Goal: Task Accomplishment & Management: Complete application form

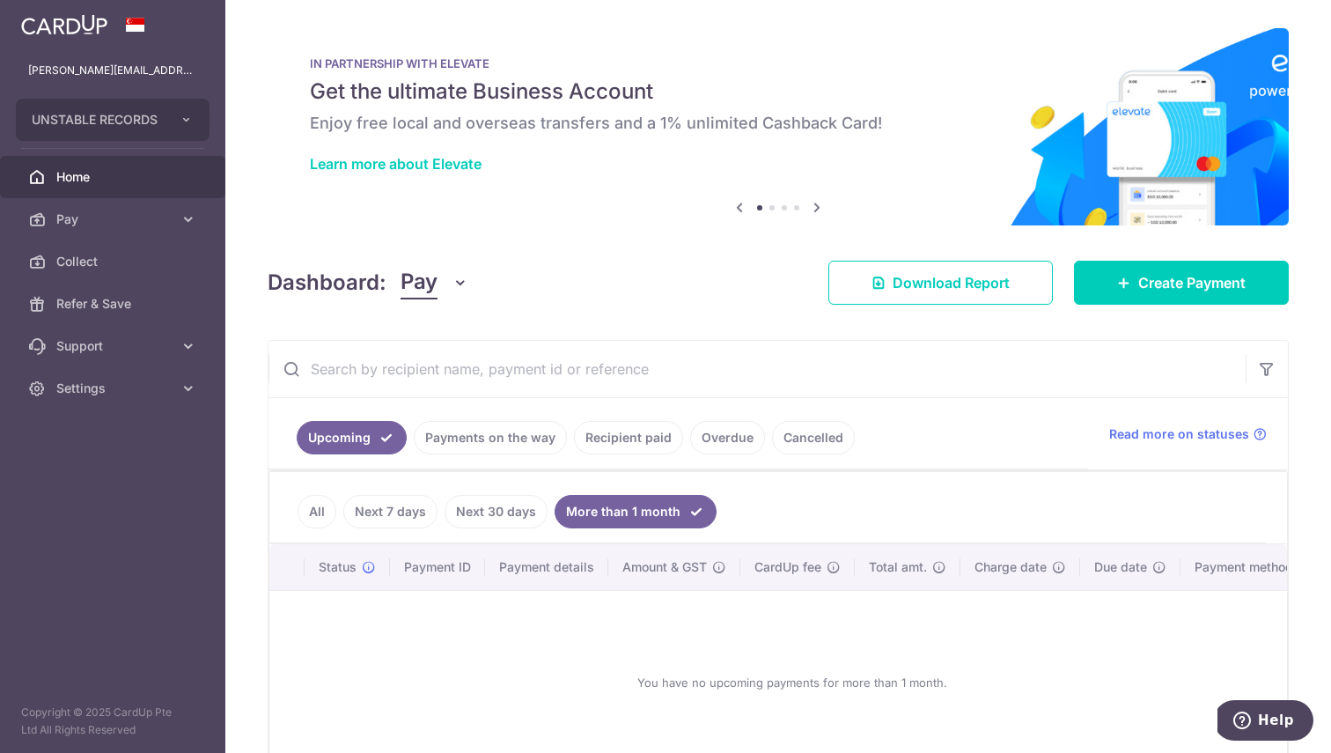
scroll to position [117, 0]
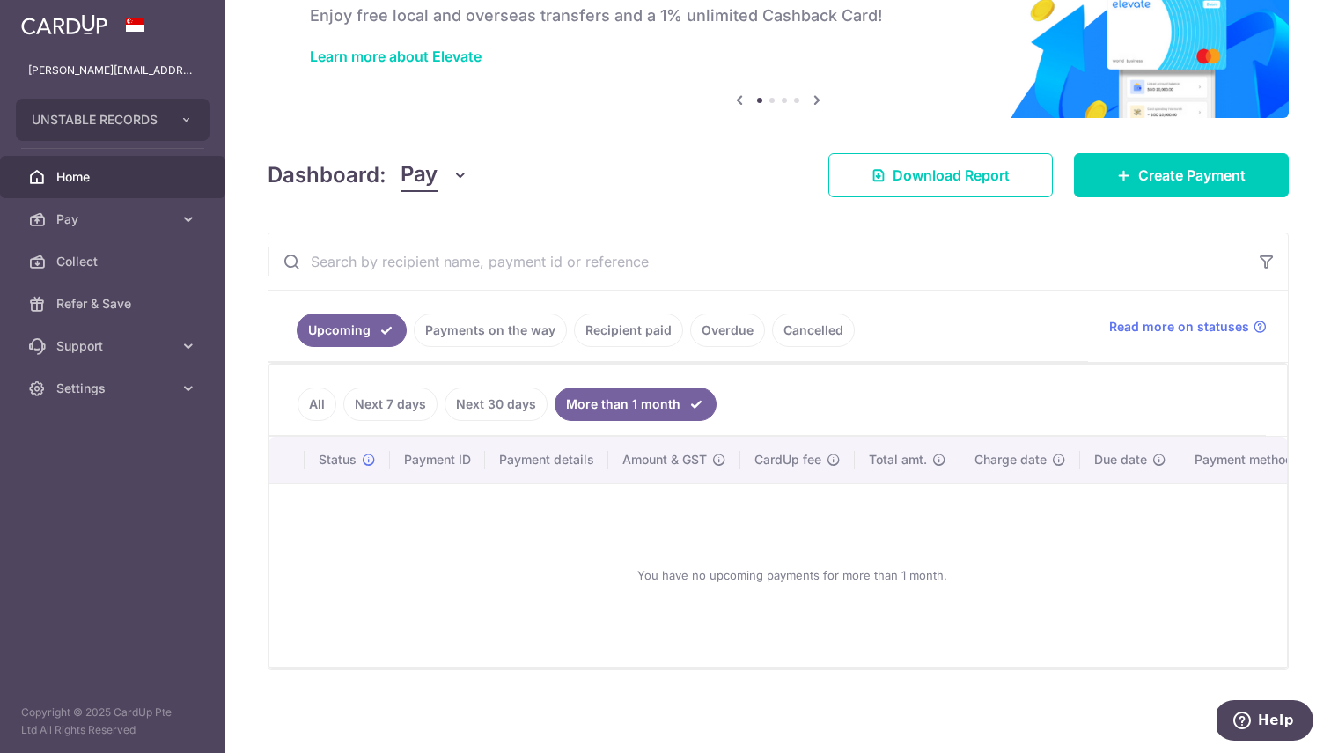
click at [510, 317] on link "Payments on the way" at bounding box center [490, 329] width 153 height 33
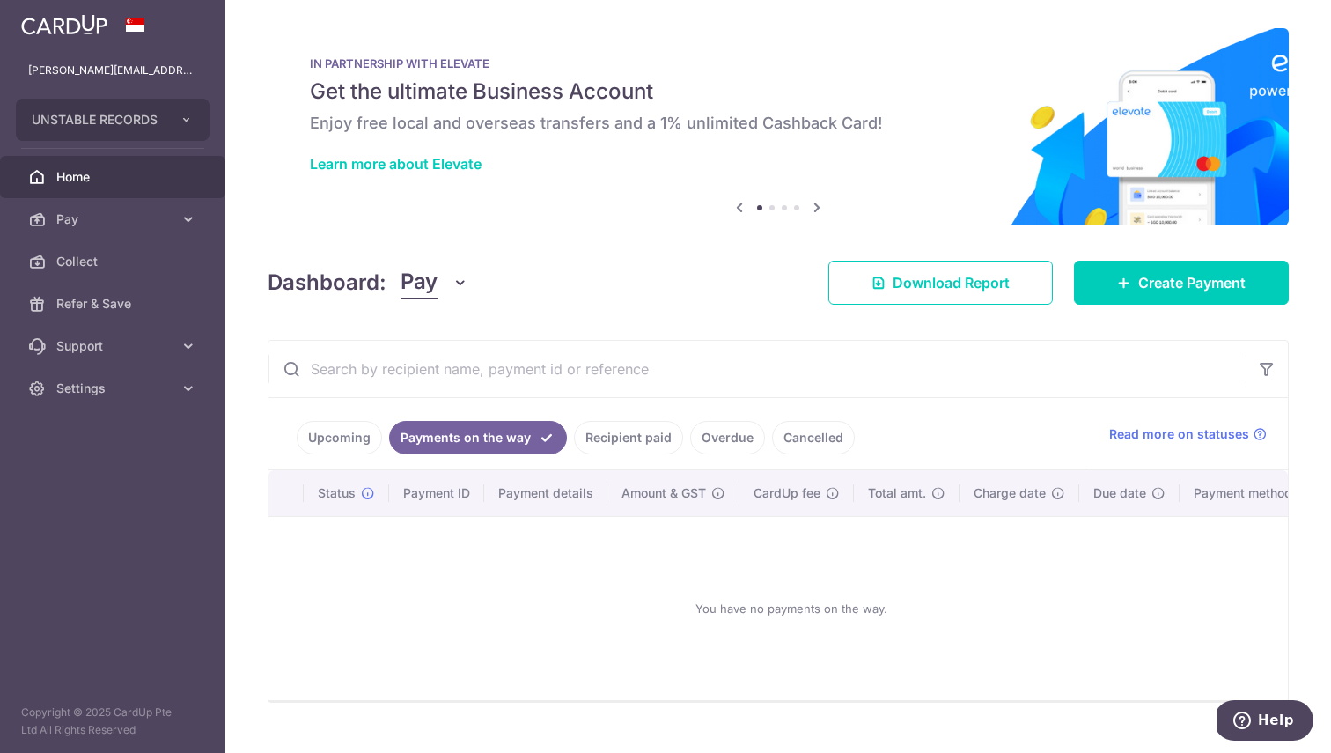
click at [630, 444] on link "Recipient paid" at bounding box center [628, 437] width 109 height 33
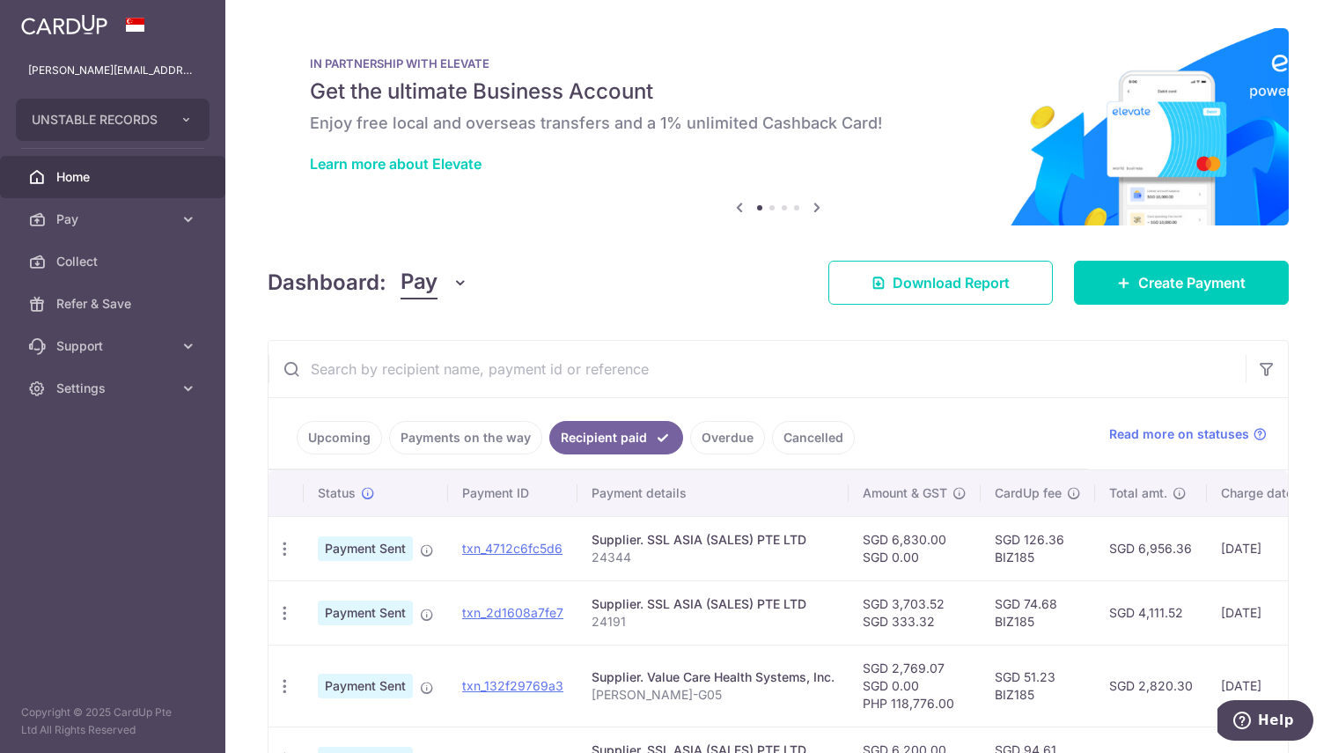
scroll to position [133, 0]
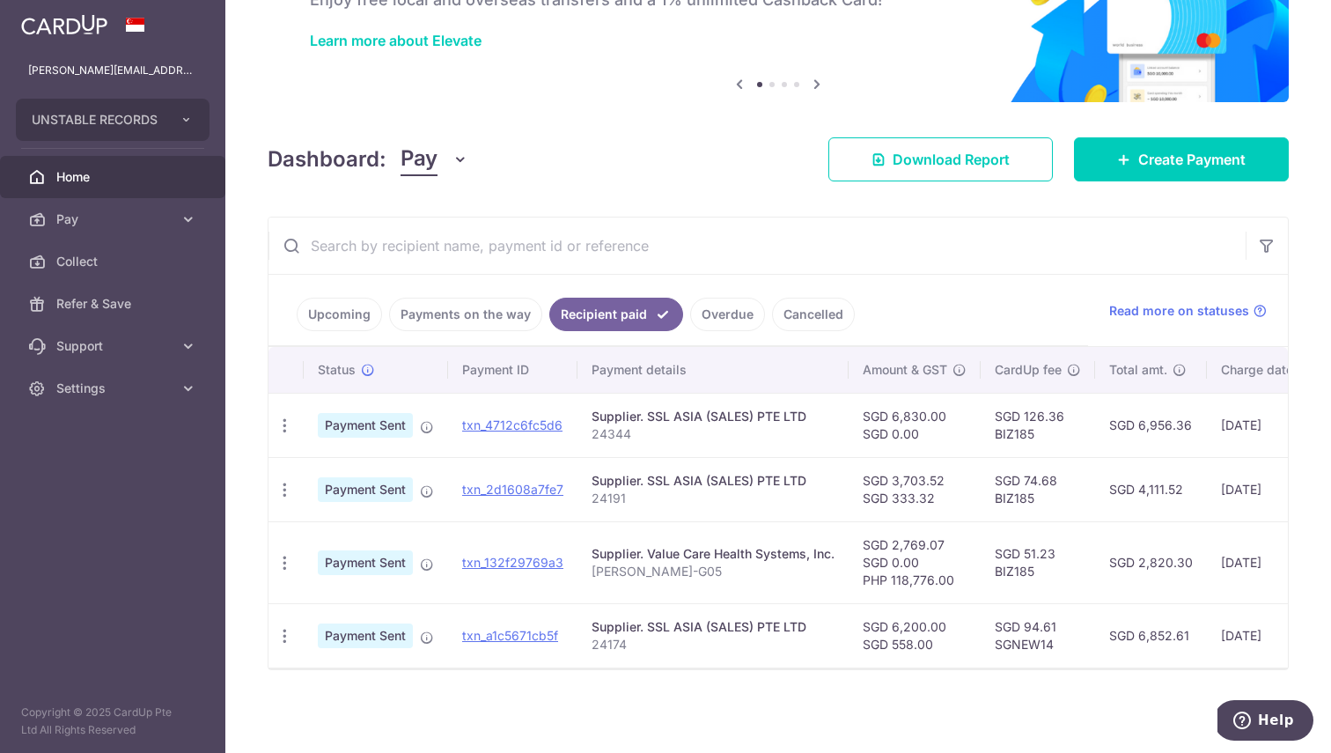
click at [720, 545] on div "Supplier. Value Care Health Systems, Inc." at bounding box center [713, 554] width 243 height 18
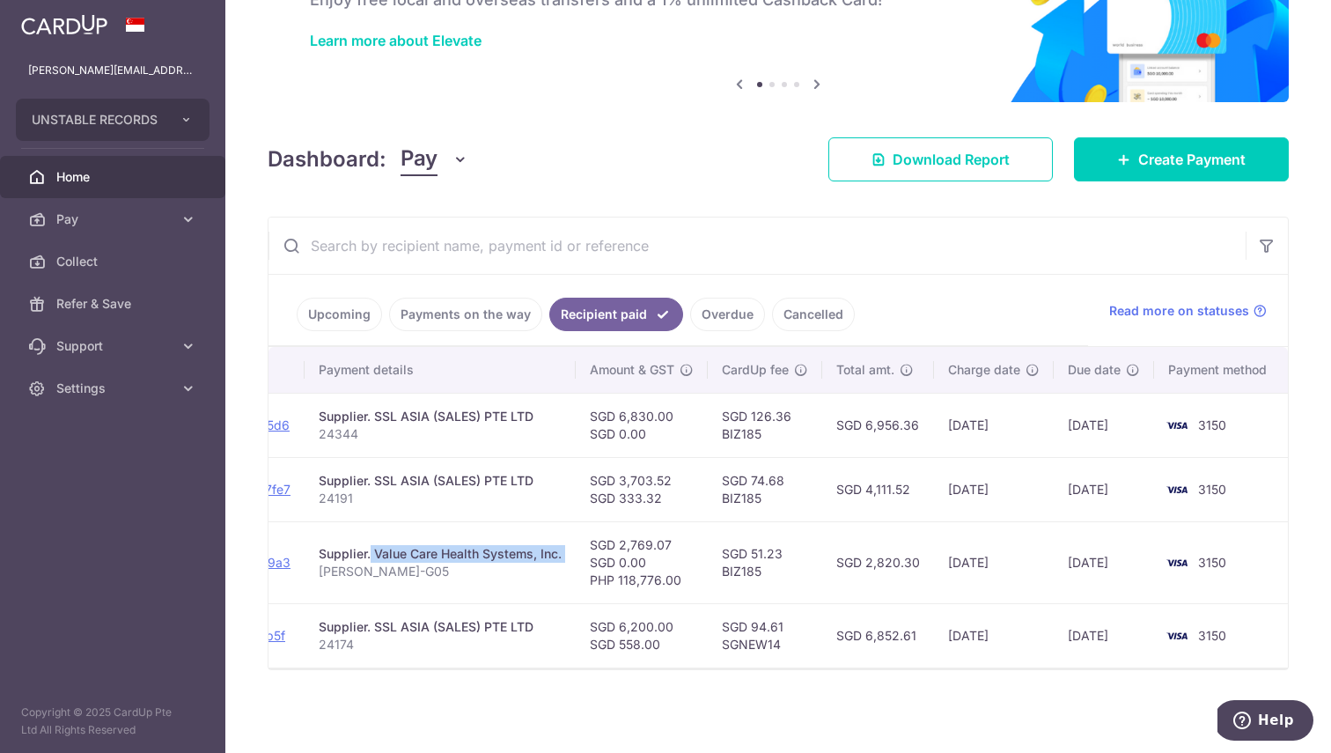
scroll to position [0, 0]
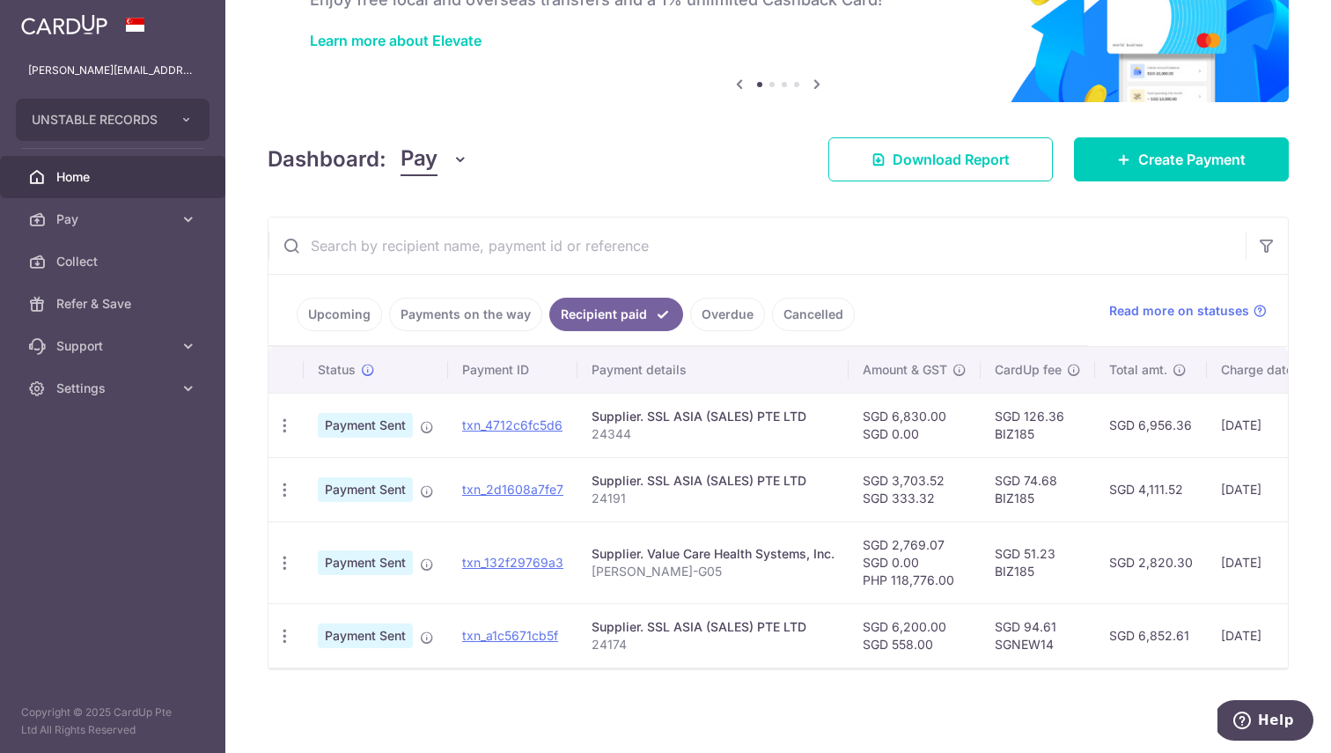
click at [846, 217] on input "text" at bounding box center [757, 245] width 977 height 56
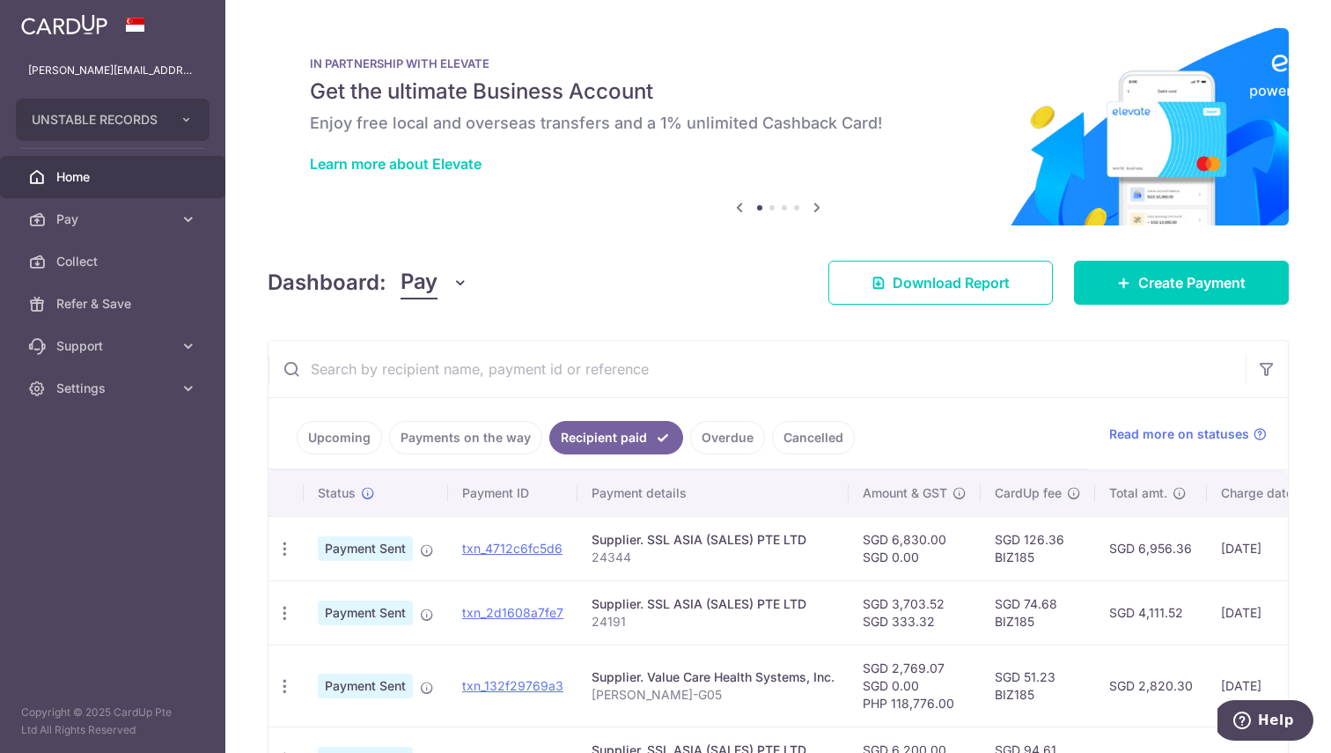
click at [665, 285] on div "Dashboard: Pay Pay Collect Download Report Create Payment" at bounding box center [778, 279] width 1021 height 51
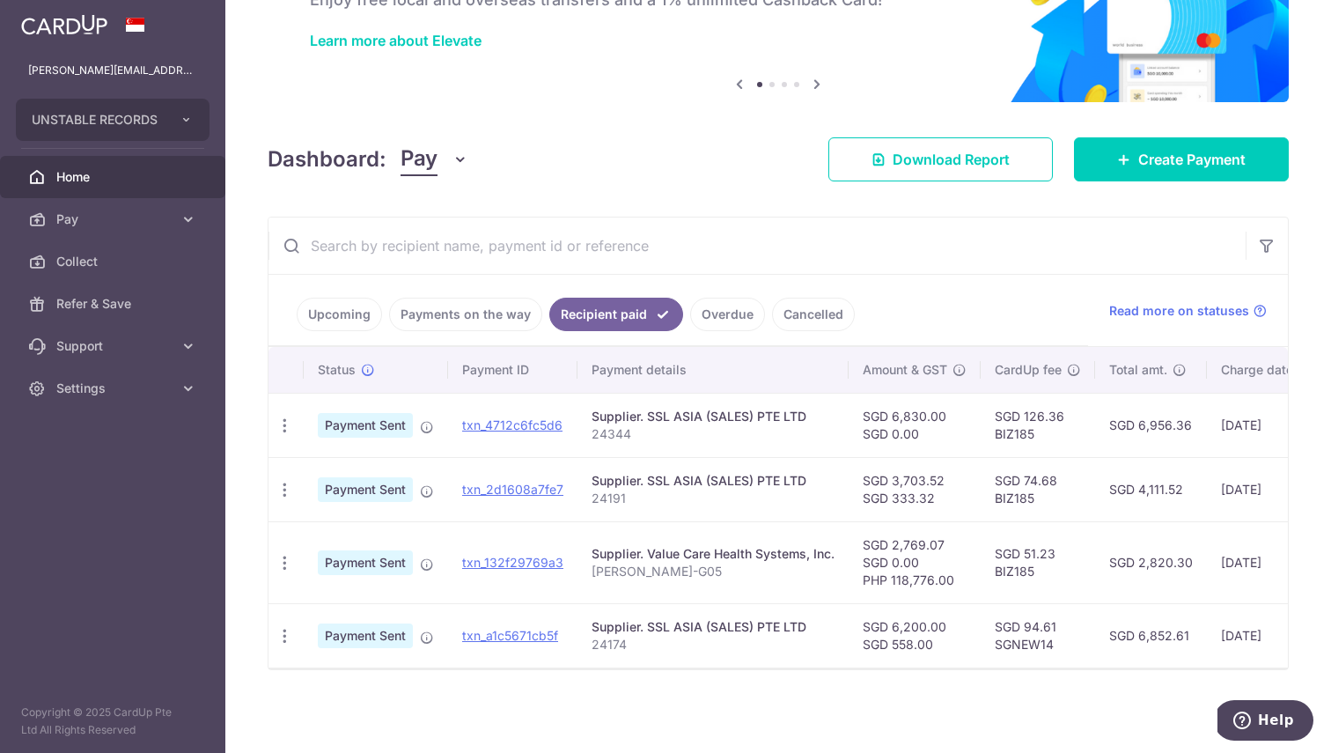
click at [91, 165] on link "Home" at bounding box center [112, 177] width 225 height 42
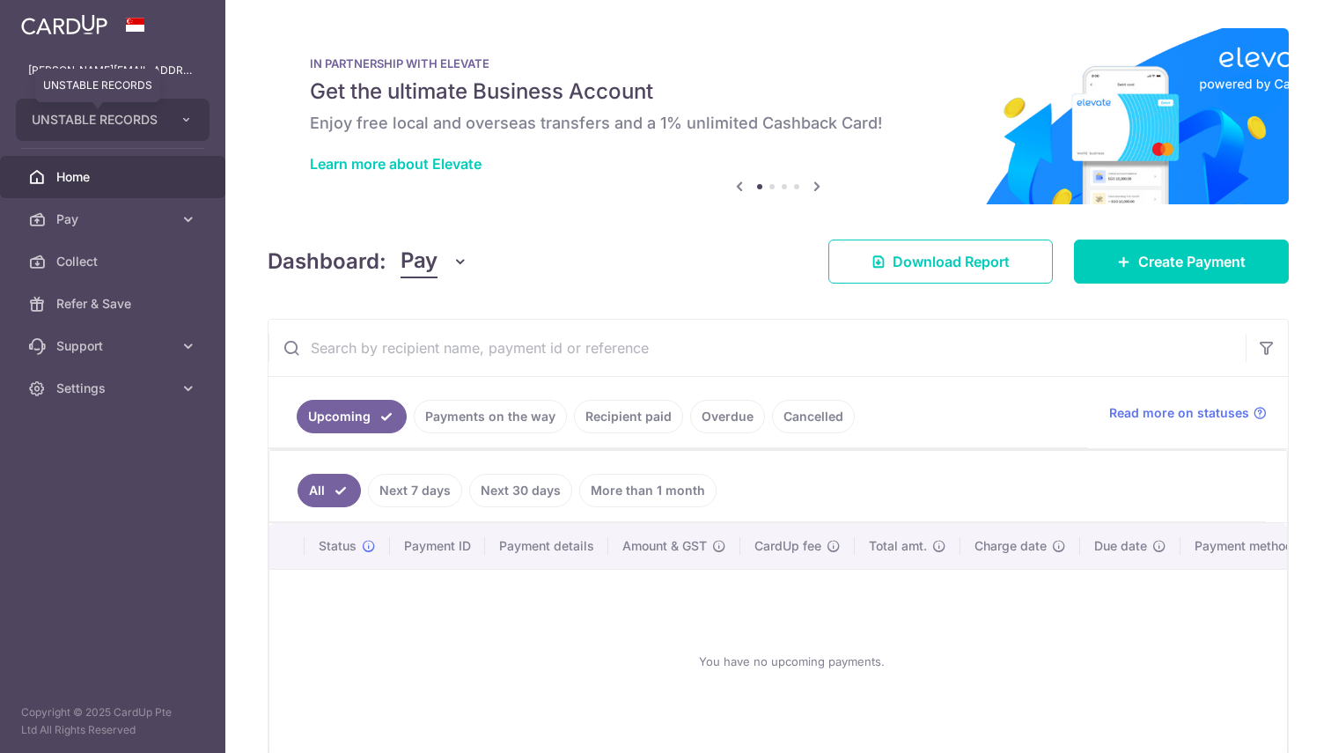
click at [119, 113] on span "UNSTABLE RECORDS" at bounding box center [97, 120] width 130 height 18
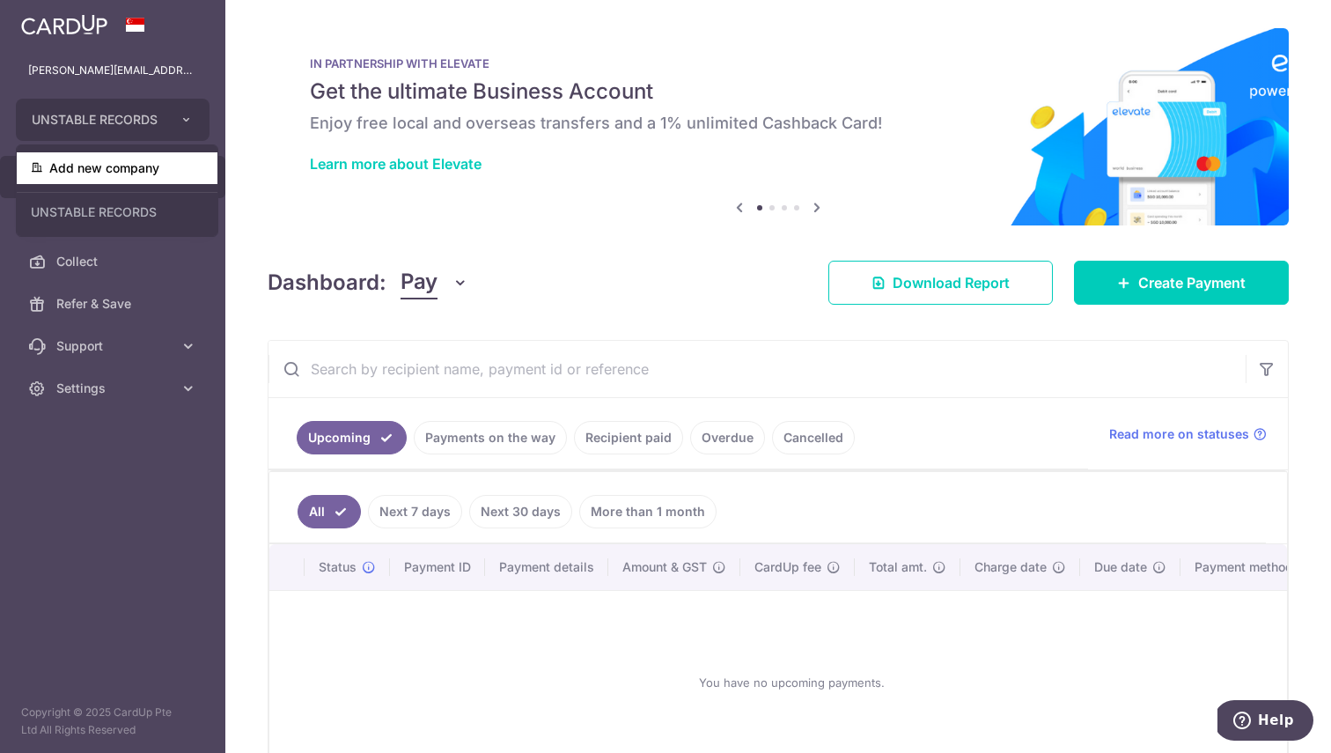
click at [125, 172] on link "Add new company" at bounding box center [117, 168] width 201 height 32
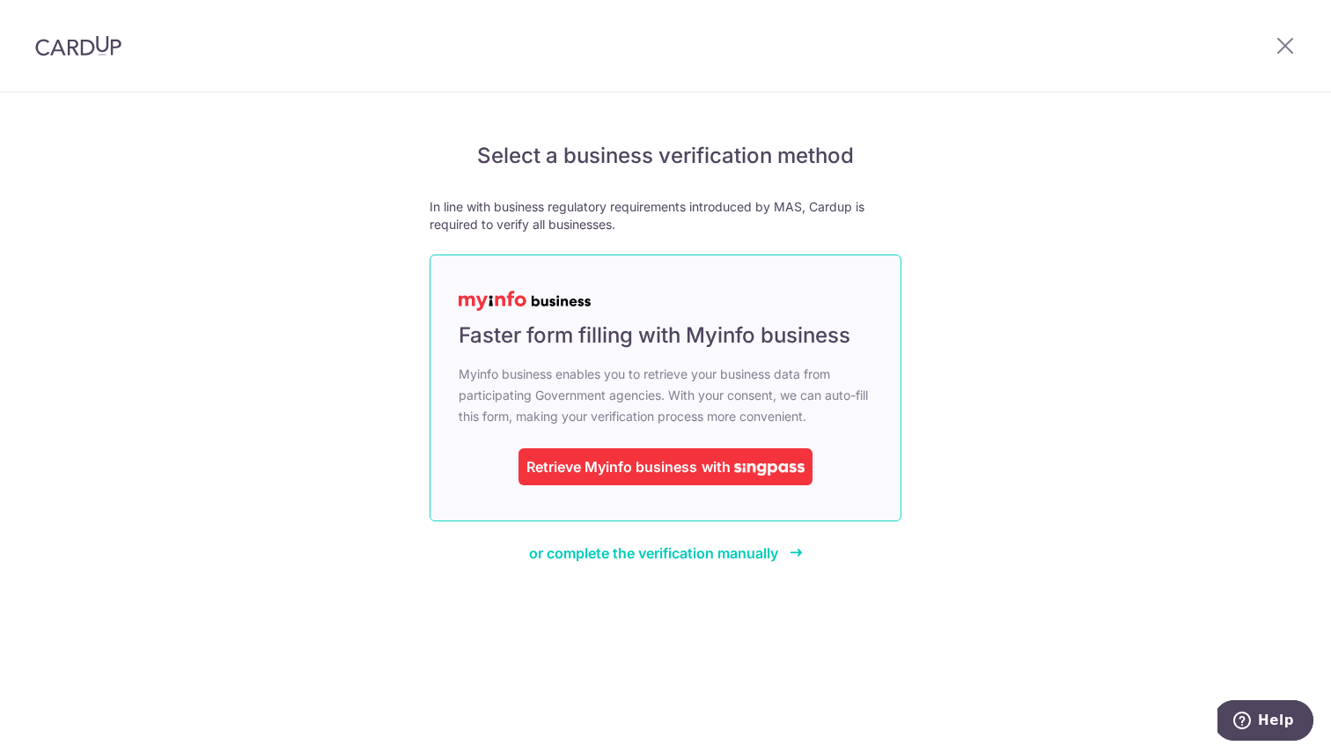
click at [707, 468] on span "with" at bounding box center [716, 467] width 29 height 18
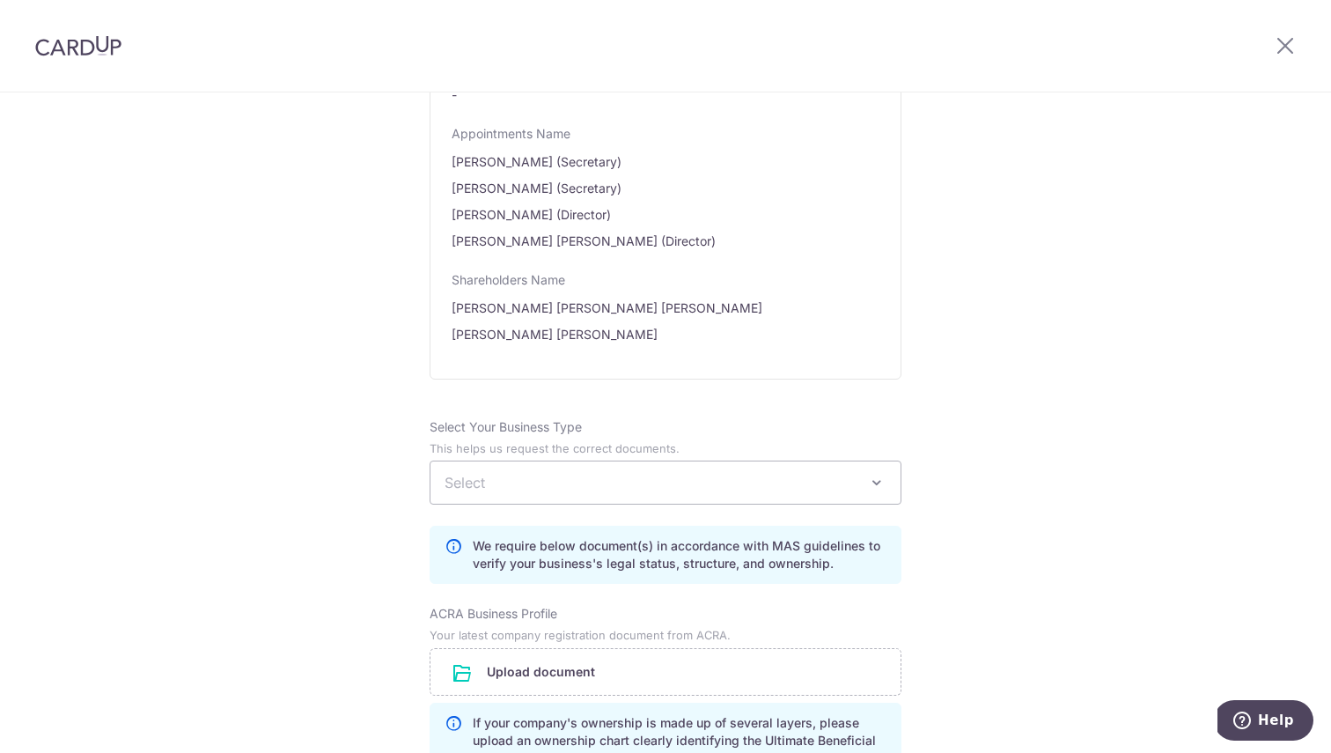
scroll to position [1031, 0]
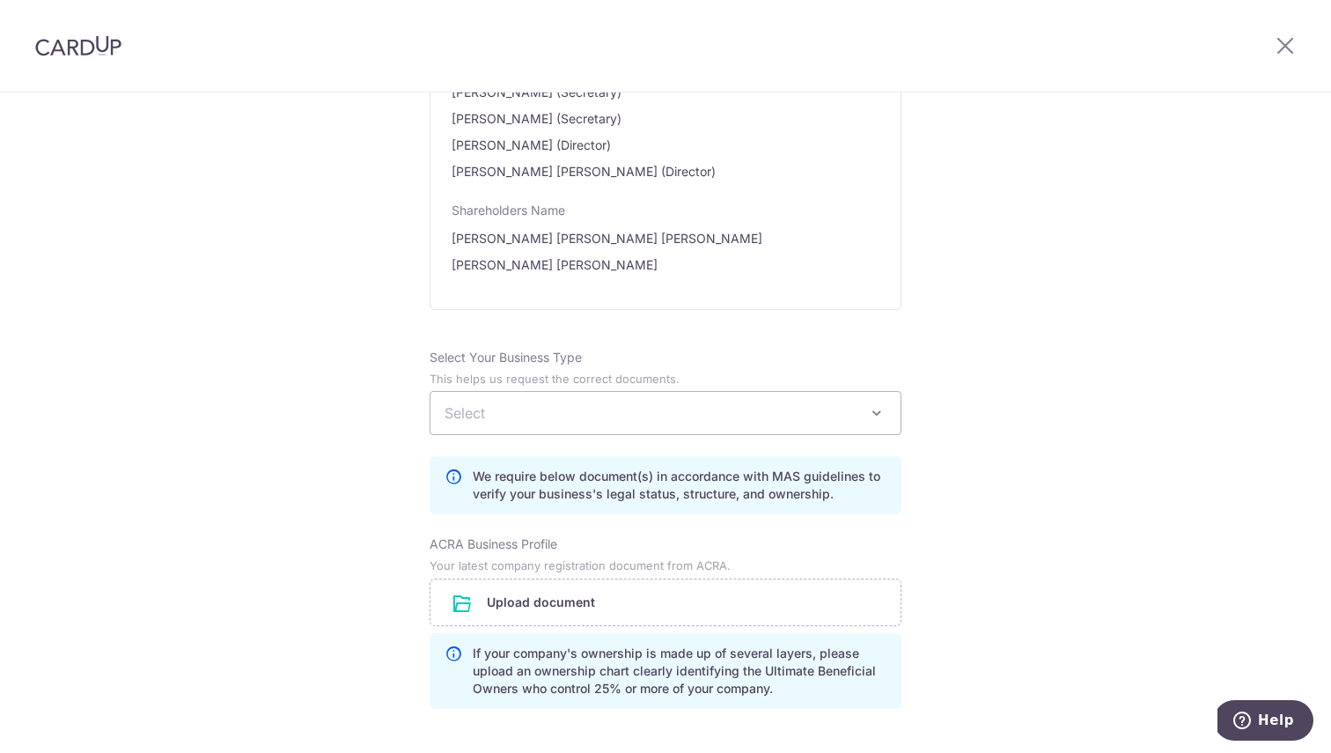
click at [650, 427] on span "Select" at bounding box center [666, 413] width 470 height 42
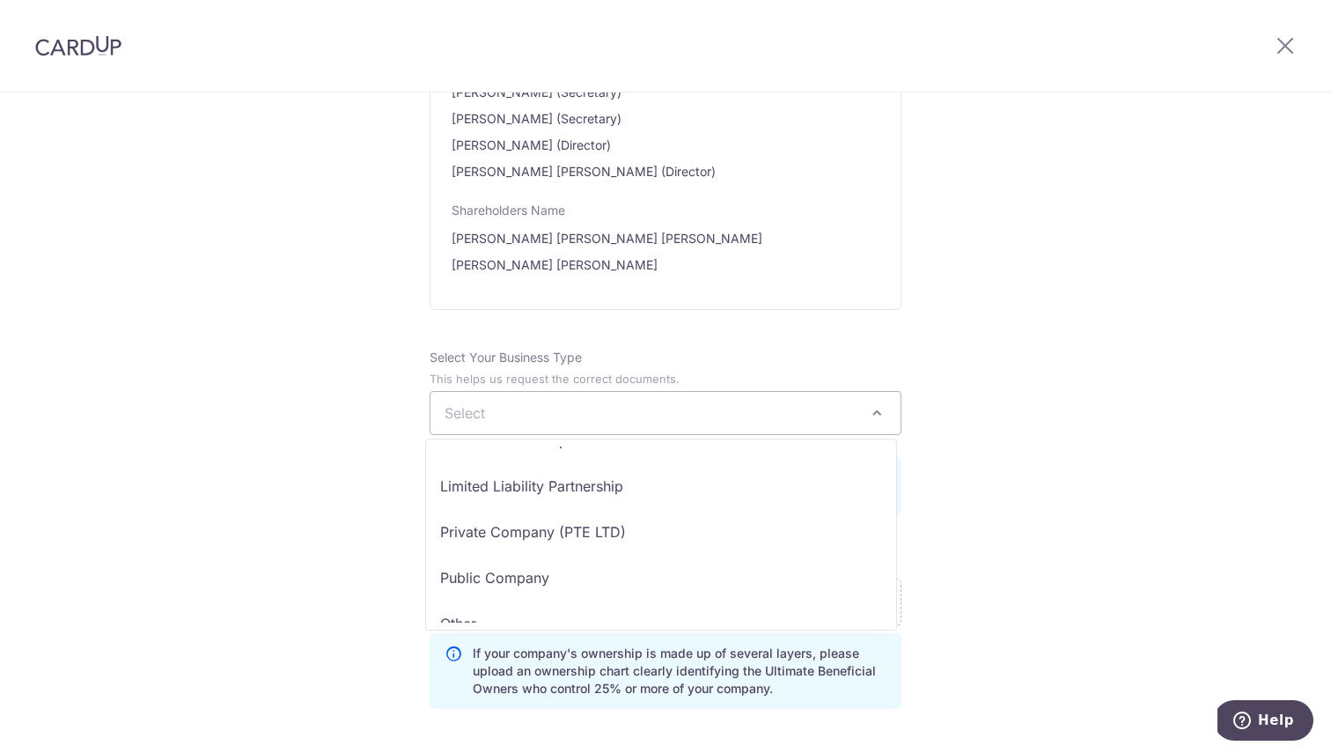
scroll to position [144, 0]
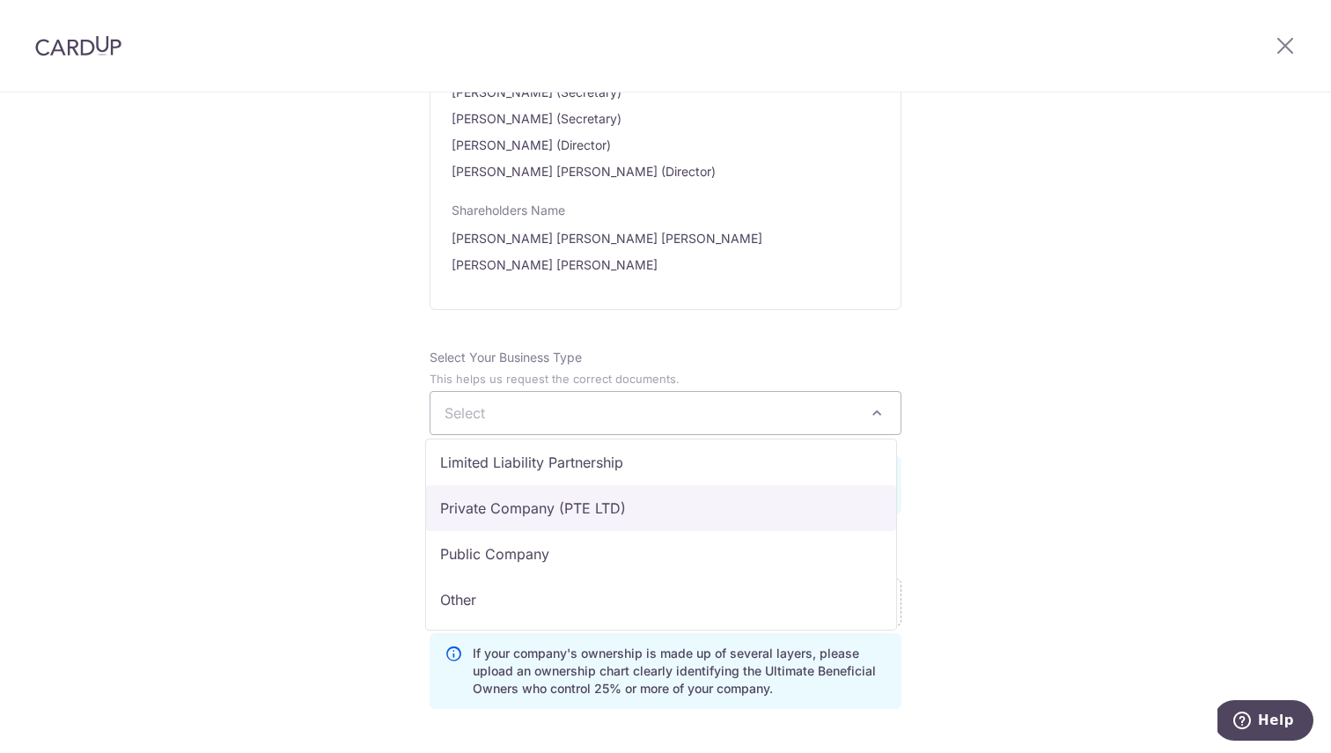
select select "Private Company (PTE LTD)"
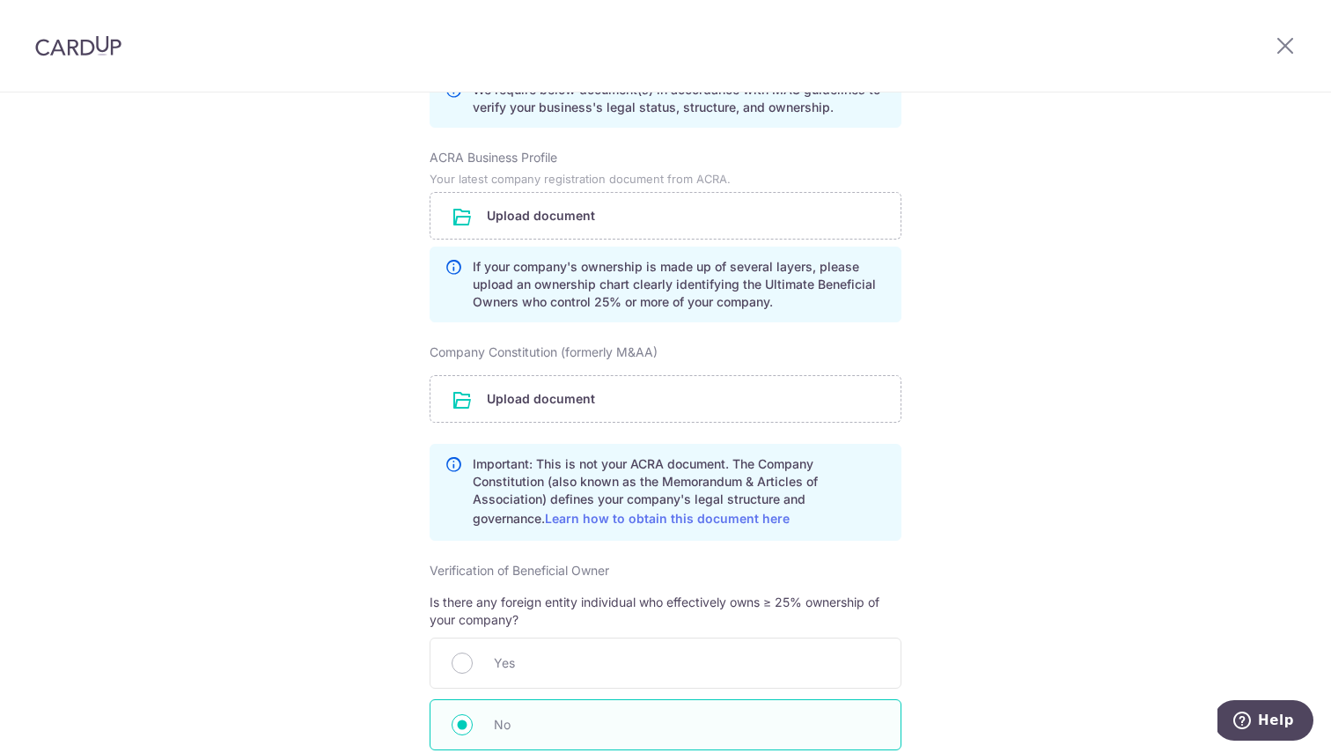
scroll to position [1445, 0]
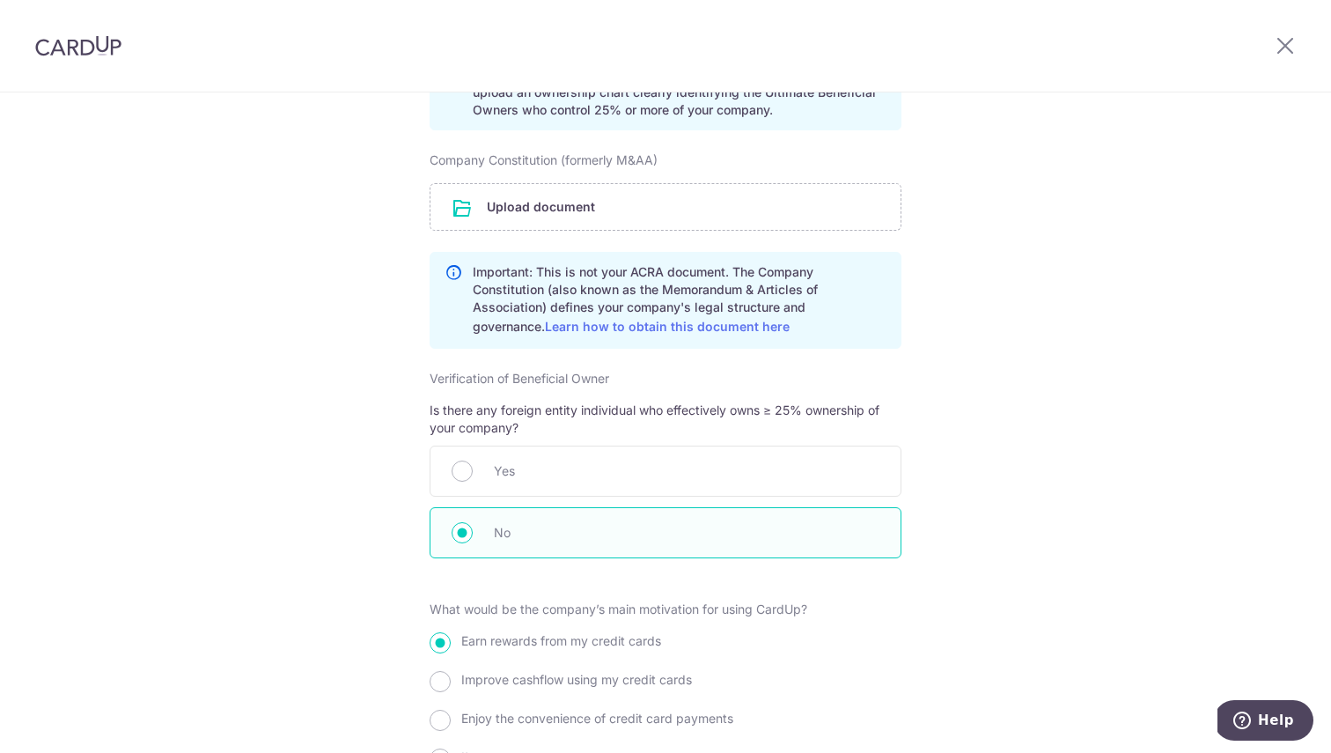
scroll to position [1647, 0]
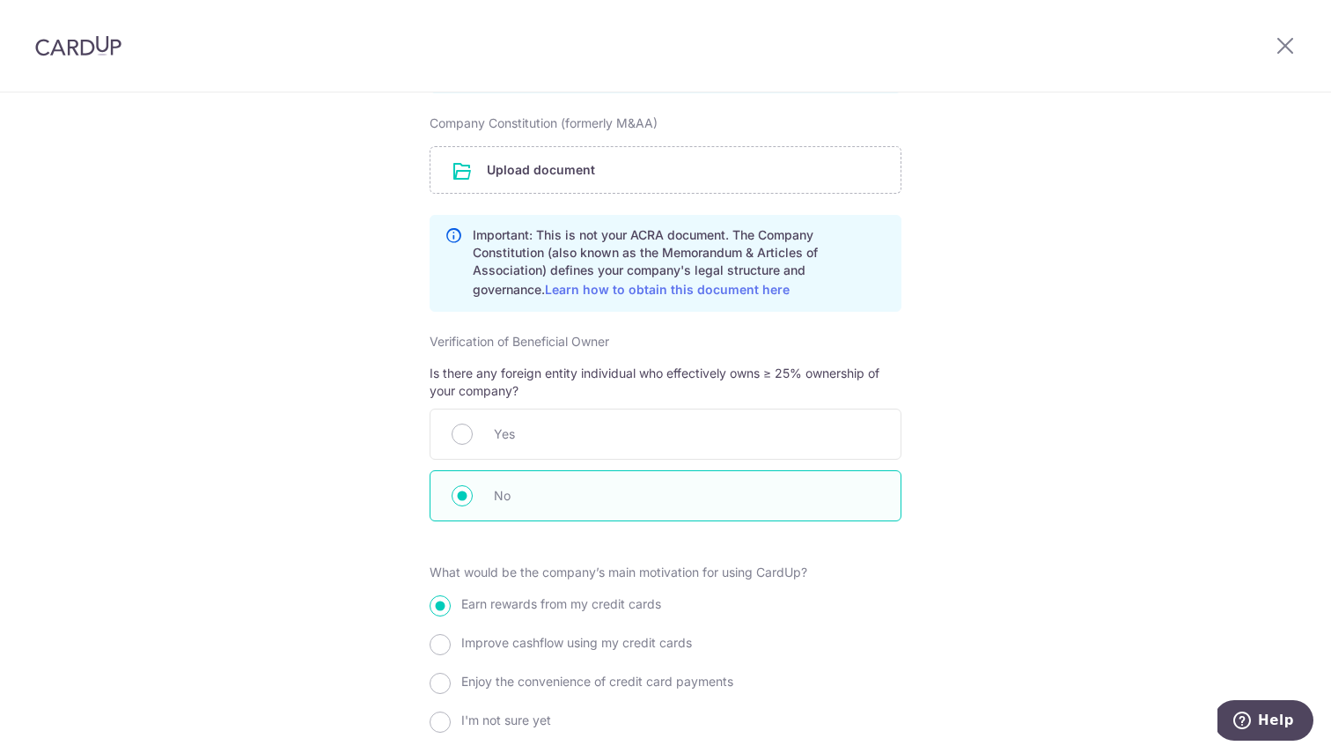
click at [596, 380] on p "Is there any foreign entity individual who effectively owns ≥ 25% ownership of …" at bounding box center [666, 382] width 472 height 35
click at [517, 381] on p "Is there any foreign entity individual who effectively owns ≥ 25% ownership of …" at bounding box center [666, 382] width 472 height 35
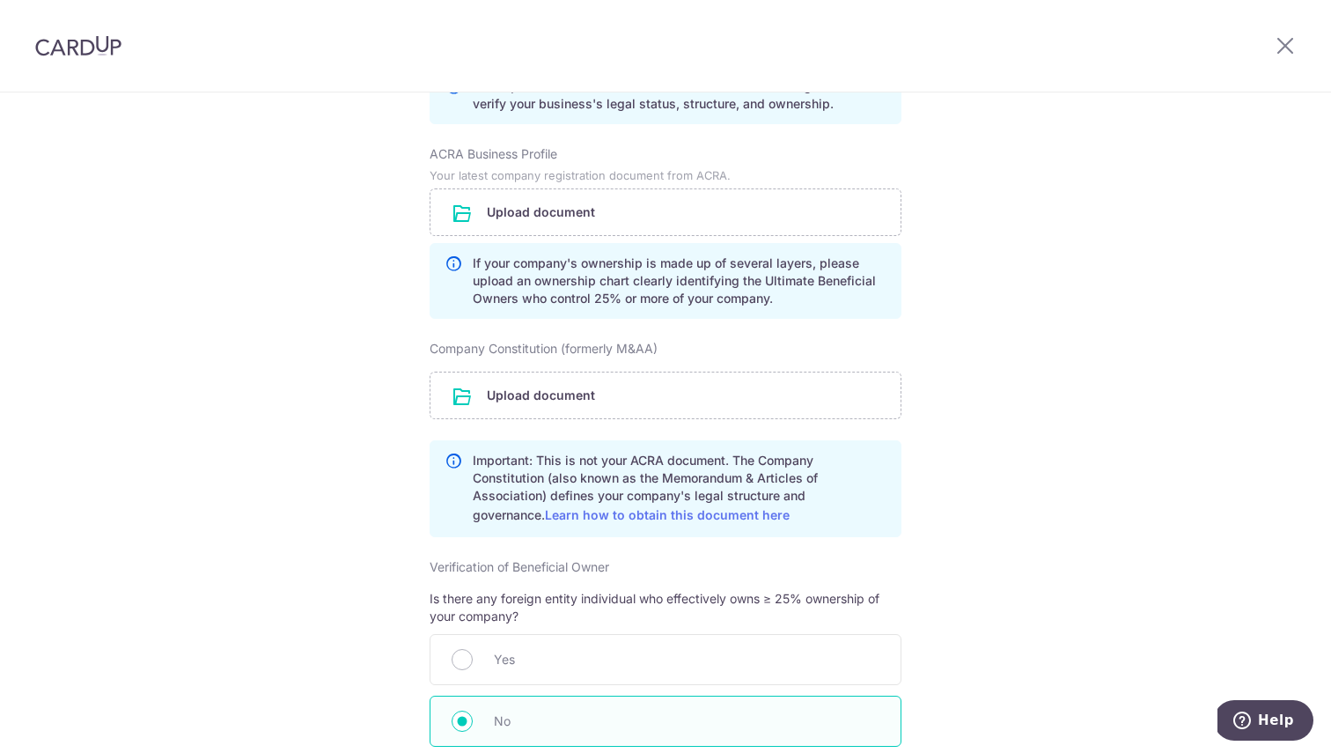
scroll to position [1417, 0]
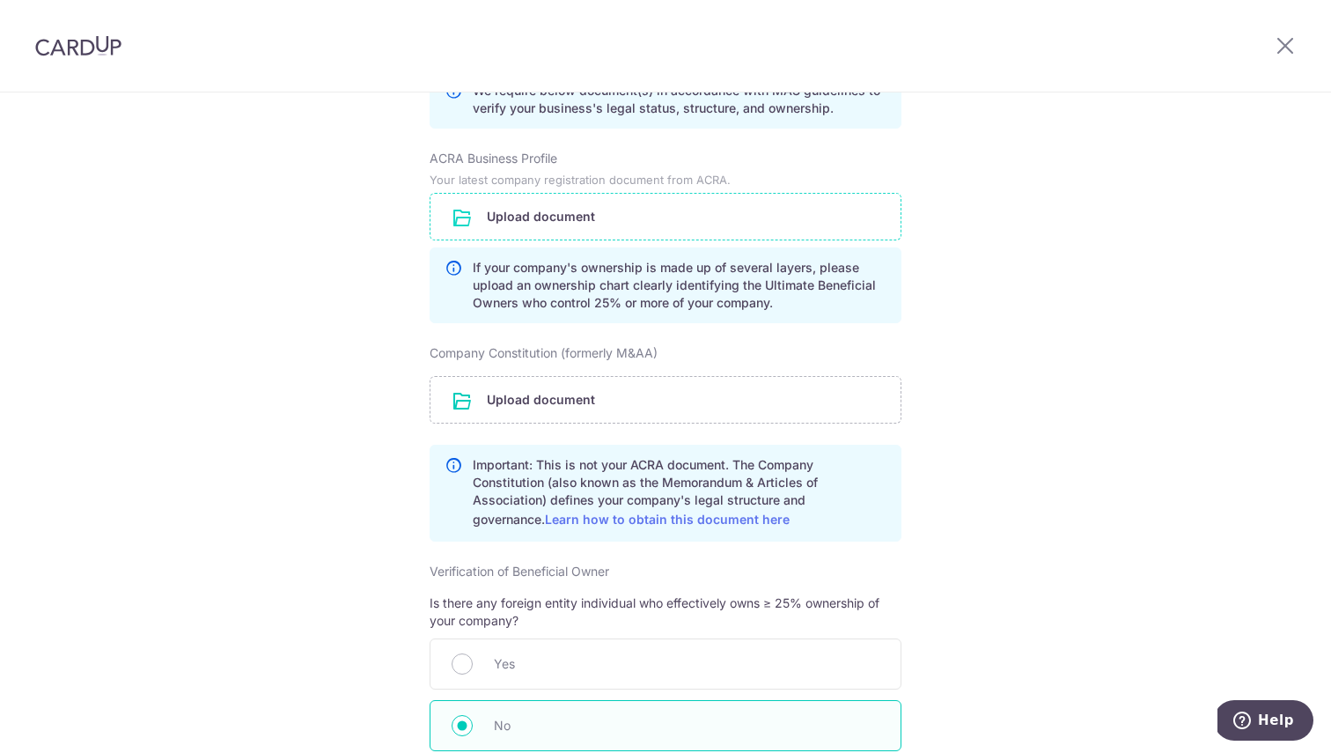
click at [630, 225] on input "file" at bounding box center [666, 217] width 470 height 46
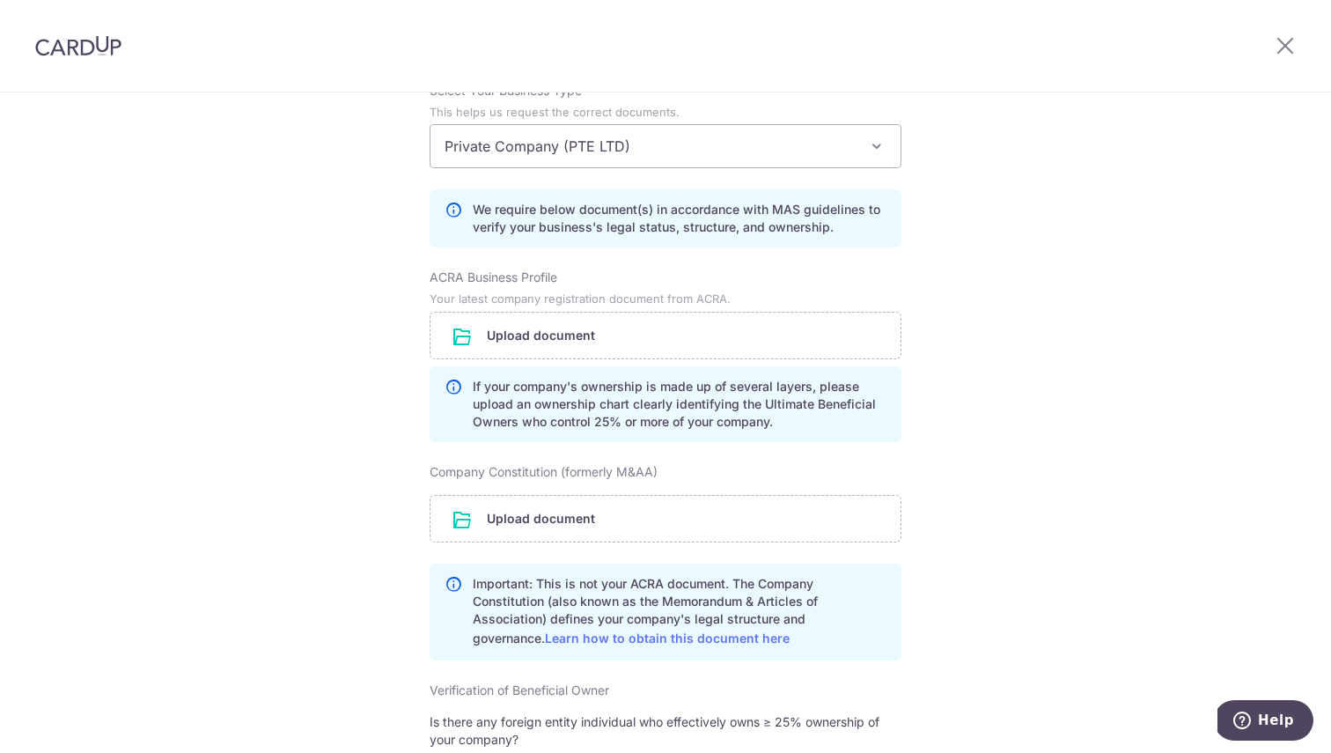
scroll to position [1285, 0]
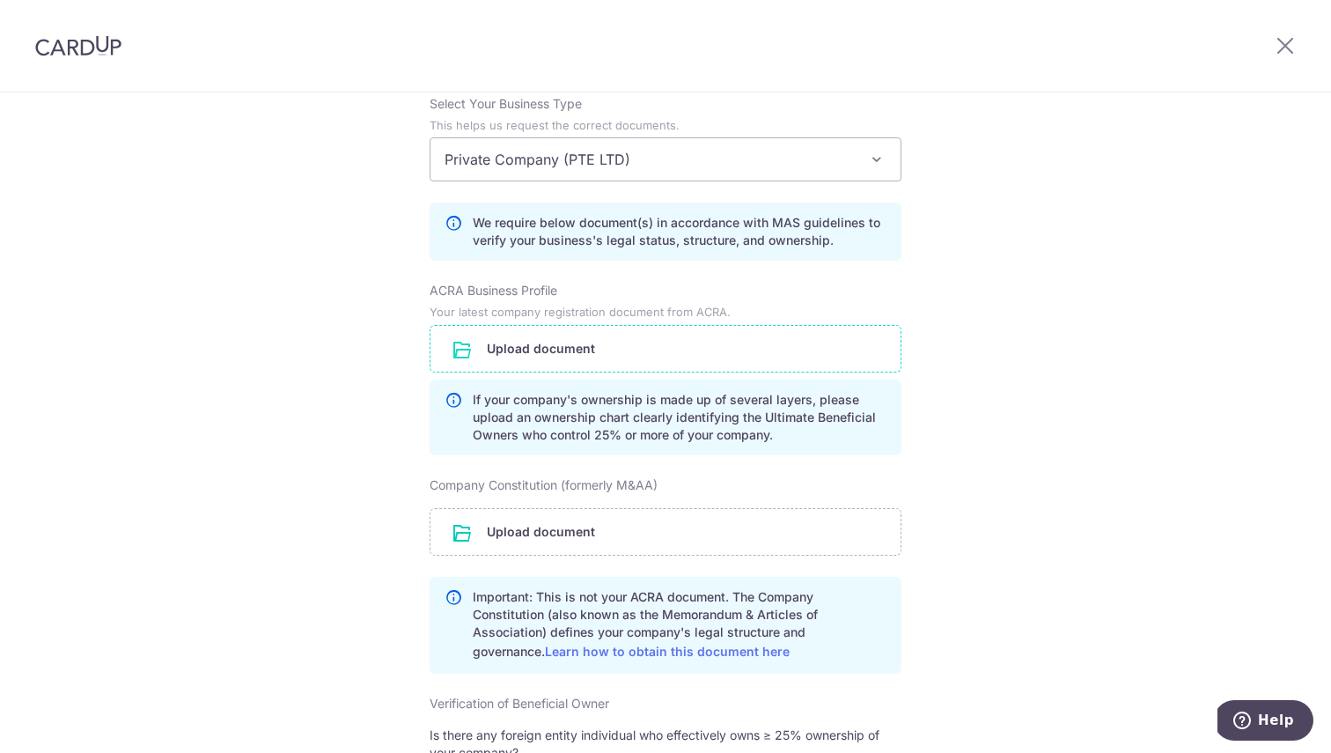
click at [536, 345] on input "file" at bounding box center [666, 349] width 470 height 46
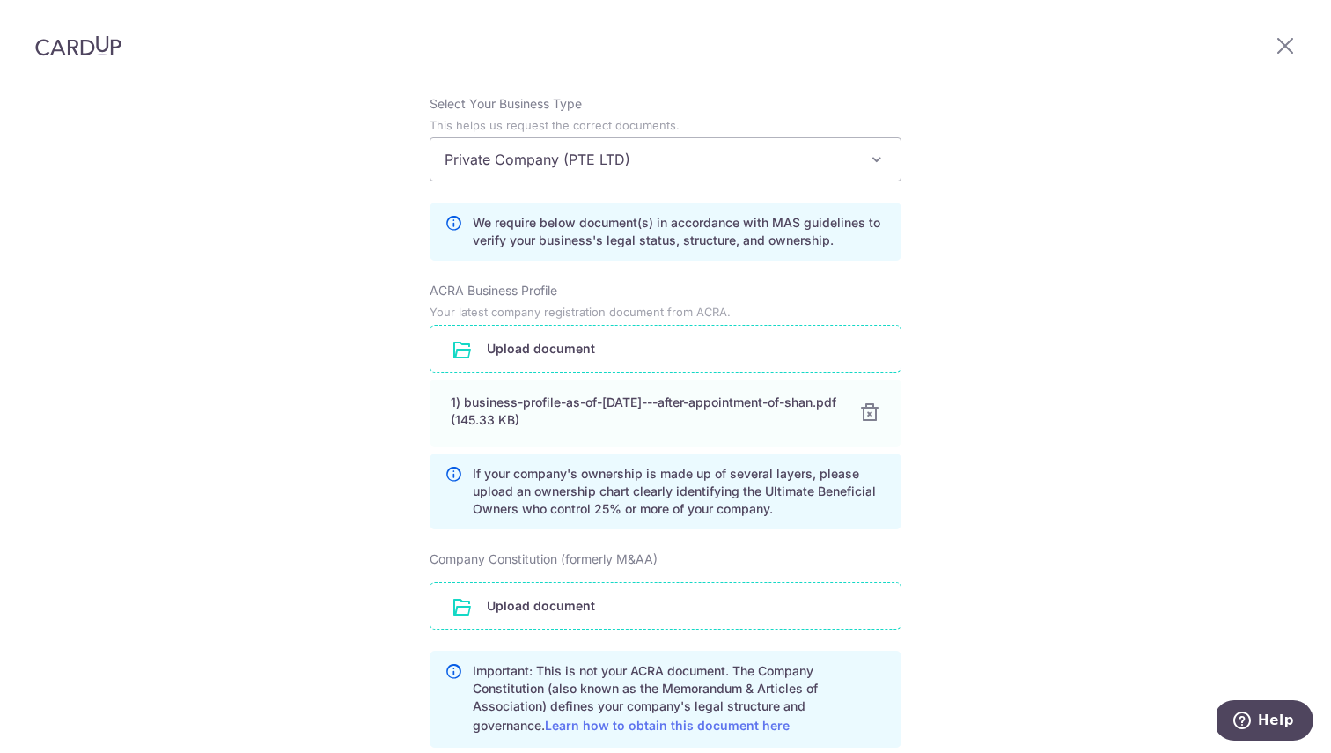
click at [591, 602] on input "file" at bounding box center [666, 606] width 470 height 46
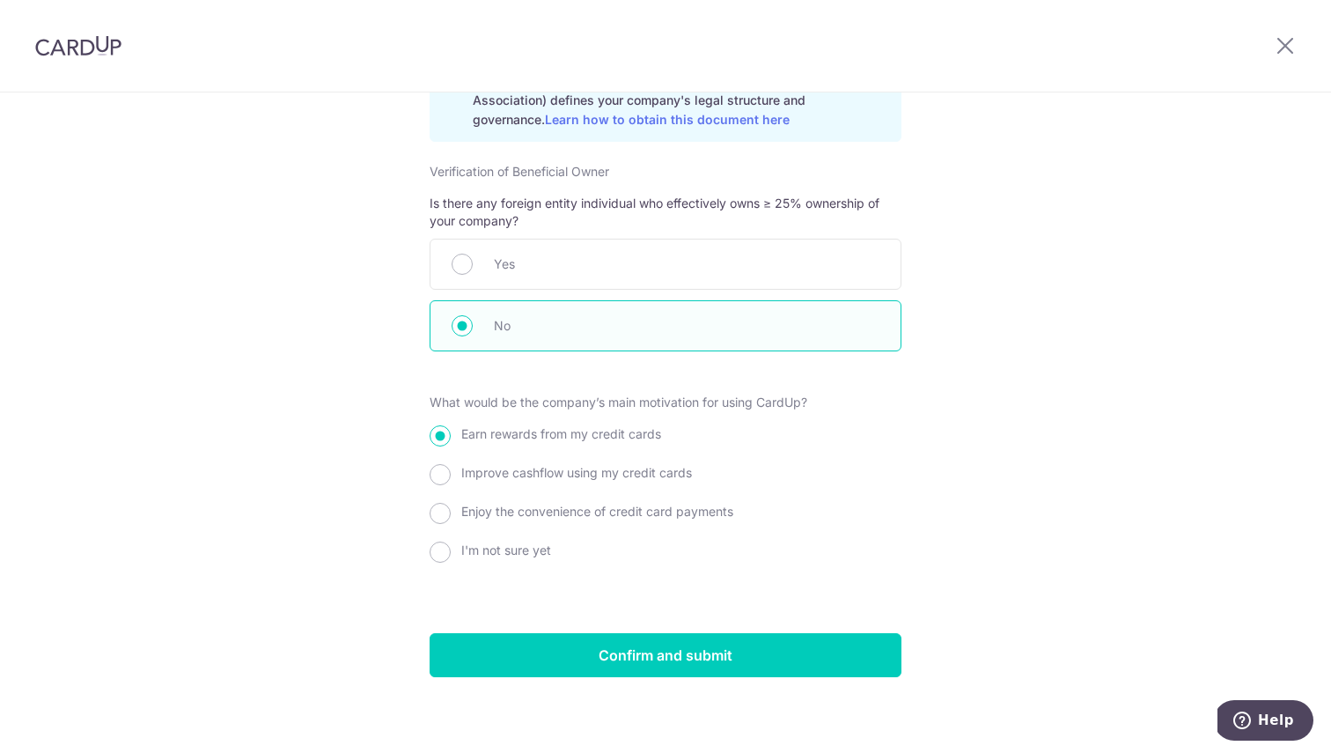
scroll to position [1971, 0]
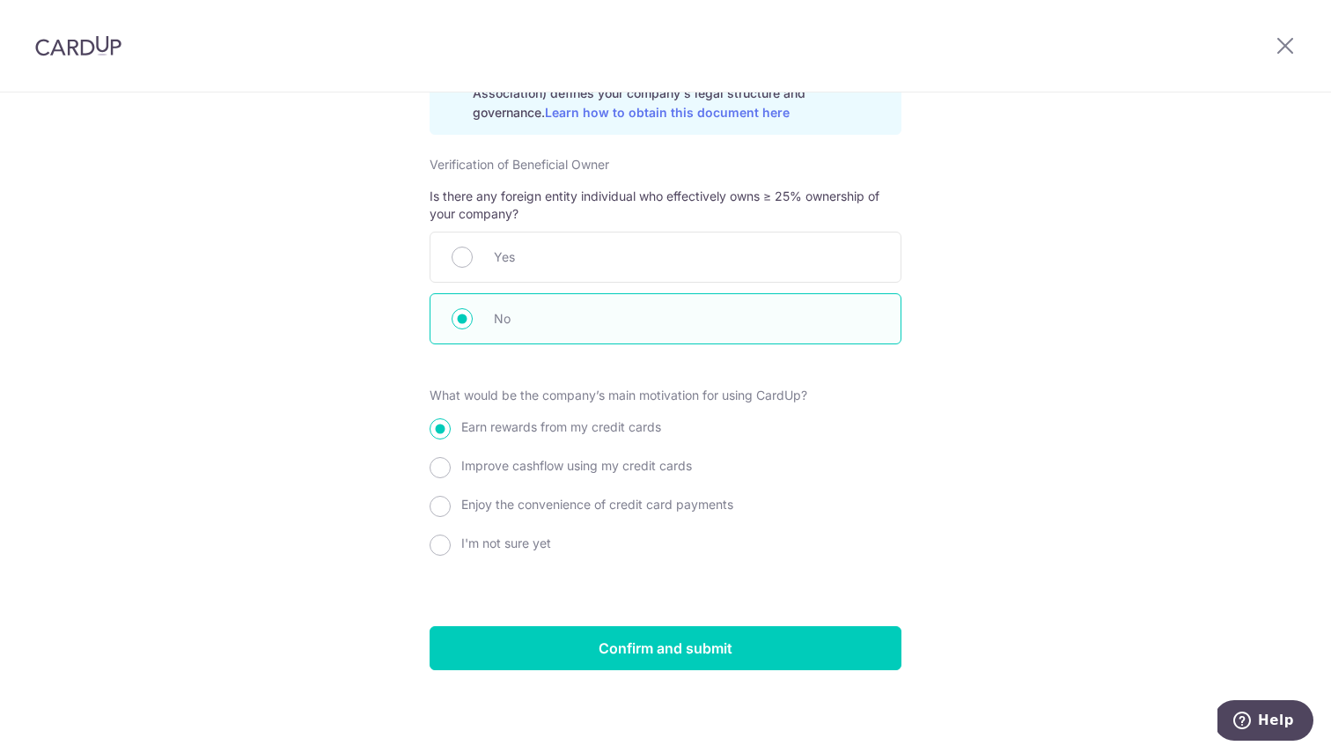
click at [558, 398] on label "What would be the company’s main motivation for using CardUp?" at bounding box center [619, 396] width 378 height 18
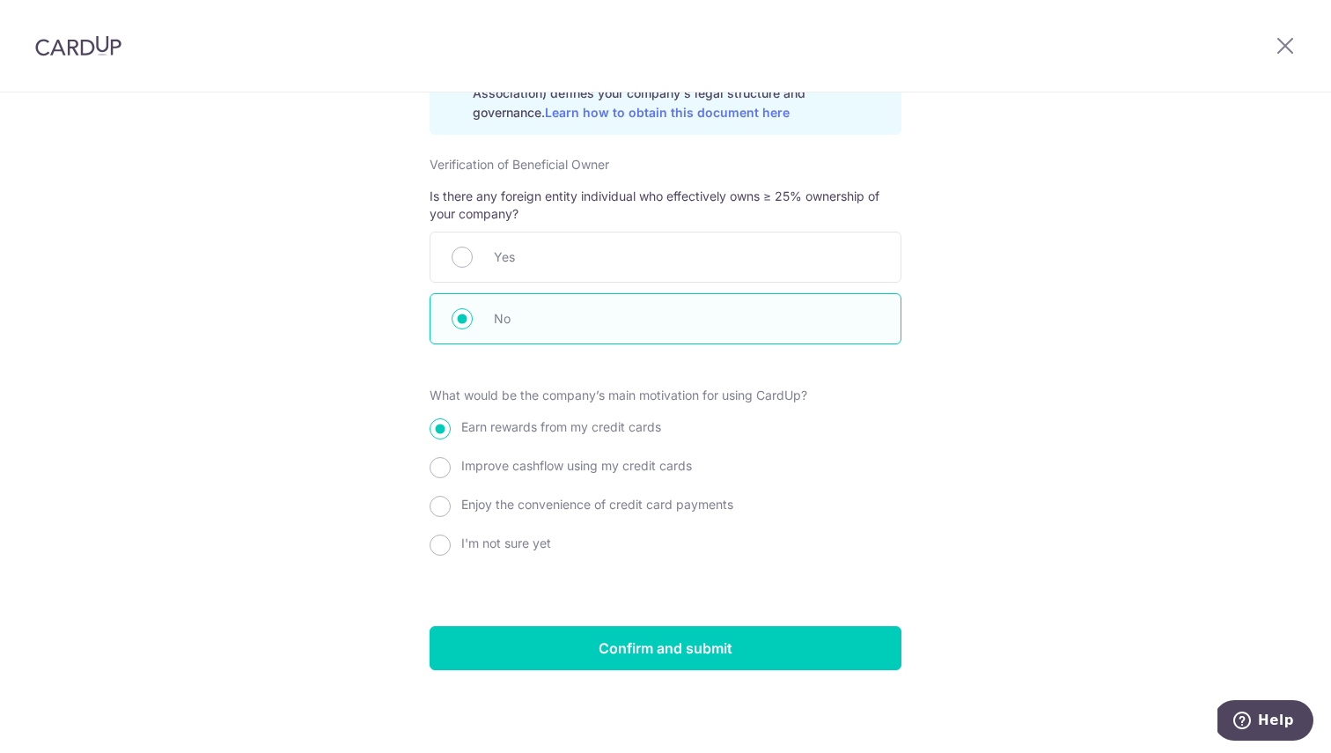
click at [615, 479] on div "Improve cashflow using my credit cards" at bounding box center [666, 469] width 472 height 32
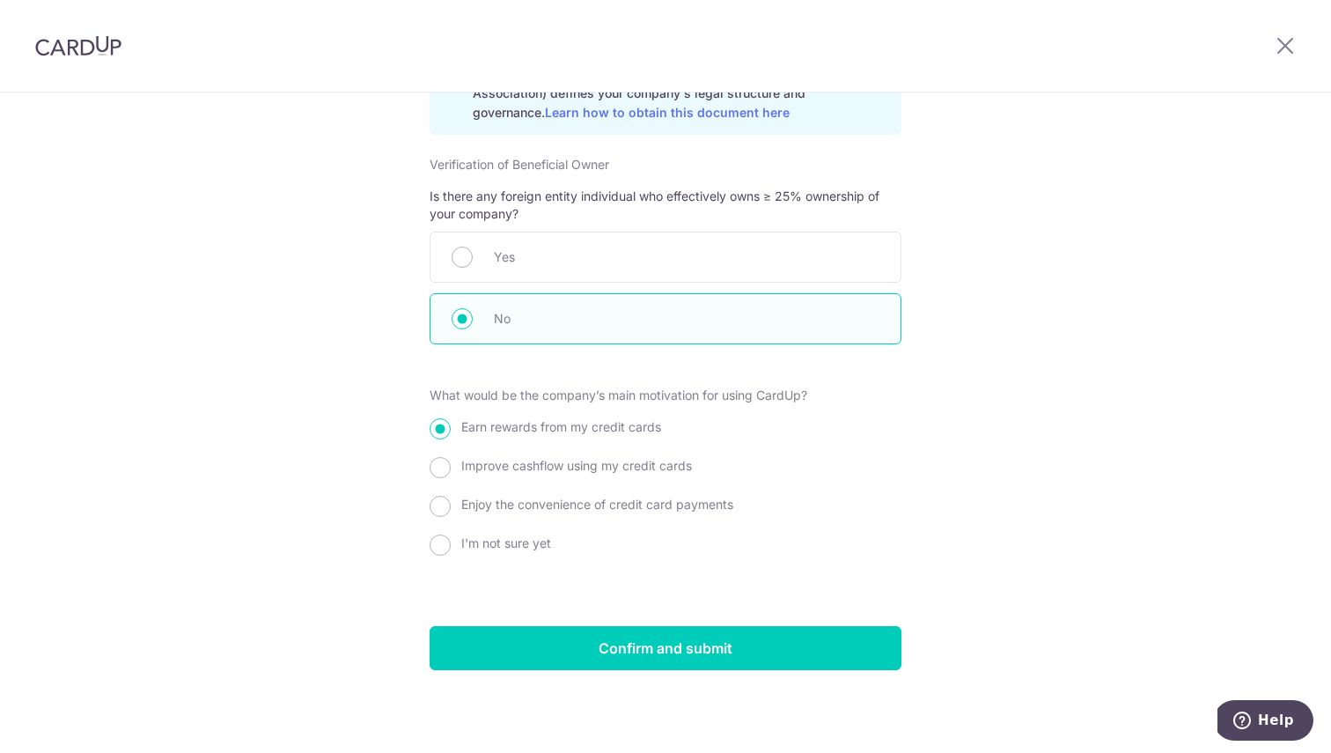
click at [615, 466] on span "Improve cashflow using my credit cards" at bounding box center [576, 465] width 231 height 15
click at [451, 466] on input "Improve cashflow using my credit cards" at bounding box center [440, 467] width 21 height 21
radio input "true"
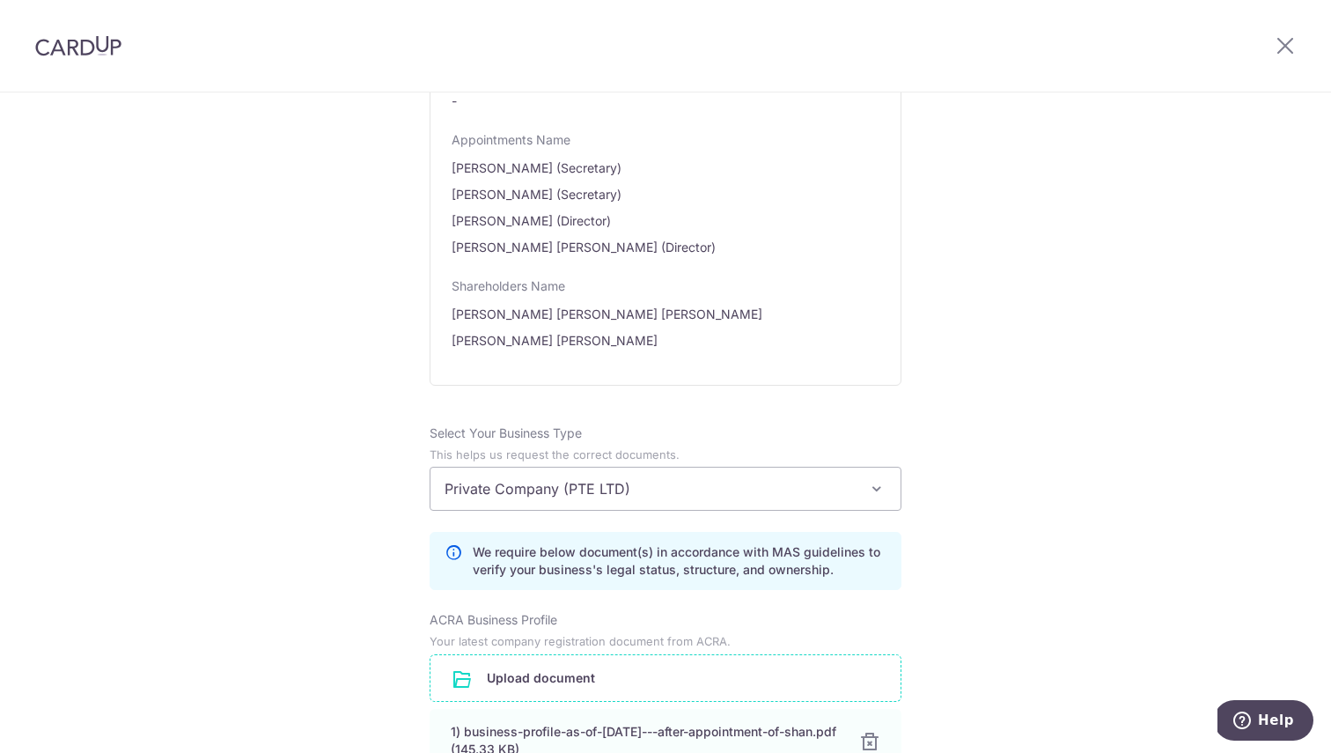
scroll to position [0, 0]
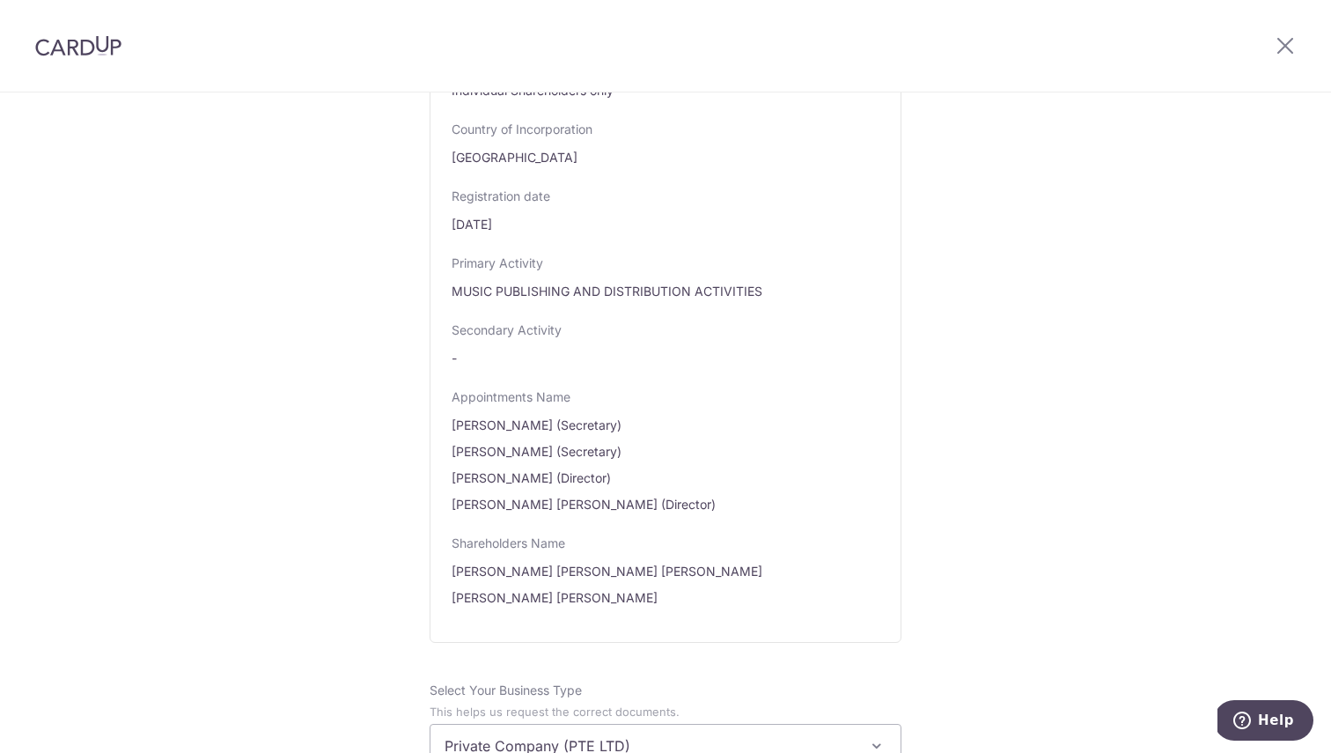
click at [1069, 388] on div "Review the company details Company details View all The following details are r…" at bounding box center [665, 710] width 1331 height 2632
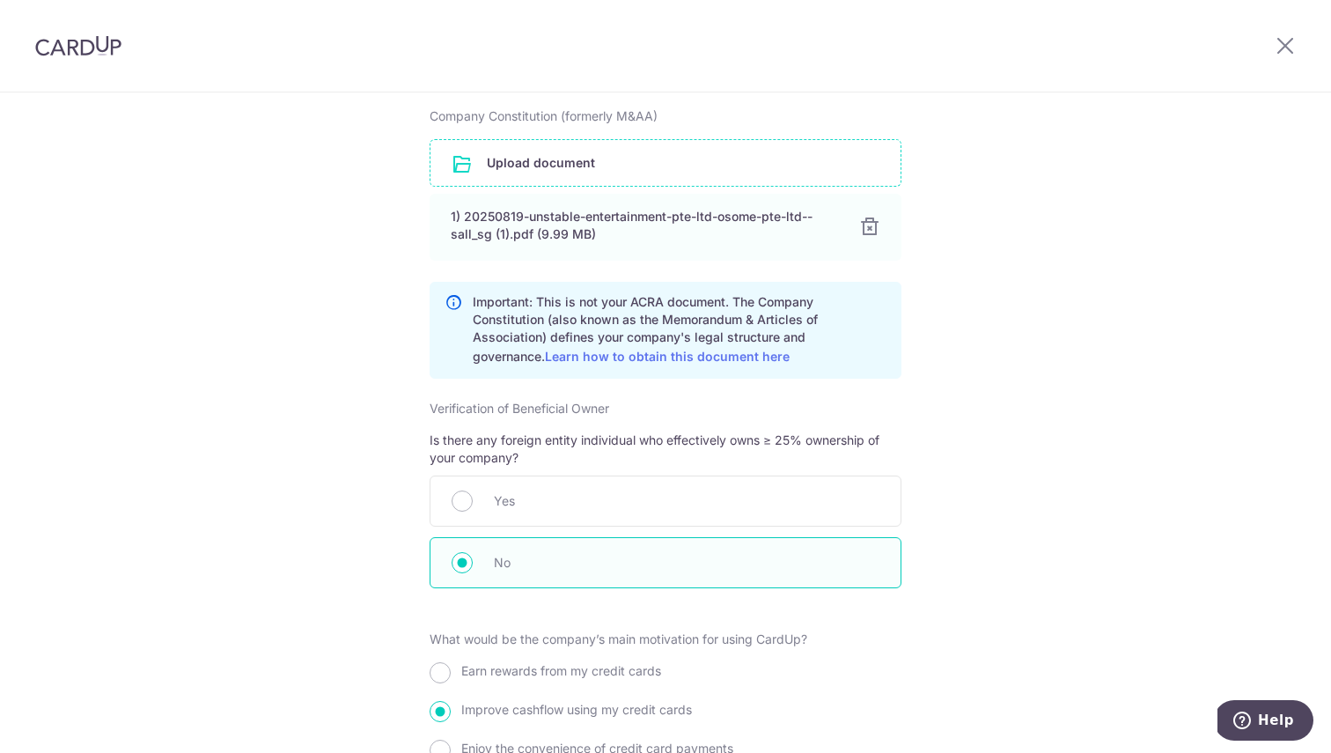
scroll to position [1971, 0]
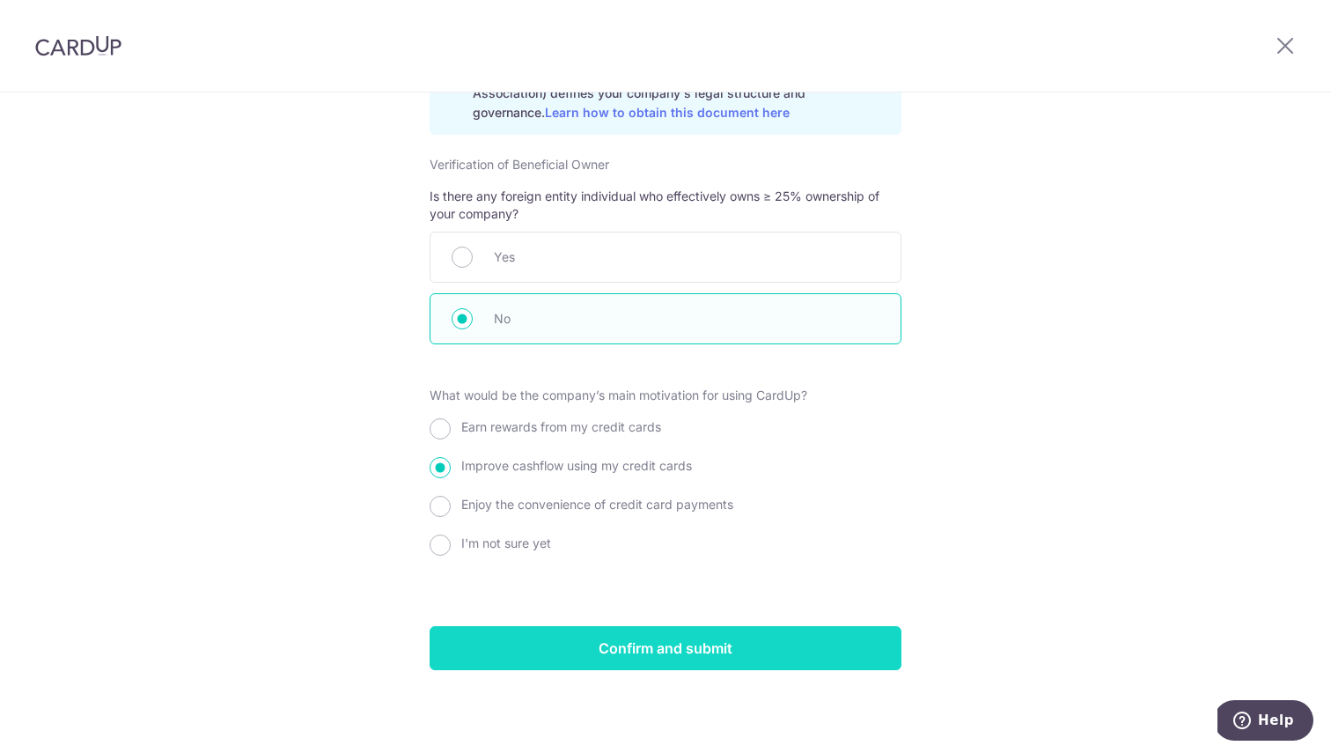
click at [802, 651] on input "Confirm and submit" at bounding box center [666, 648] width 472 height 44
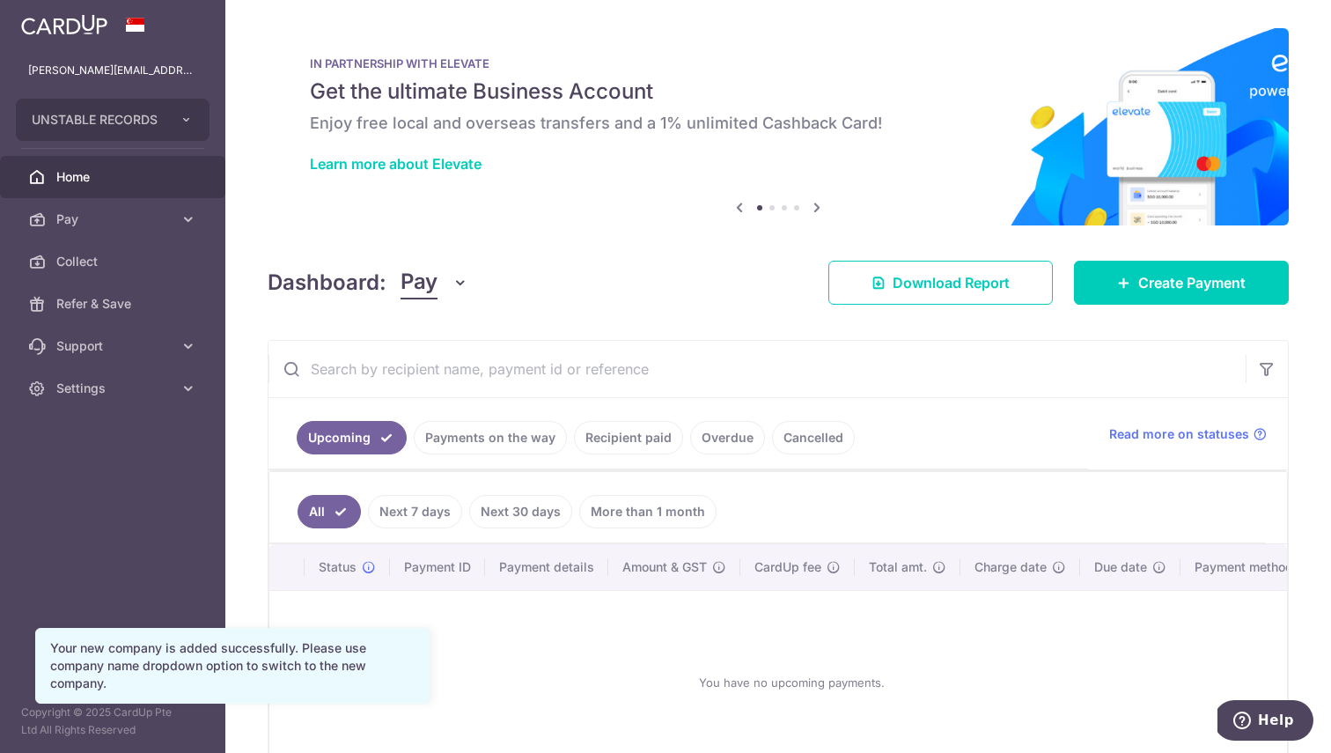
scroll to position [117, 0]
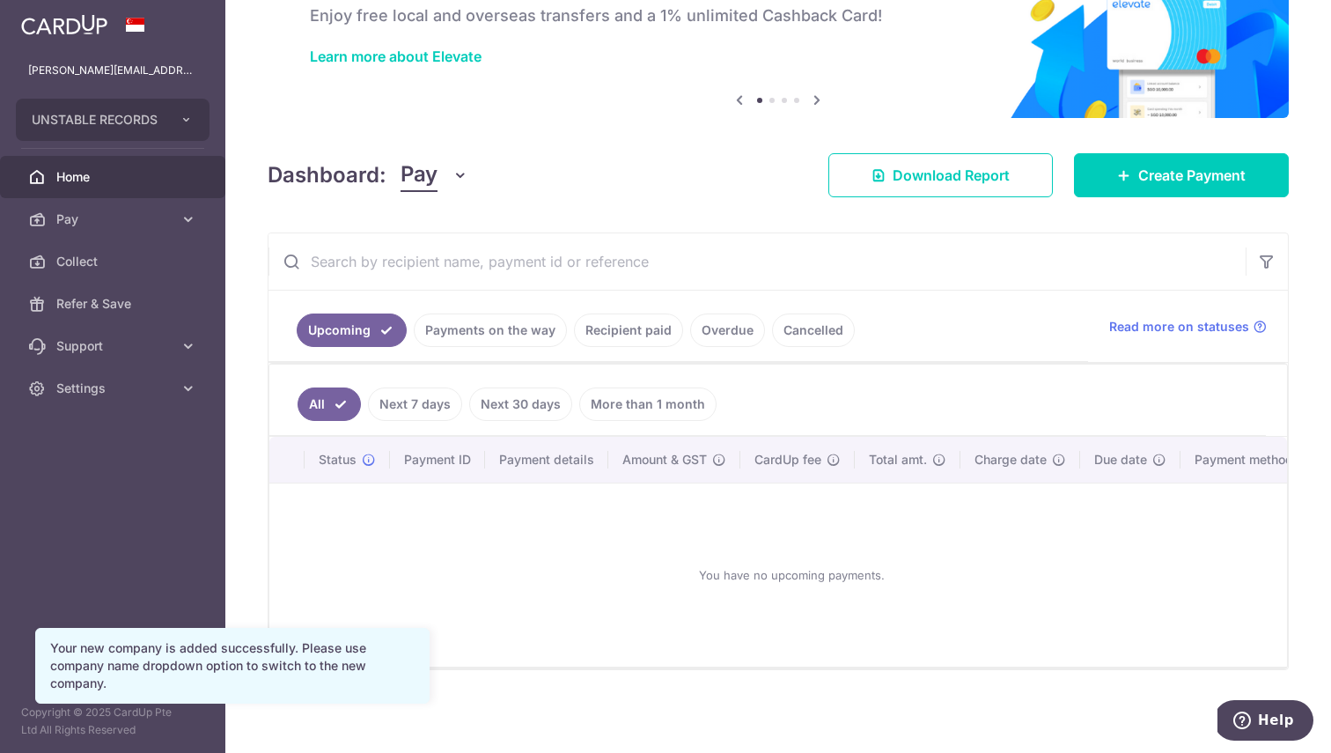
click at [600, 321] on link "Recipient paid" at bounding box center [628, 329] width 109 height 33
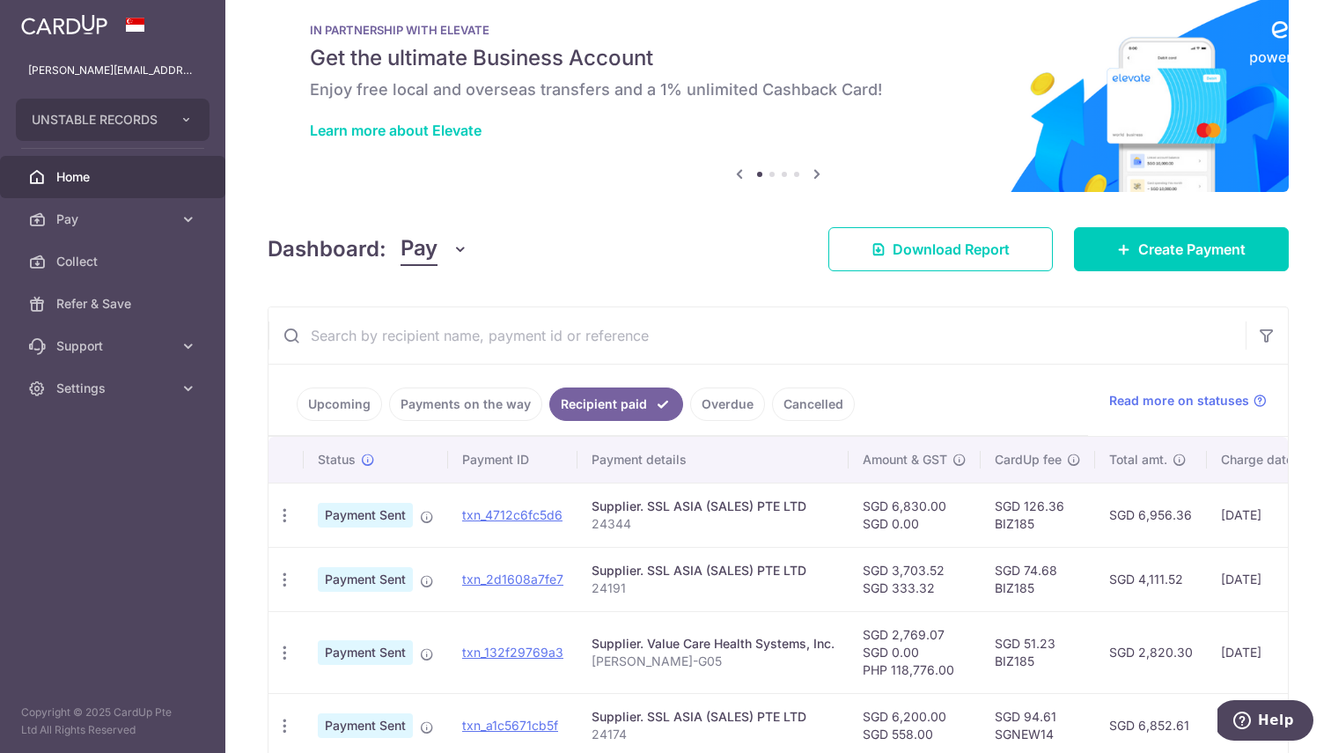
scroll to position [0, 0]
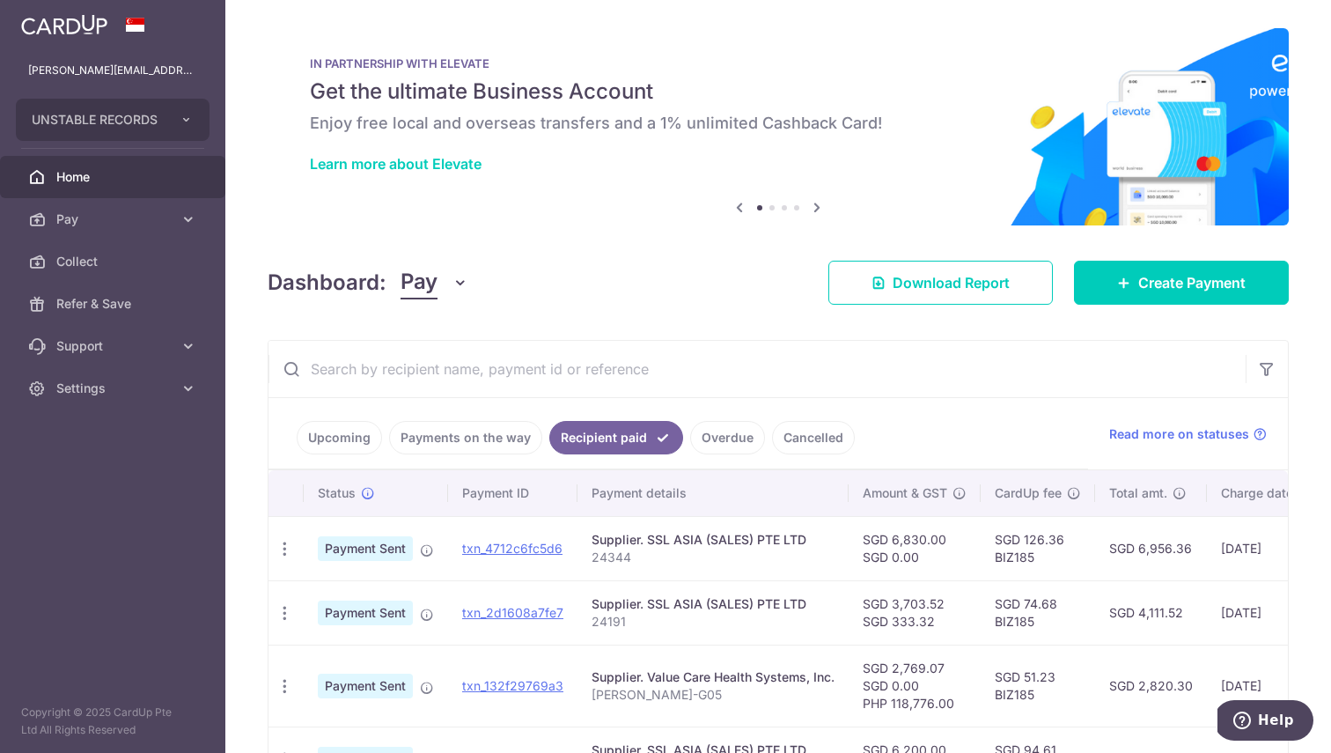
click at [470, 220] on img at bounding box center [778, 126] width 1021 height 197
click at [808, 211] on icon at bounding box center [817, 207] width 21 height 22
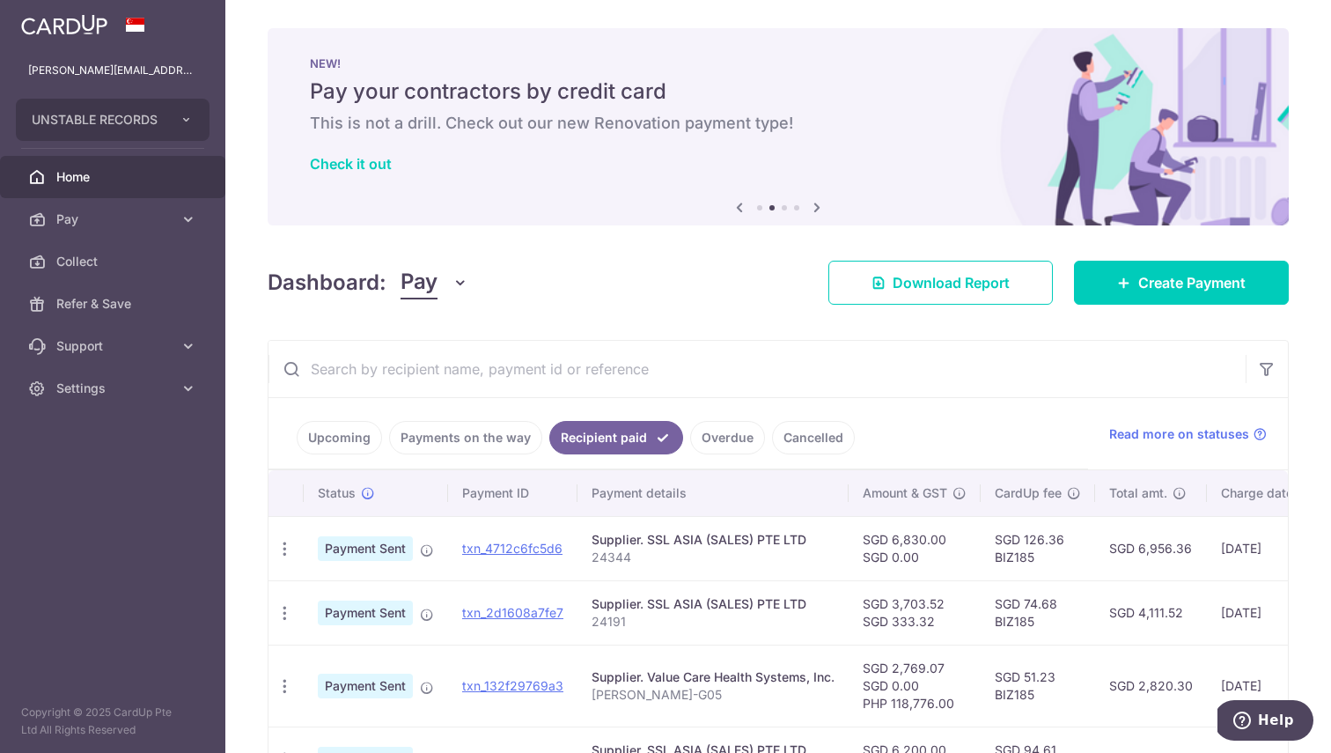
click at [731, 216] on icon at bounding box center [739, 207] width 21 height 22
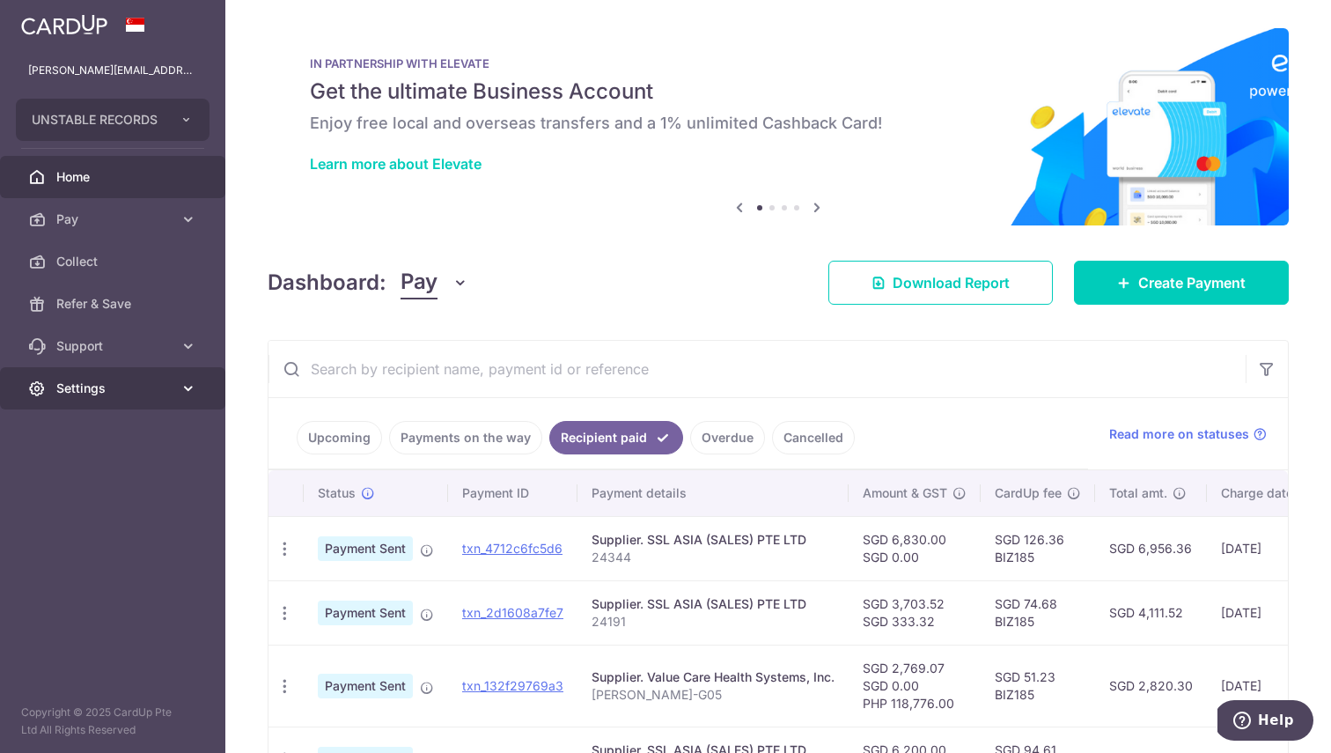
click at [143, 392] on span "Settings" at bounding box center [114, 388] width 116 height 18
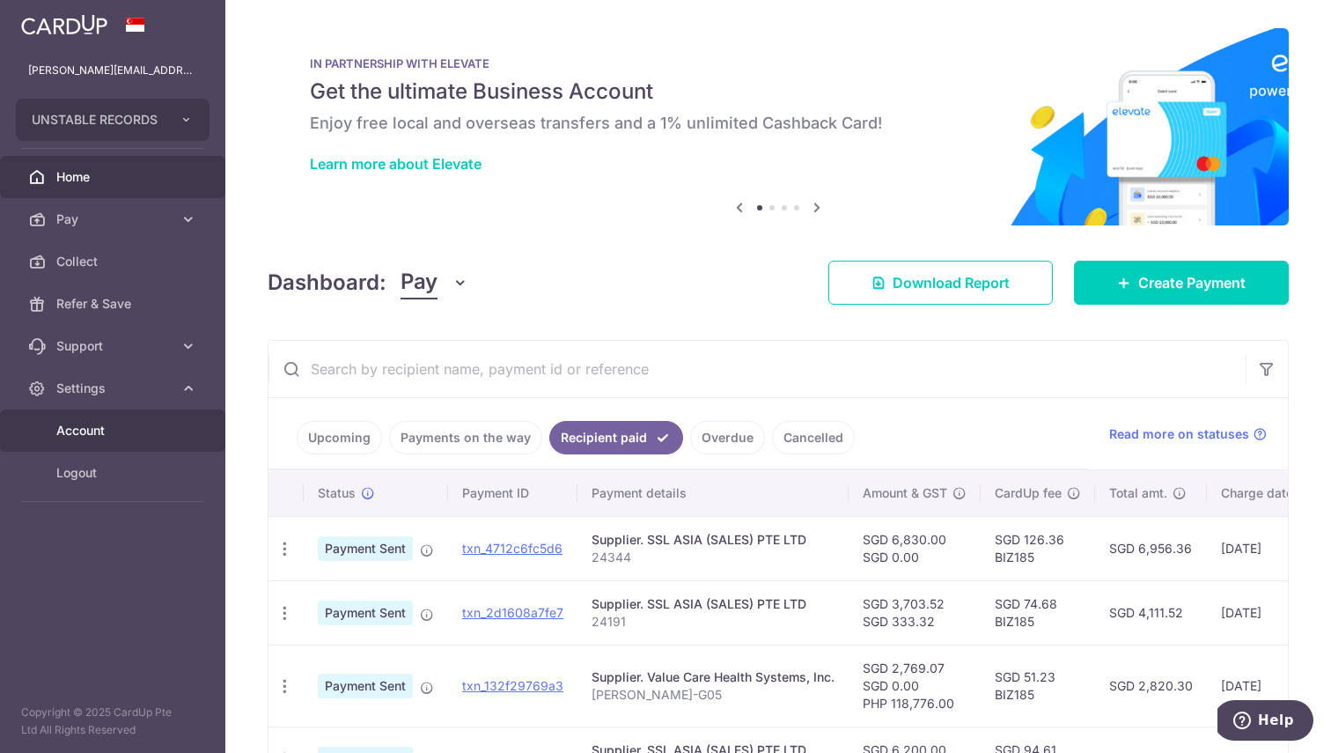
click at [144, 430] on span "Account" at bounding box center [114, 431] width 116 height 18
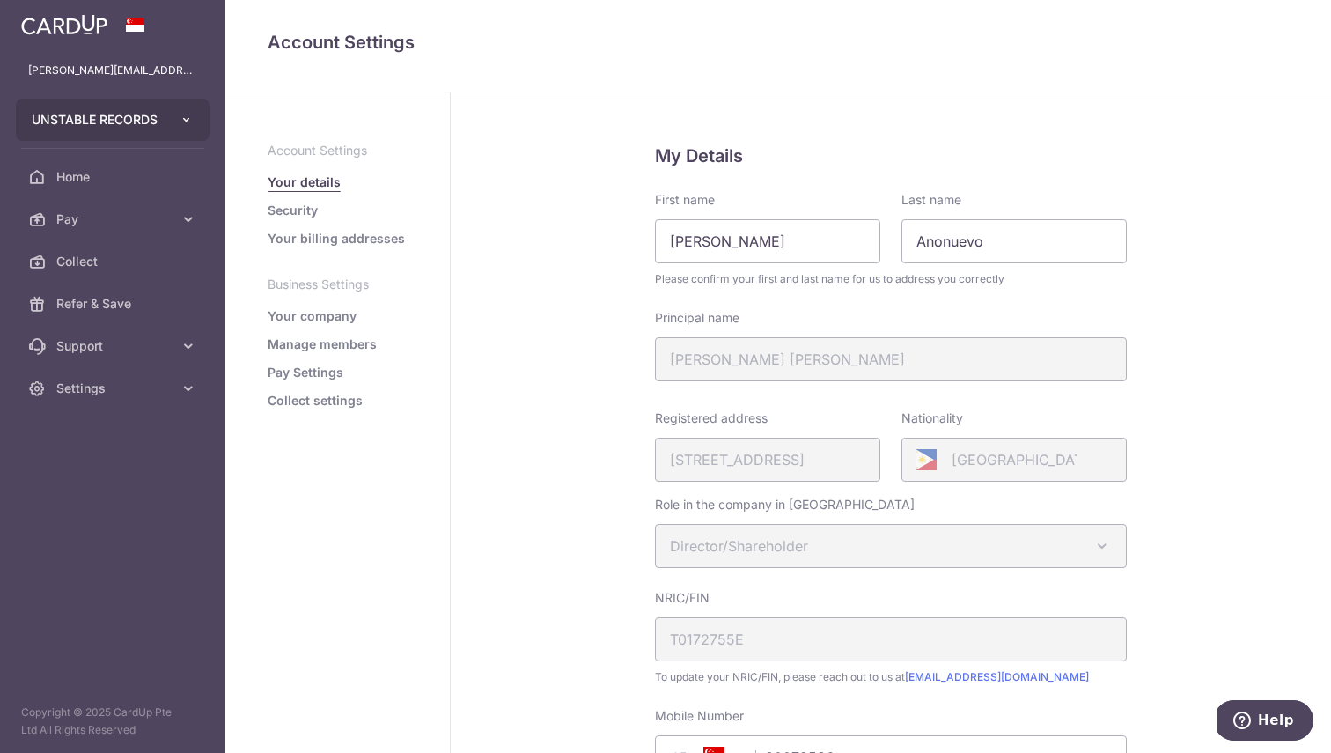
click at [133, 111] on span "UNSTABLE RECORDS" at bounding box center [97, 120] width 130 height 18
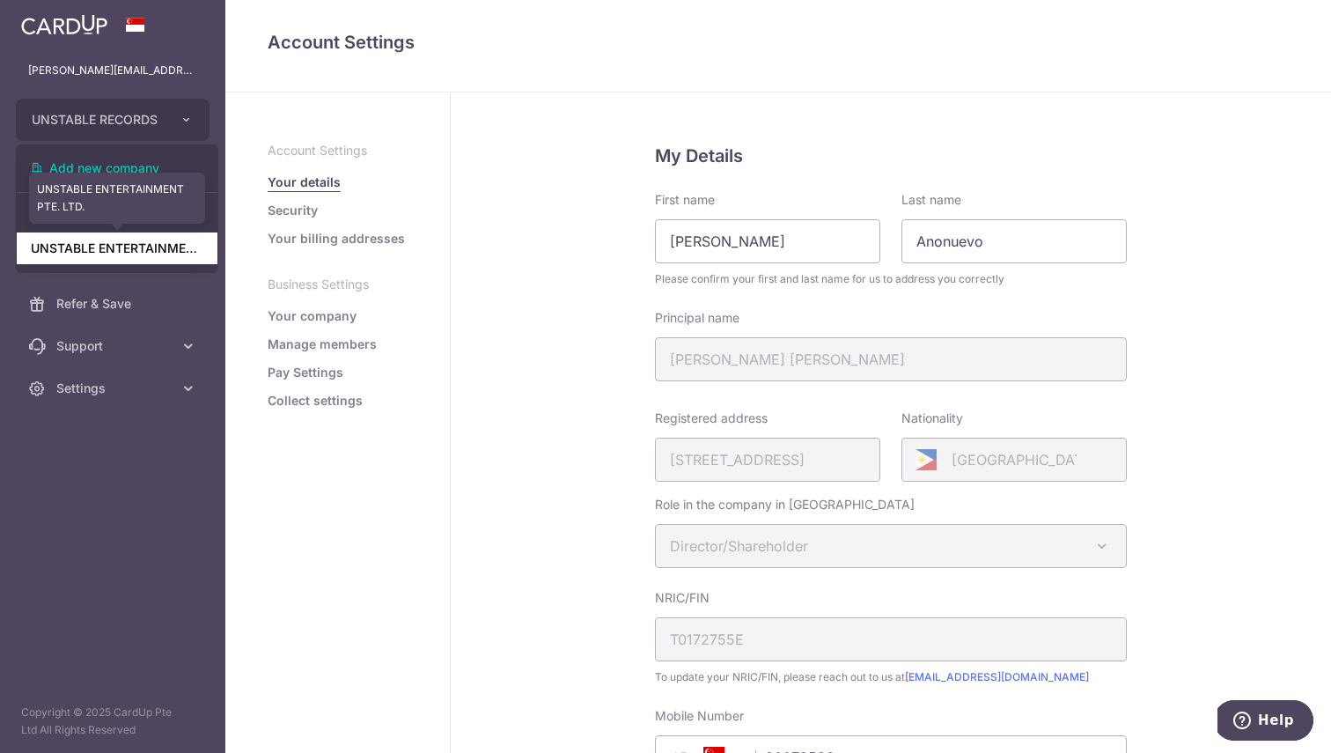
click at [141, 242] on link "UNSTABLE ENTERTAINMENT PTE. LTD." at bounding box center [117, 248] width 201 height 32
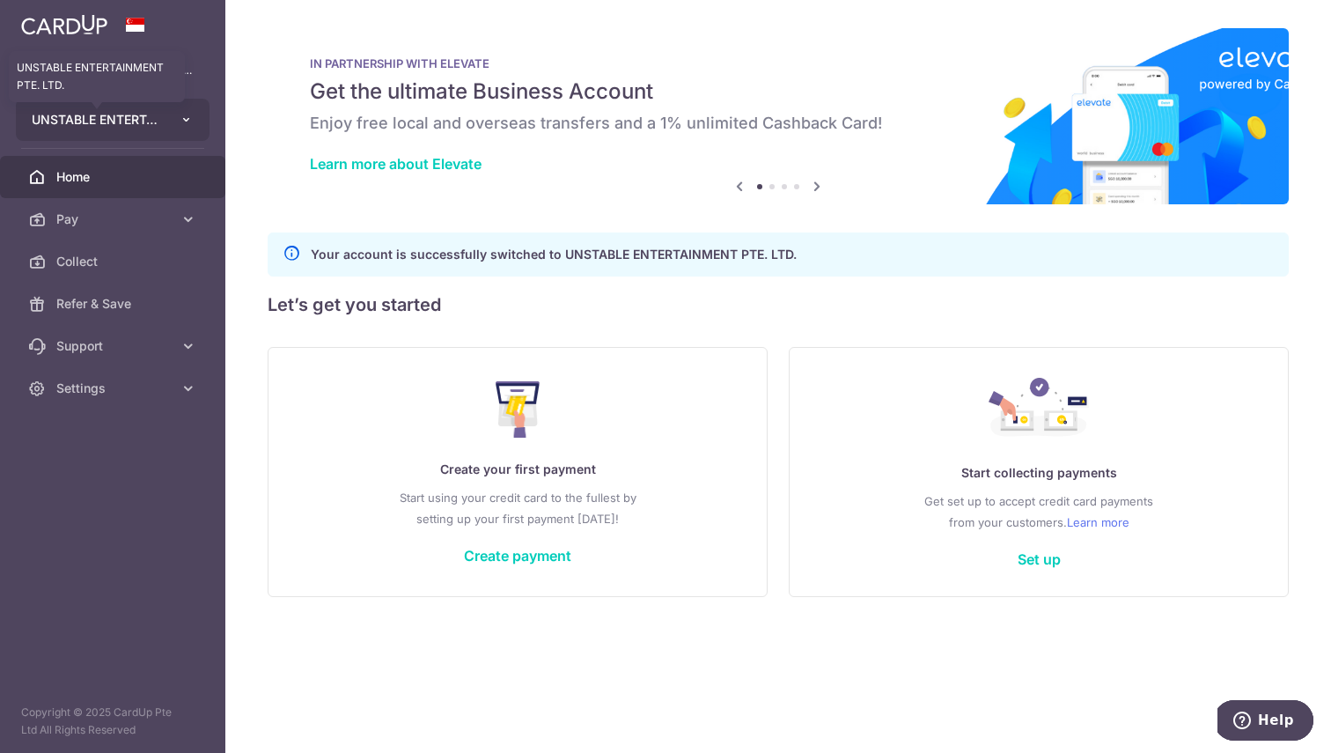
click at [129, 127] on span "UNSTABLE ENTERTAINMENT PTE. LTD." at bounding box center [97, 120] width 130 height 18
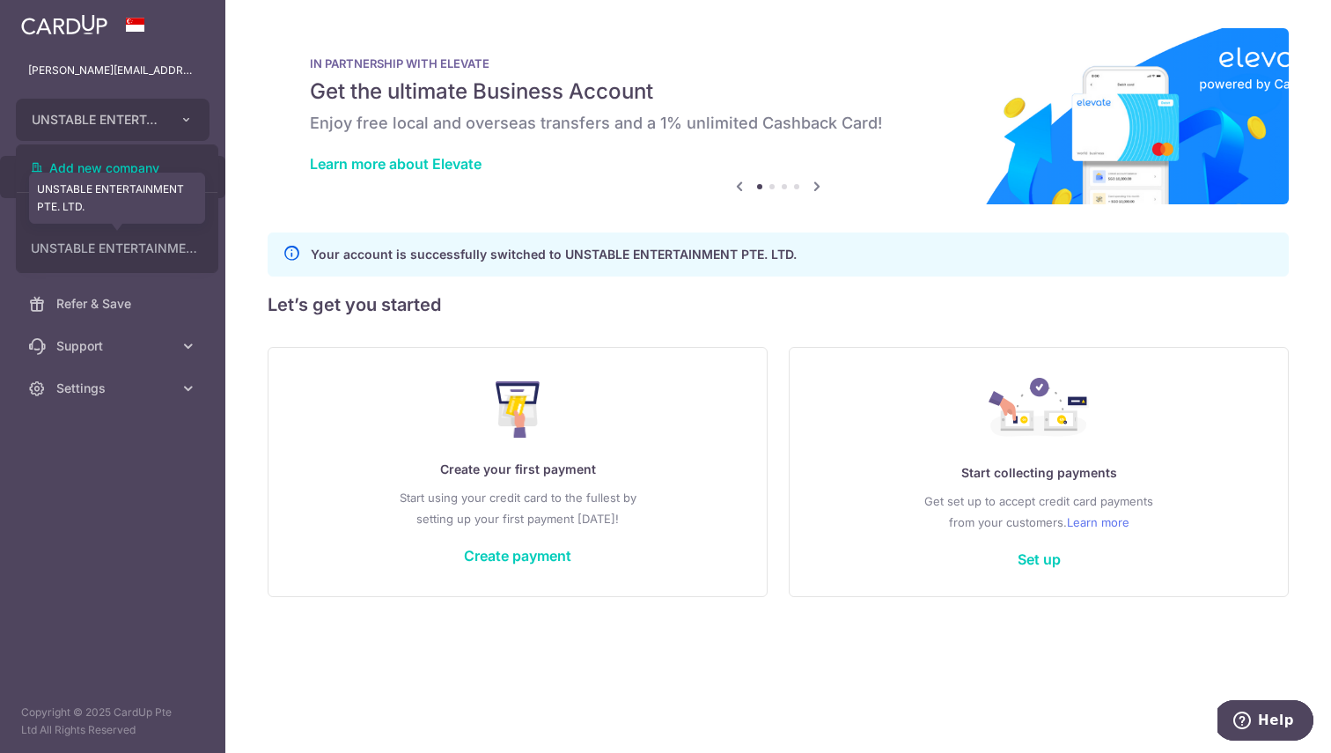
click at [114, 244] on link "UNSTABLE ENTERTAINMENT PTE. LTD." at bounding box center [117, 248] width 201 height 32
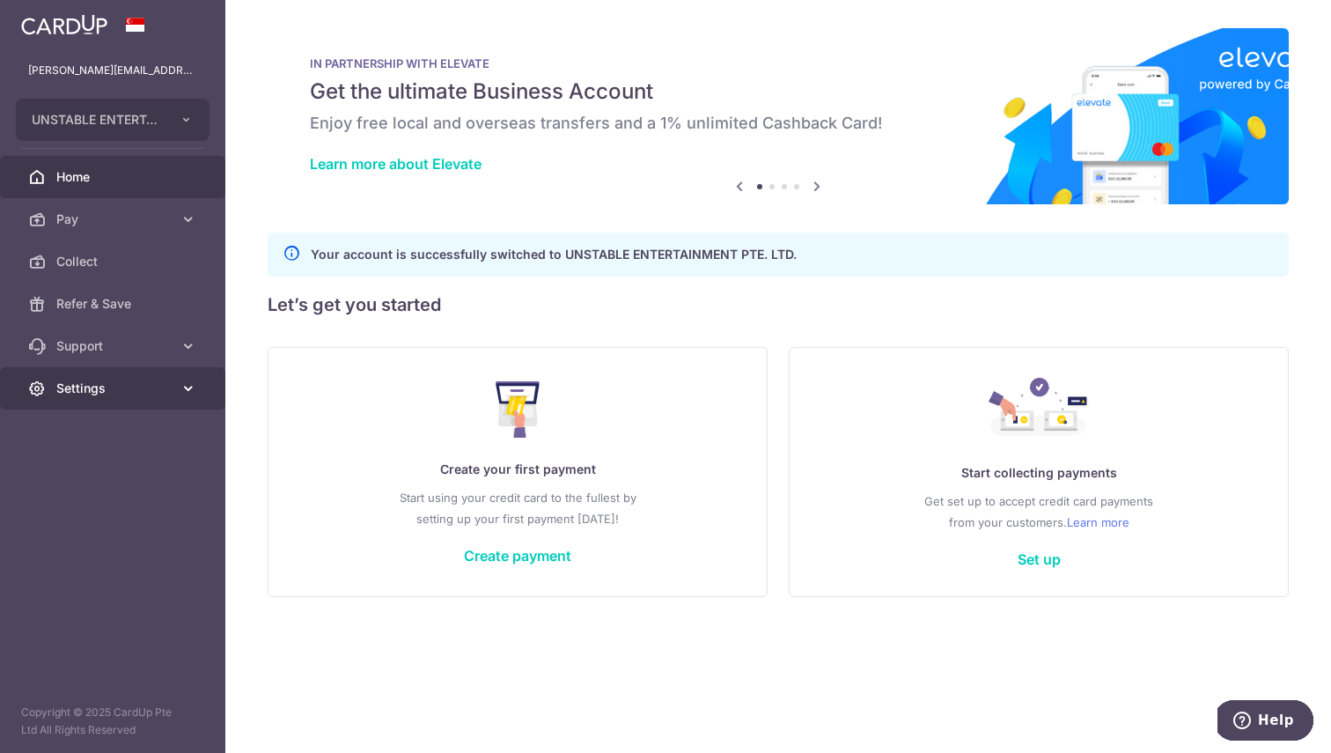
click at [159, 405] on link "Settings" at bounding box center [112, 388] width 225 height 42
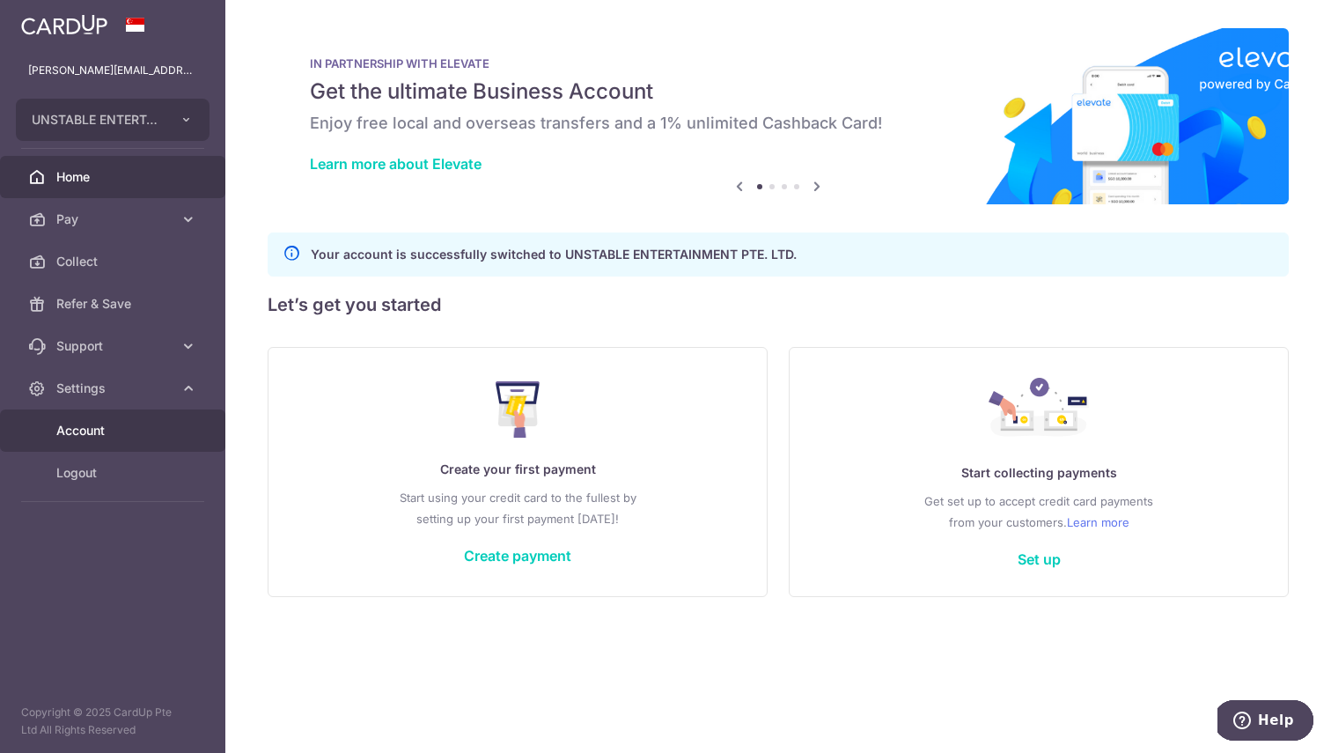
click at [78, 439] on link "Account" at bounding box center [112, 430] width 225 height 42
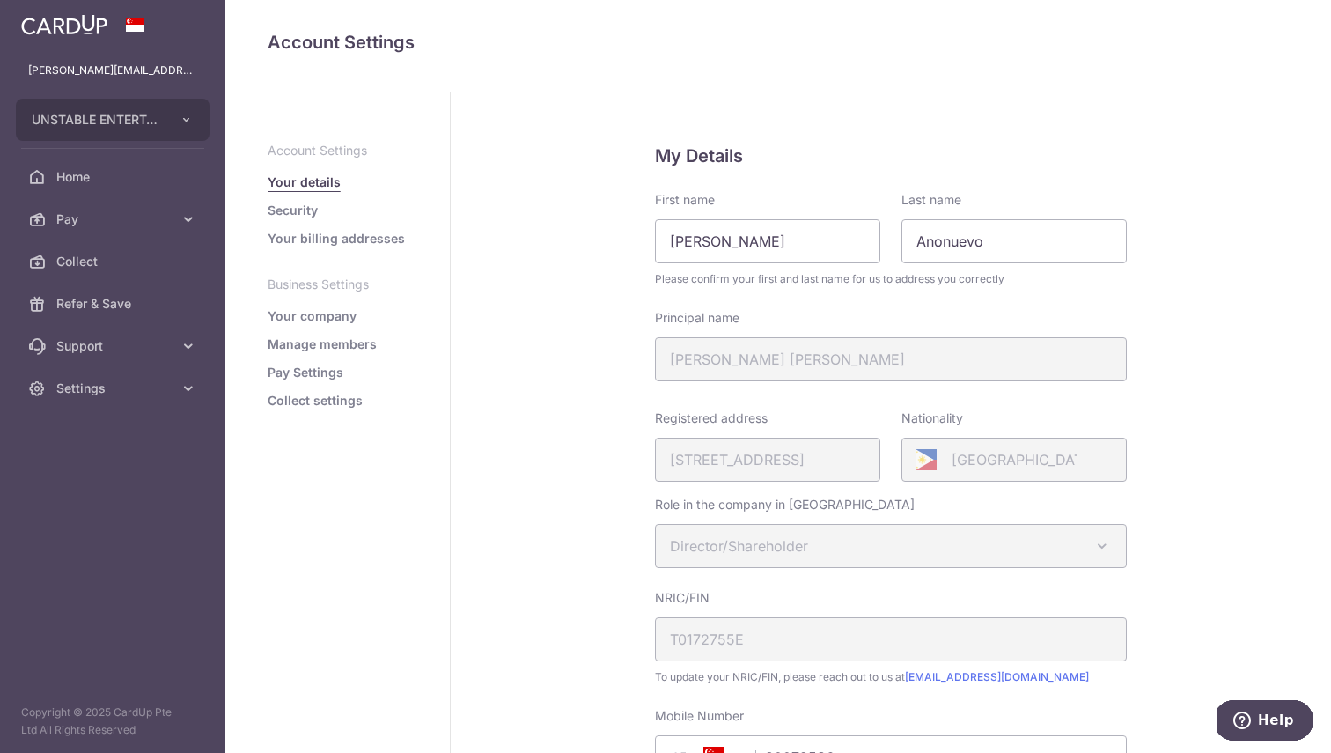
click at [787, 363] on div "Principal name ANONUEVO DAVE MATTHEW ANIER" at bounding box center [891, 345] width 472 height 72
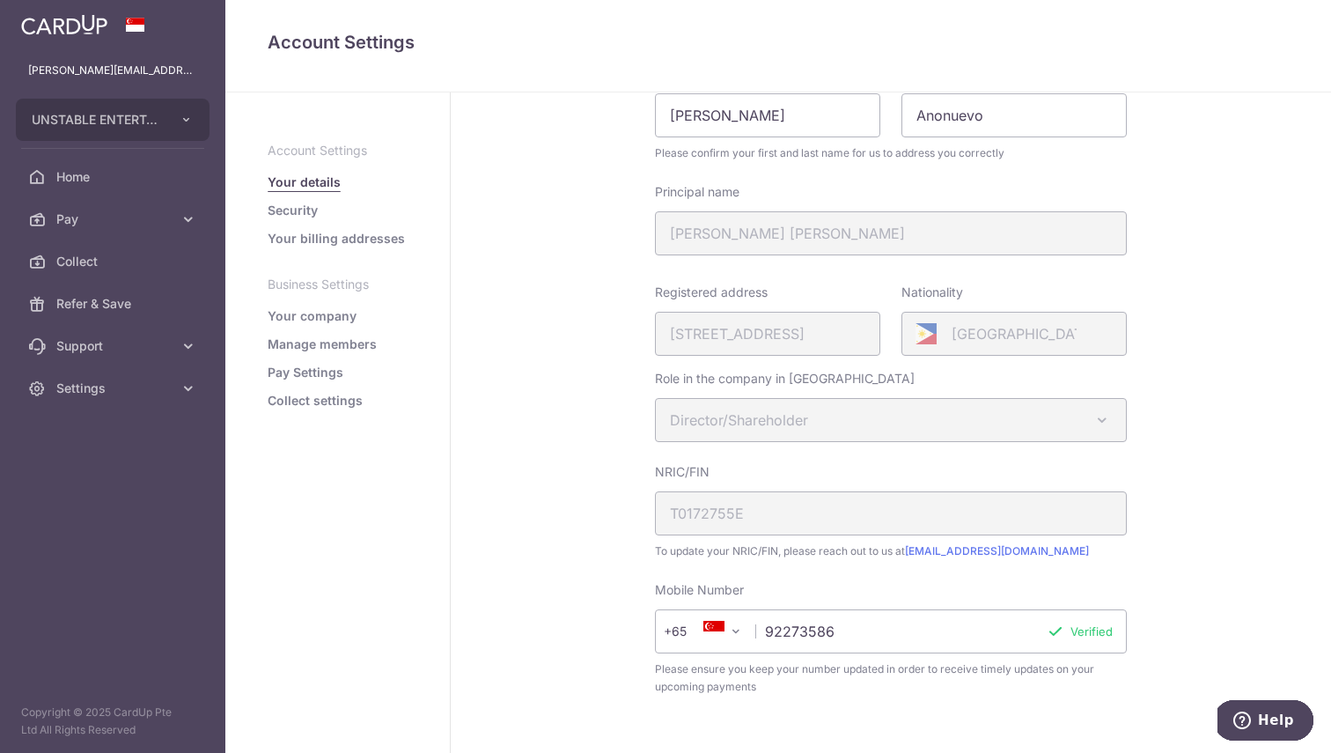
click at [285, 209] on link "Security" at bounding box center [293, 211] width 50 height 18
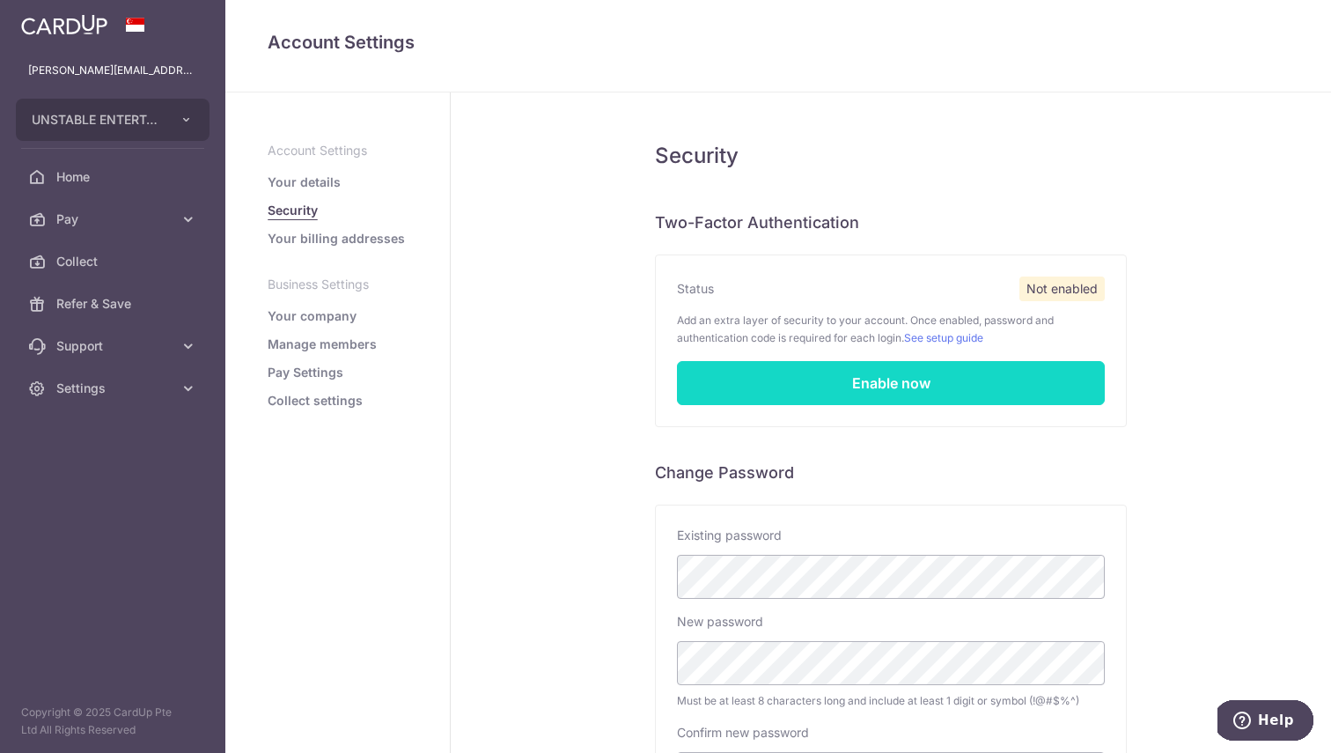
click at [852, 387] on link "Enable now" at bounding box center [891, 383] width 428 height 44
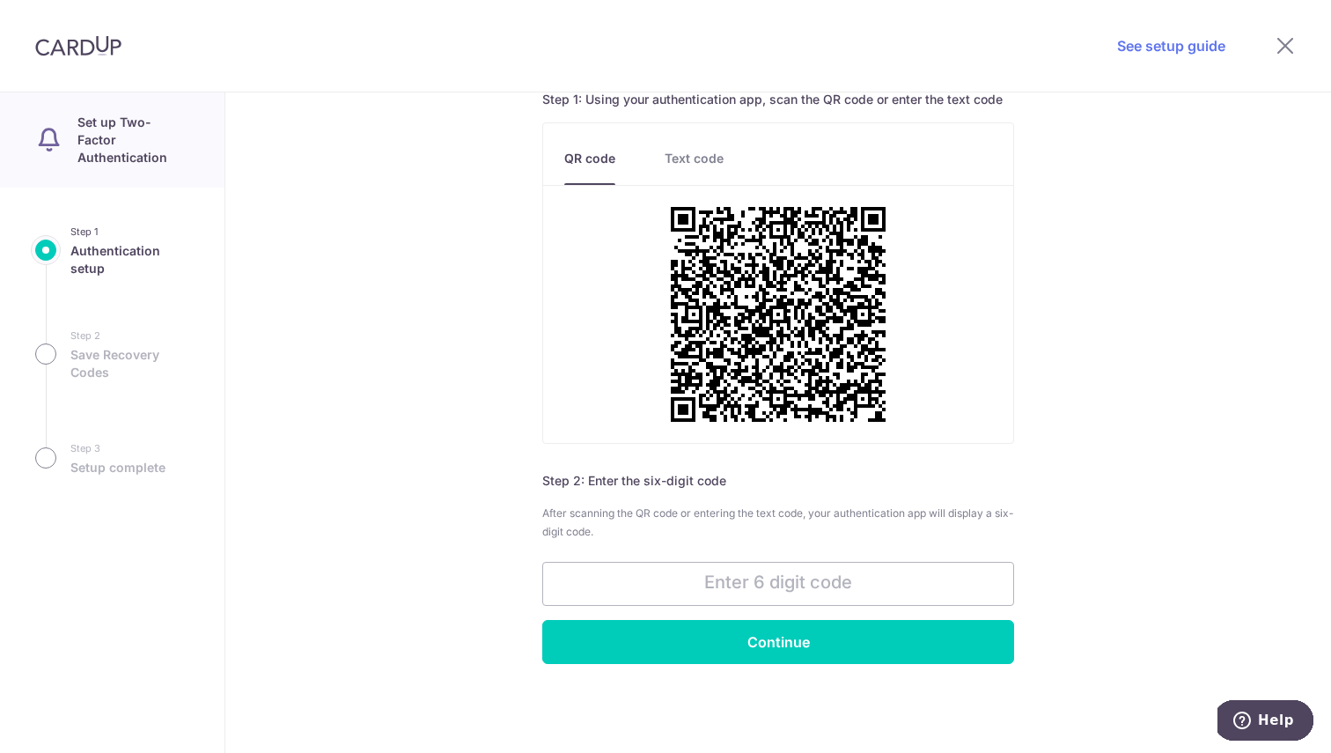
click at [665, 156] on link "Text code" at bounding box center [694, 167] width 59 height 35
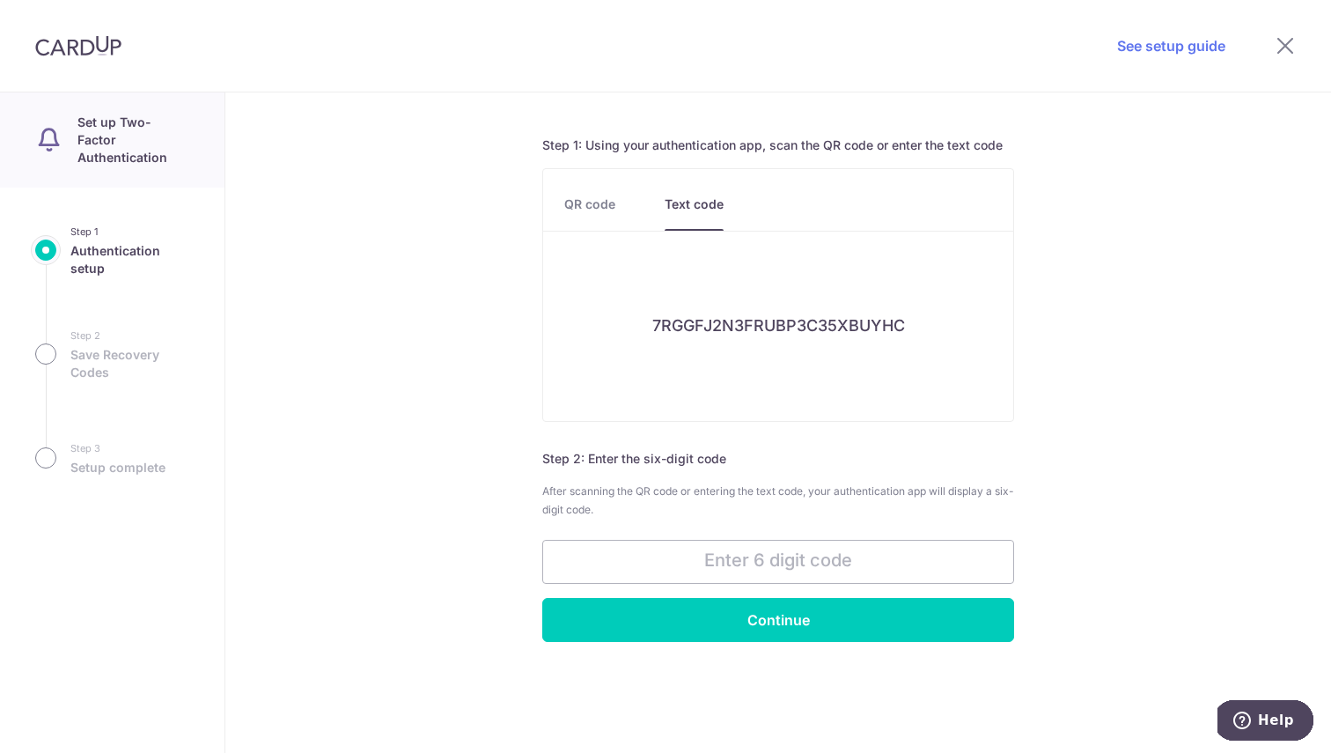
click at [768, 316] on h6 "7RGGFJ2N3FRUBP3C35XBUYHC" at bounding box center [778, 326] width 253 height 20
copy div "7RGGFJ2N3FRUBP3C35XBUYHC"
click at [735, 566] on input "text" at bounding box center [778, 562] width 472 height 44
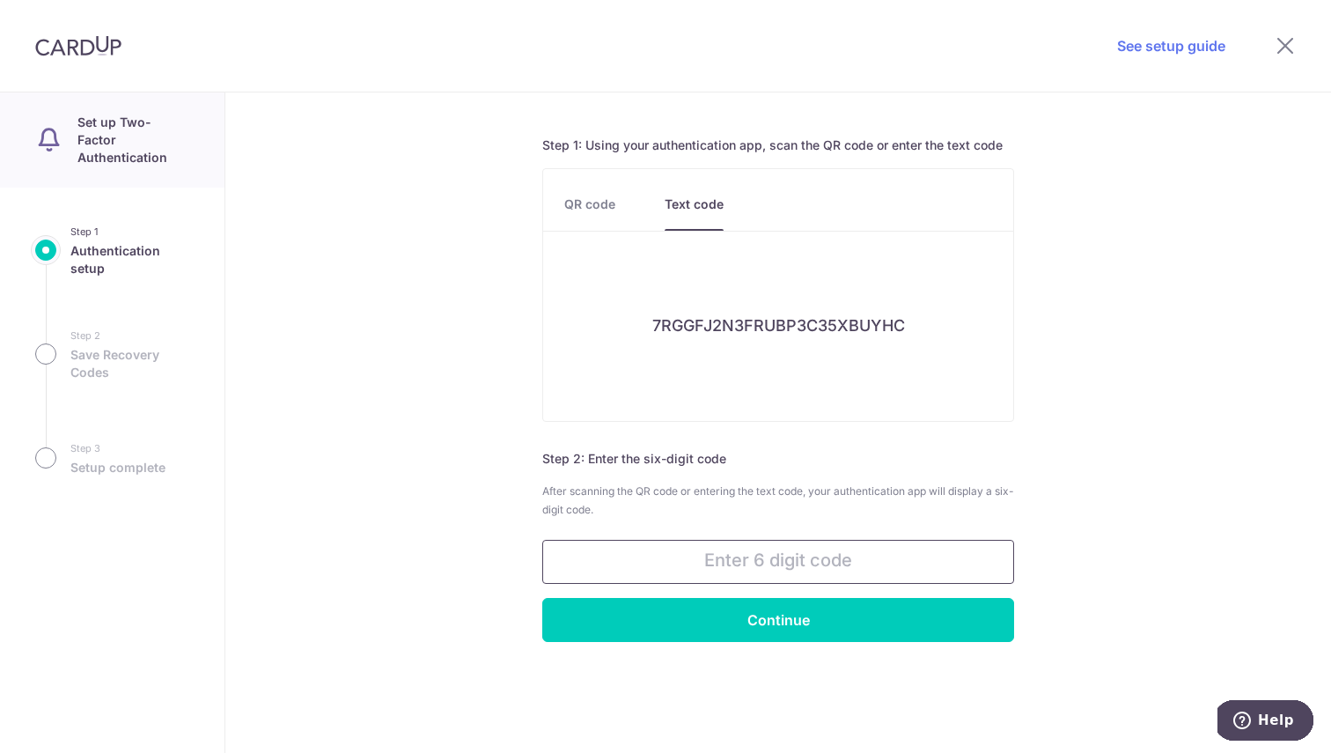
paste input "172998"
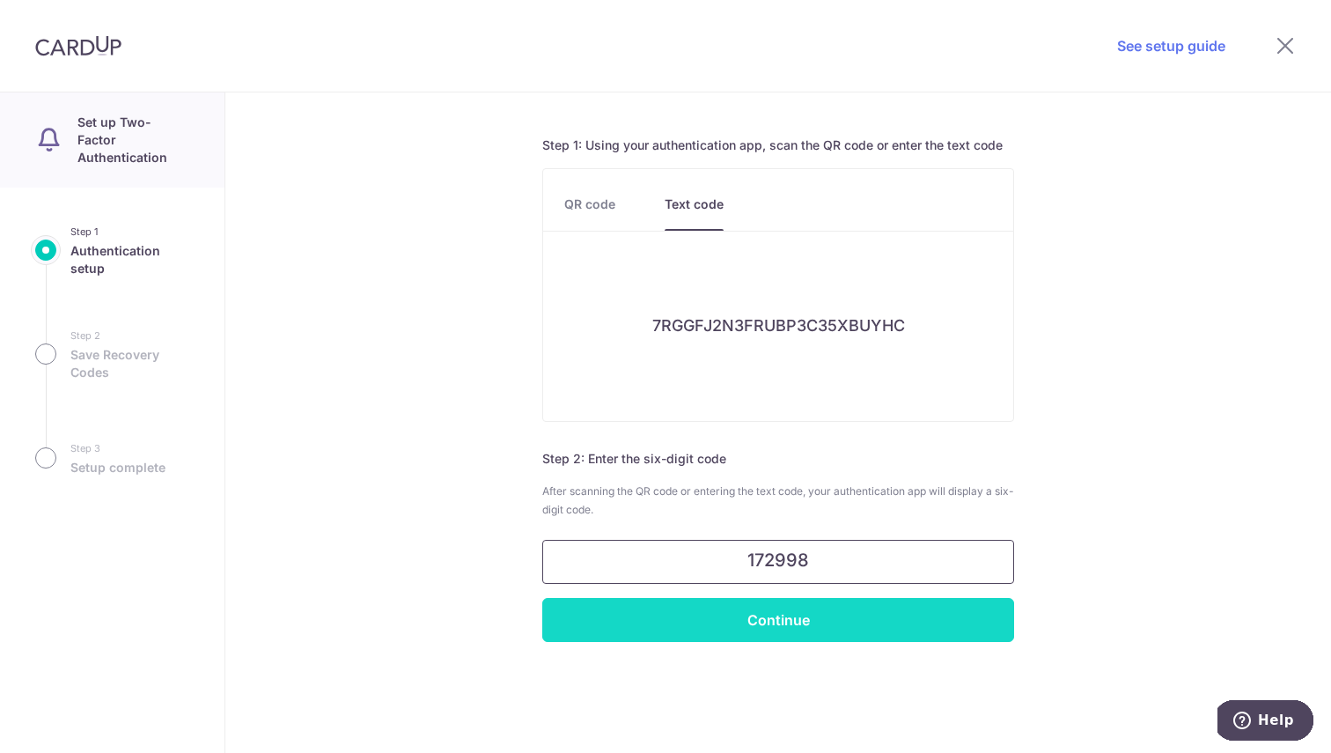
type input "172998"
click at [887, 602] on input "Continue" at bounding box center [778, 620] width 472 height 44
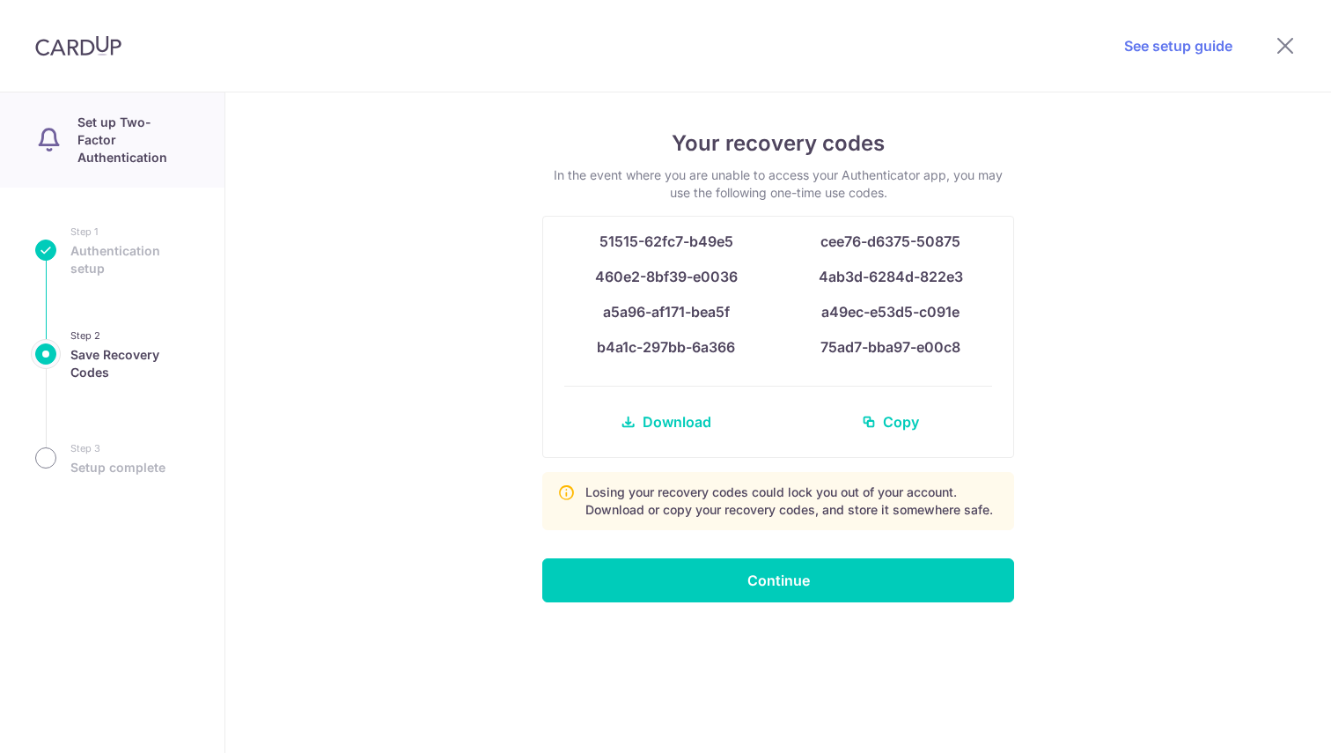
click at [1143, 361] on div "Your recovery codes In the event where you are unable to access your Authentica…" at bounding box center [778, 422] width 1106 height 660
click at [890, 430] on span "Copy" at bounding box center [901, 421] width 36 height 21
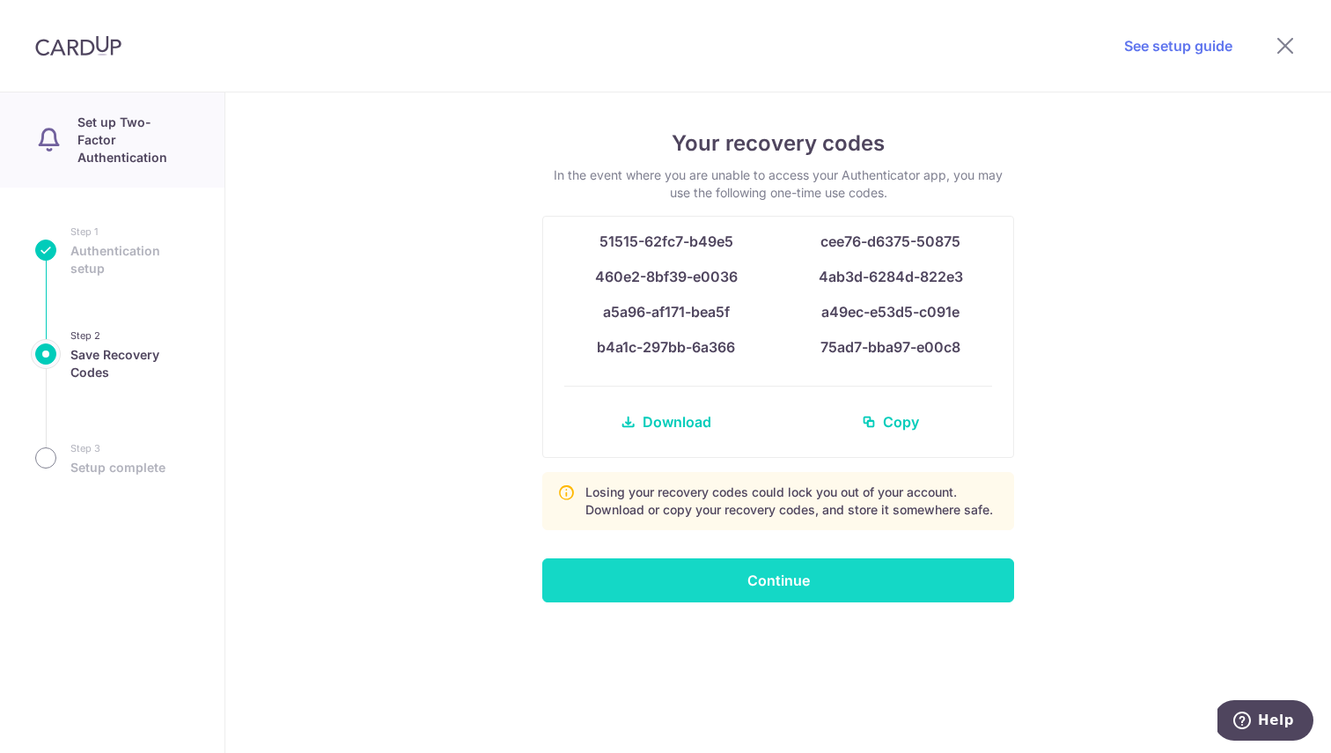
click at [830, 570] on input "Continue" at bounding box center [778, 580] width 472 height 44
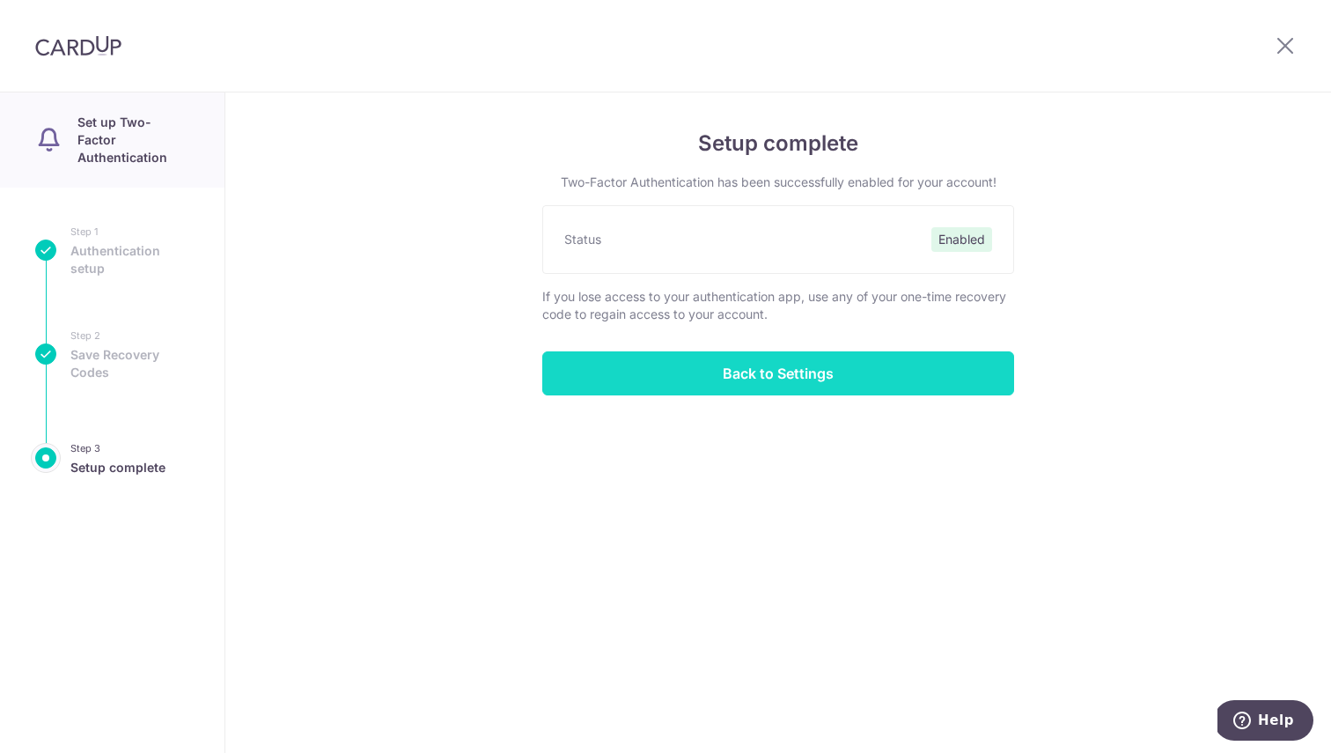
click at [732, 366] on input "Back to Settings" at bounding box center [778, 373] width 472 height 44
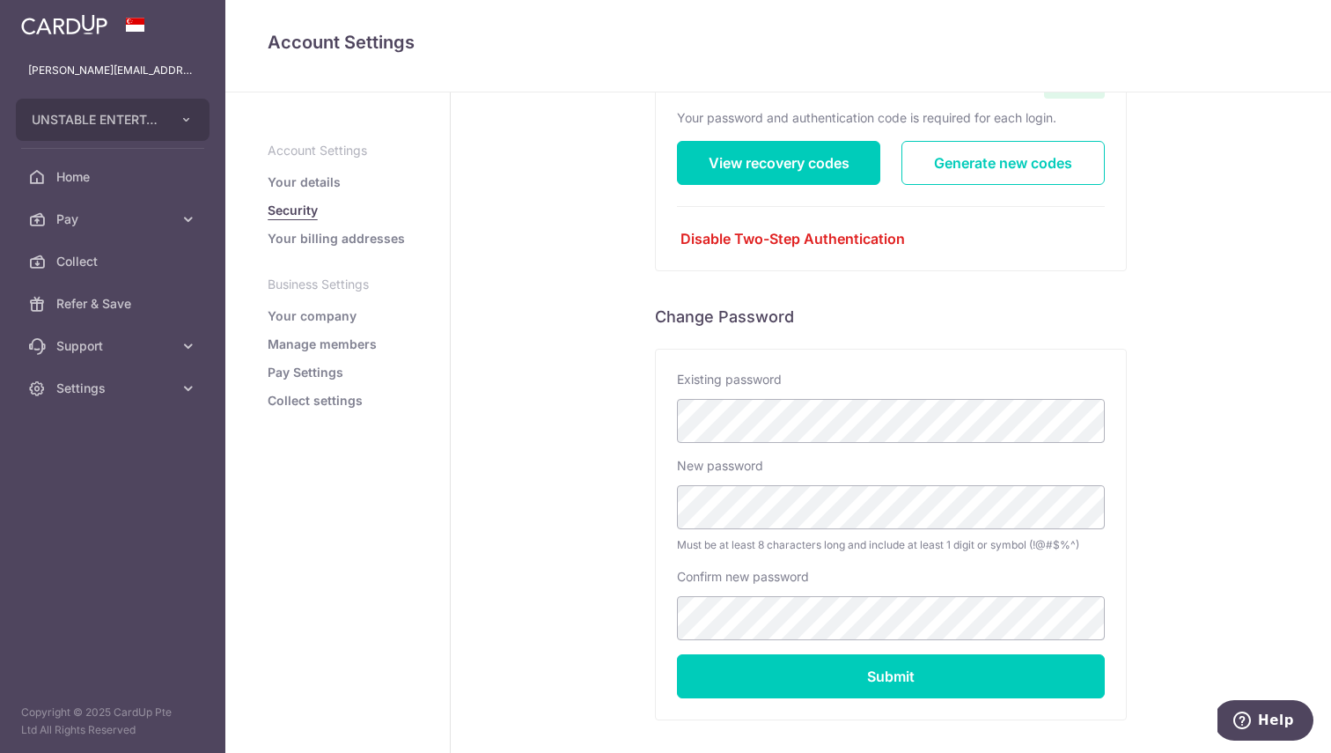
scroll to position [288, 0]
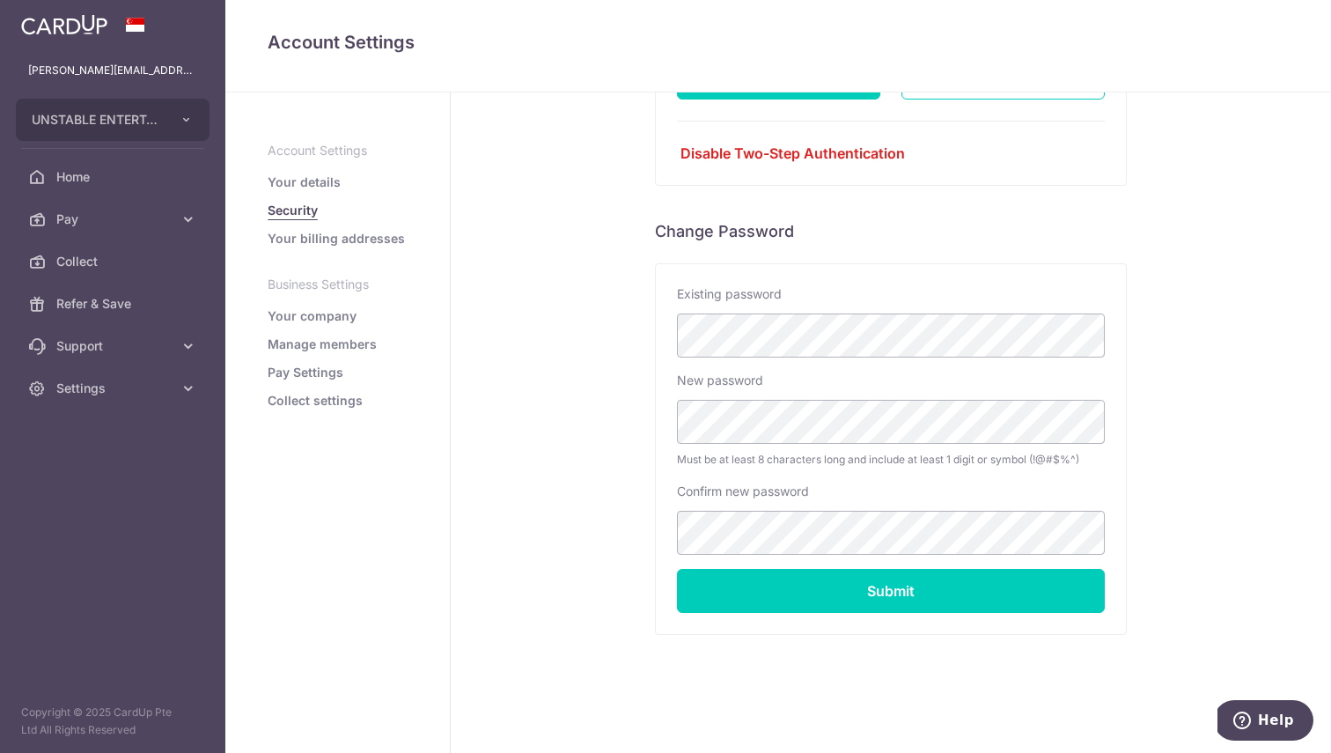
click at [373, 234] on link "Your billing addresses" at bounding box center [336, 239] width 137 height 18
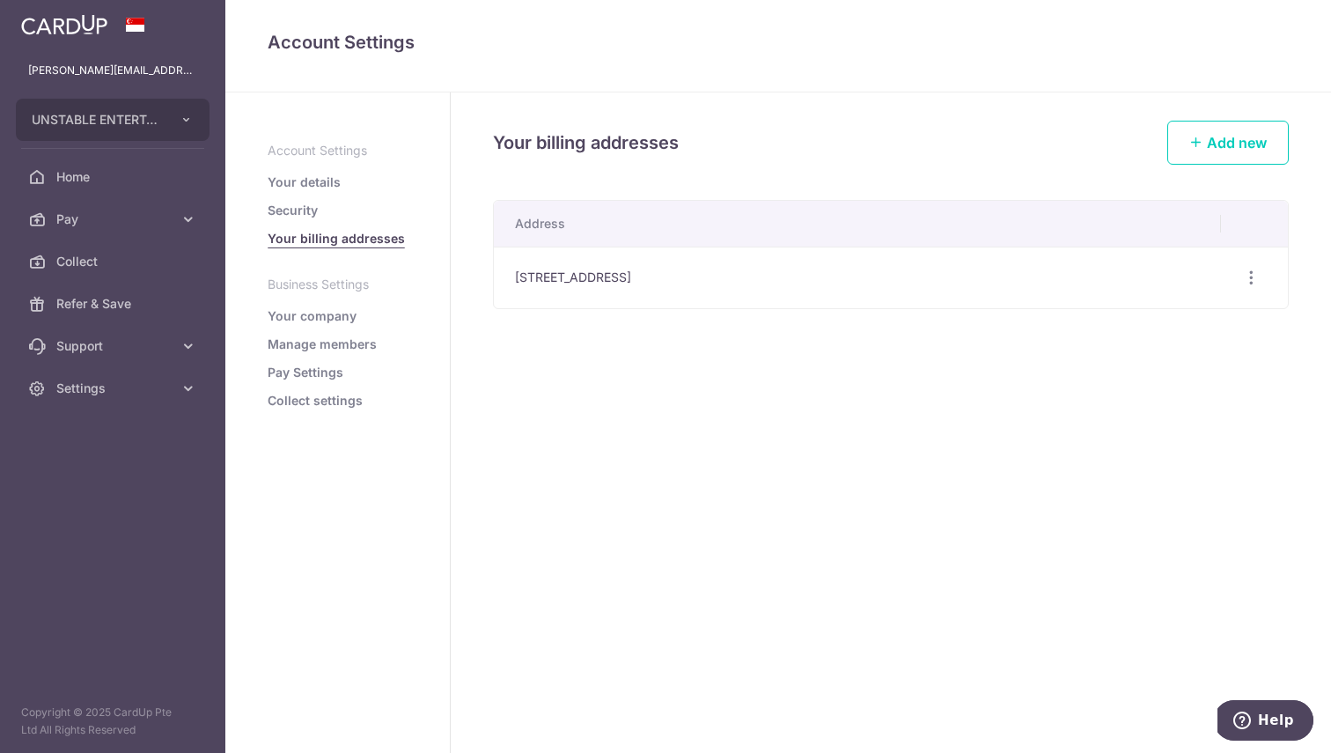
click at [902, 188] on div "Your billing addresses Add new Address [STREET_ADDRESS] Edit address Delete add…" at bounding box center [891, 422] width 880 height 660
click at [320, 318] on link "Your company" at bounding box center [312, 316] width 89 height 18
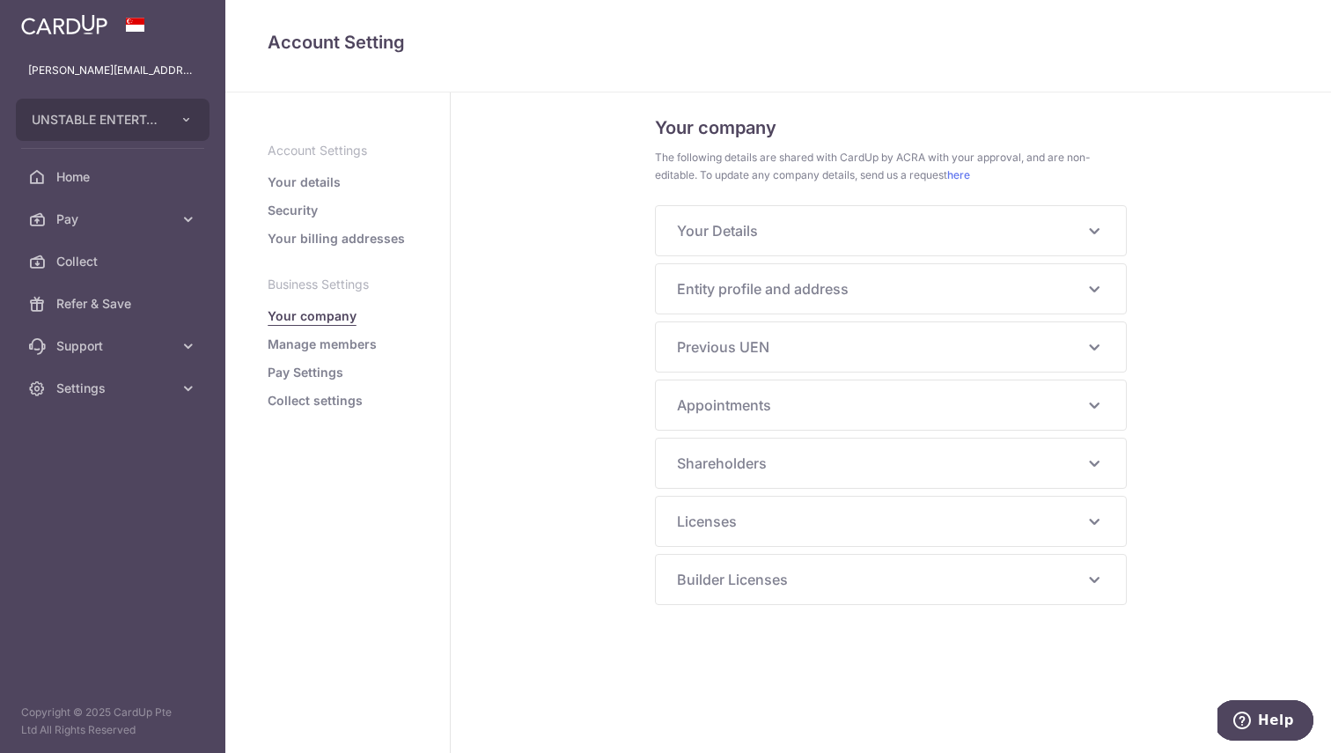
click at [749, 578] on span "Builder Licenses" at bounding box center [880, 579] width 407 height 21
click at [779, 529] on span "Licenses" at bounding box center [880, 521] width 407 height 21
click at [783, 447] on div "Shareholders Villamor Nolan Adrian Jr Santos Nationality FILIPINO Identificatio…" at bounding box center [891, 462] width 470 height 49
click at [731, 468] on span "Shareholders" at bounding box center [880, 463] width 407 height 21
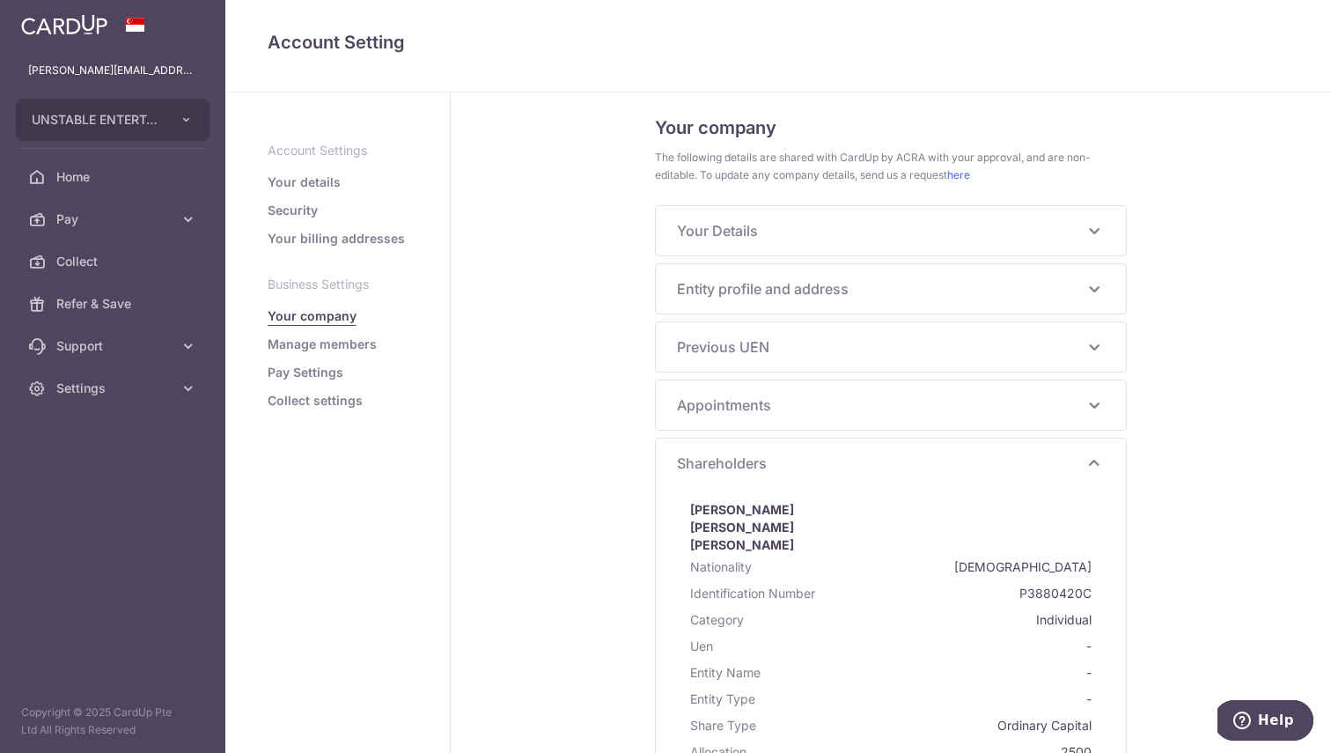
click at [829, 391] on div "Appointments TAN SONG WEI Nationality MALAYSIAN Identification Number S9186959D…" at bounding box center [891, 404] width 470 height 49
click at [774, 404] on span "Appointments" at bounding box center [880, 404] width 407 height 21
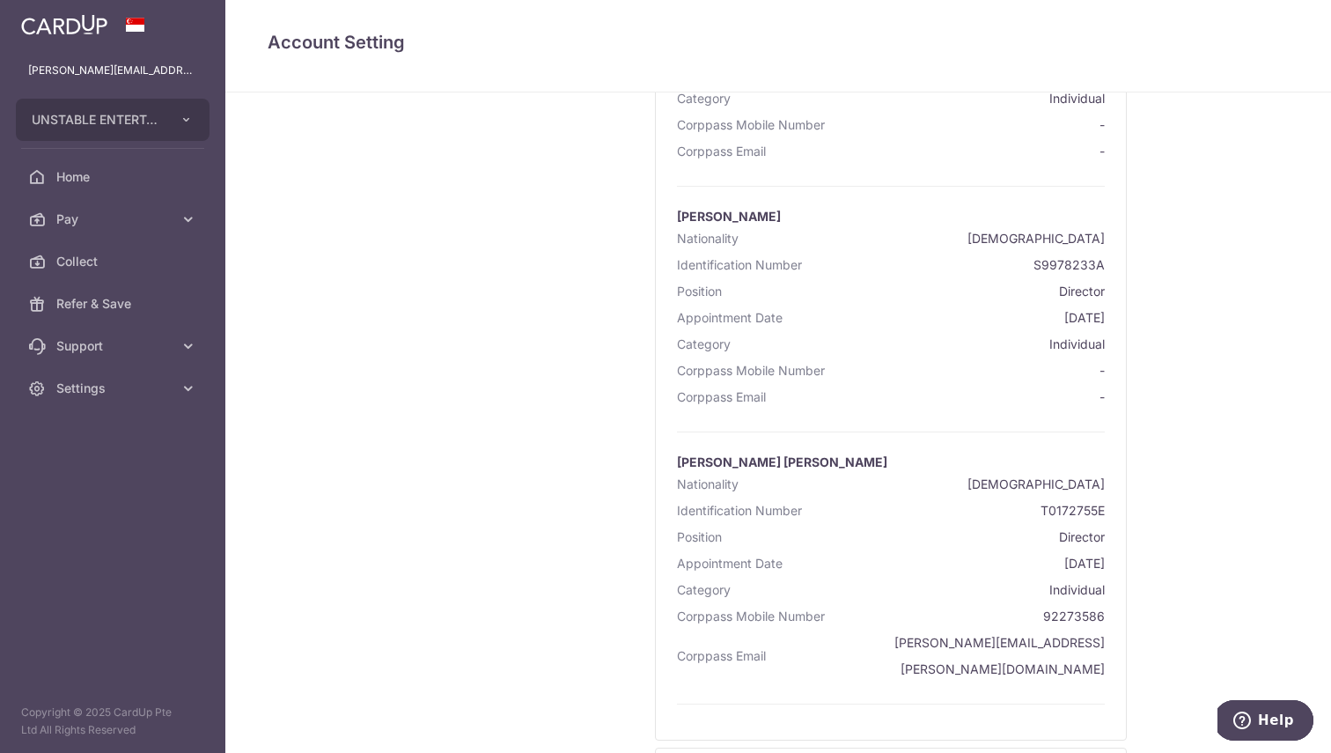
click at [1175, 411] on div "Account Settings Your details Security Your billing addresses Business Settings…" at bounding box center [778, 422] width 1106 height 660
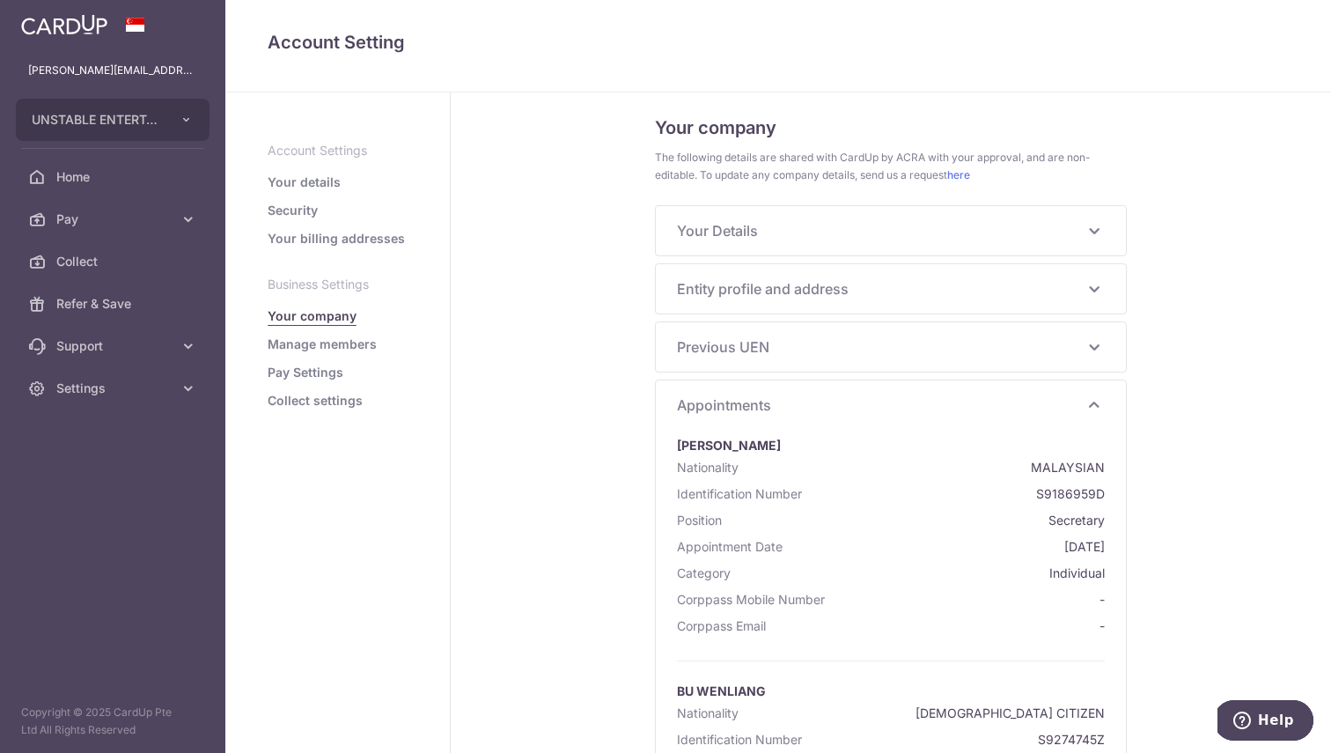
click at [700, 306] on div "Entity profile and address UEN 202442107Z Business/Entity name UNSTABLE ENTERTA…" at bounding box center [891, 288] width 470 height 49
click at [699, 290] on span "Entity profile and address" at bounding box center [880, 288] width 407 height 21
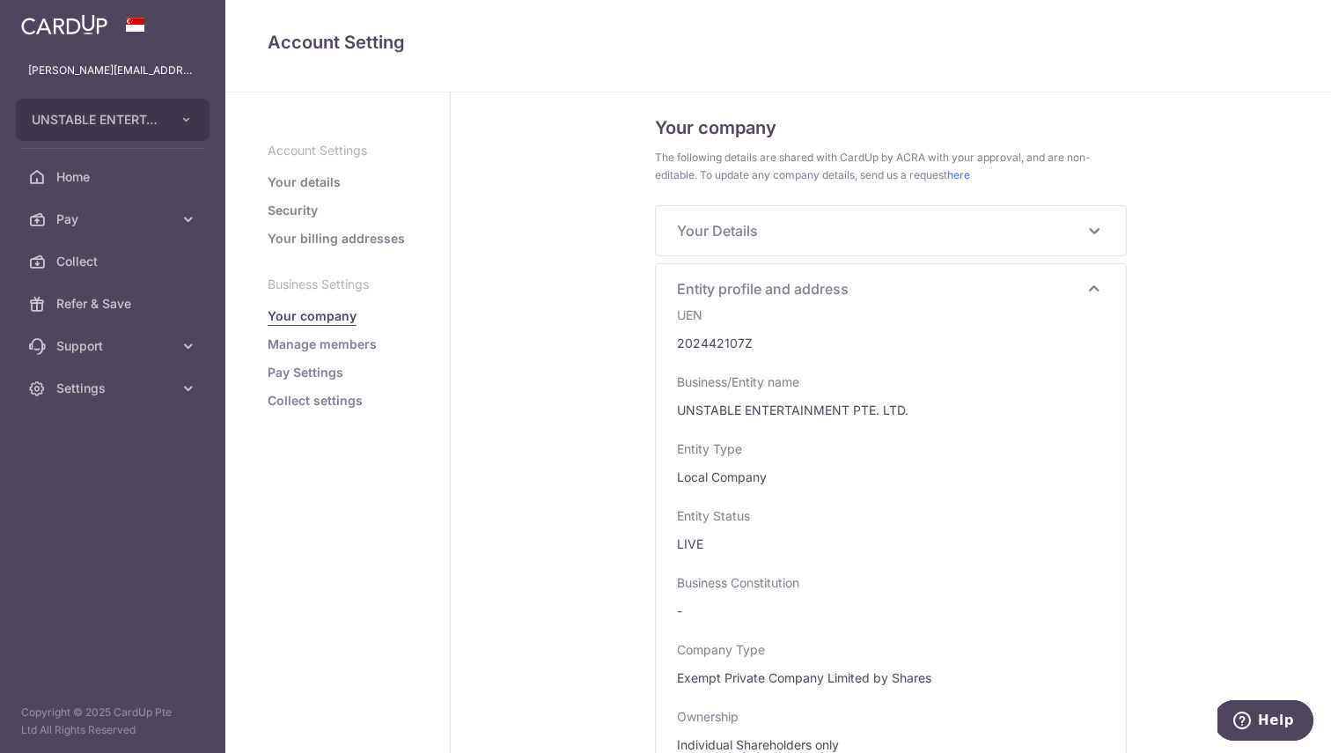
click at [751, 226] on span "Your Details" at bounding box center [880, 230] width 407 height 21
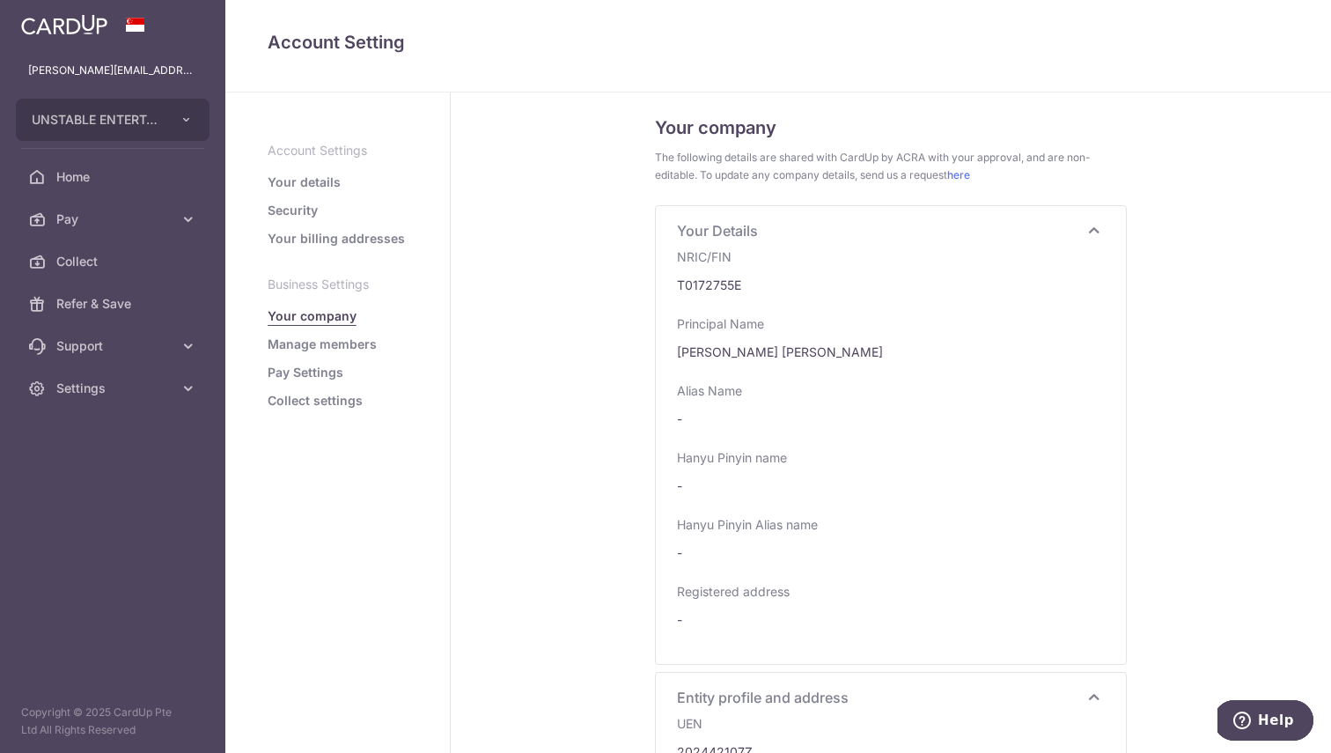
click at [548, 344] on div "Your company The following details are shared with CardUp by ACRA with your app…" at bounding box center [891, 422] width 880 height 660
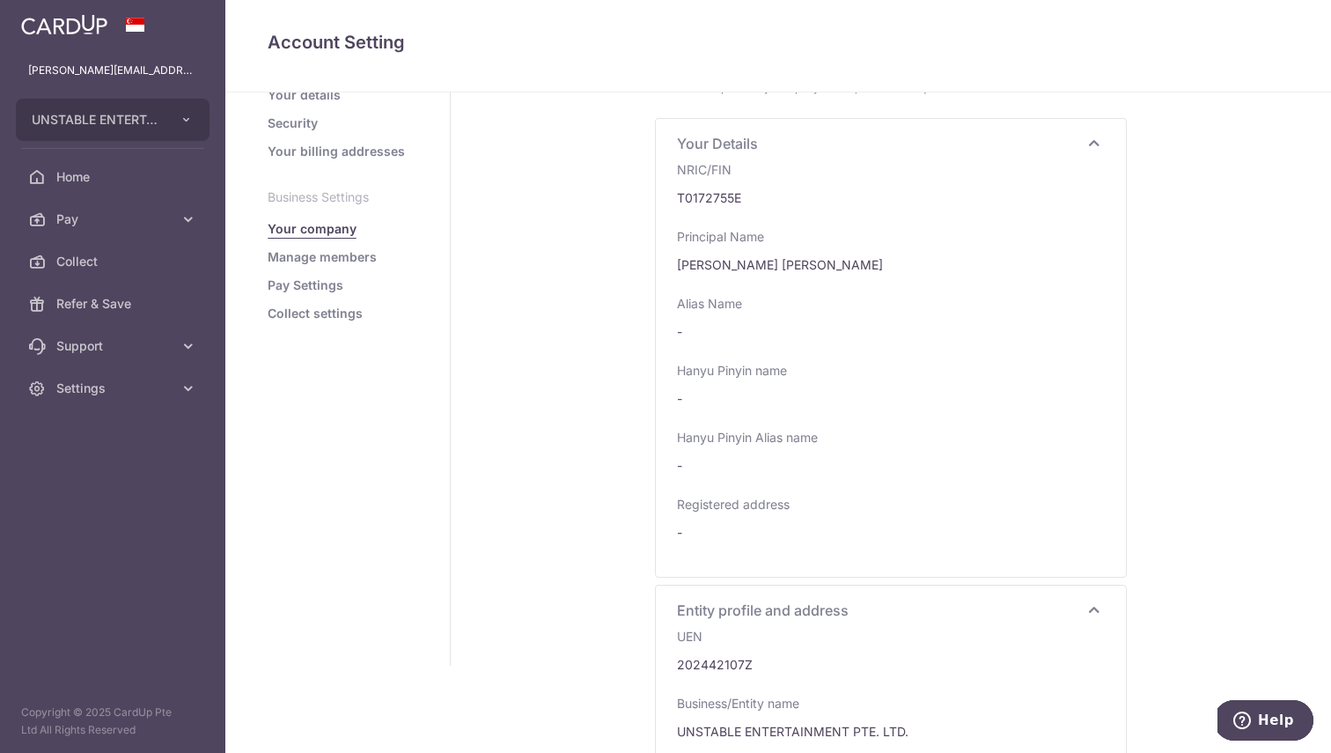
scroll to position [91, 0]
click at [360, 267] on ul "Account Settings Your details Security Your billing addresses Business Settings…" at bounding box center [338, 185] width 140 height 268
click at [359, 250] on link "Manage members" at bounding box center [322, 254] width 109 height 18
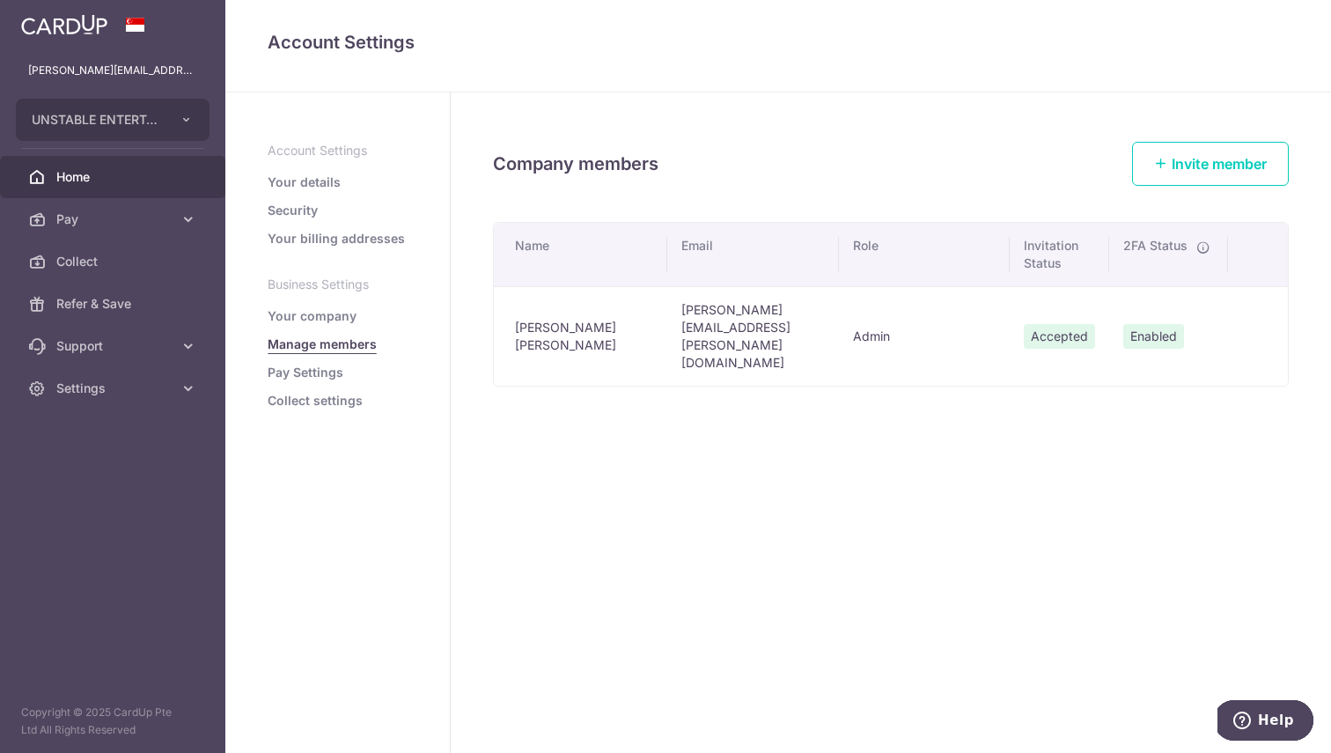
click at [77, 191] on link "Home" at bounding box center [112, 177] width 225 height 42
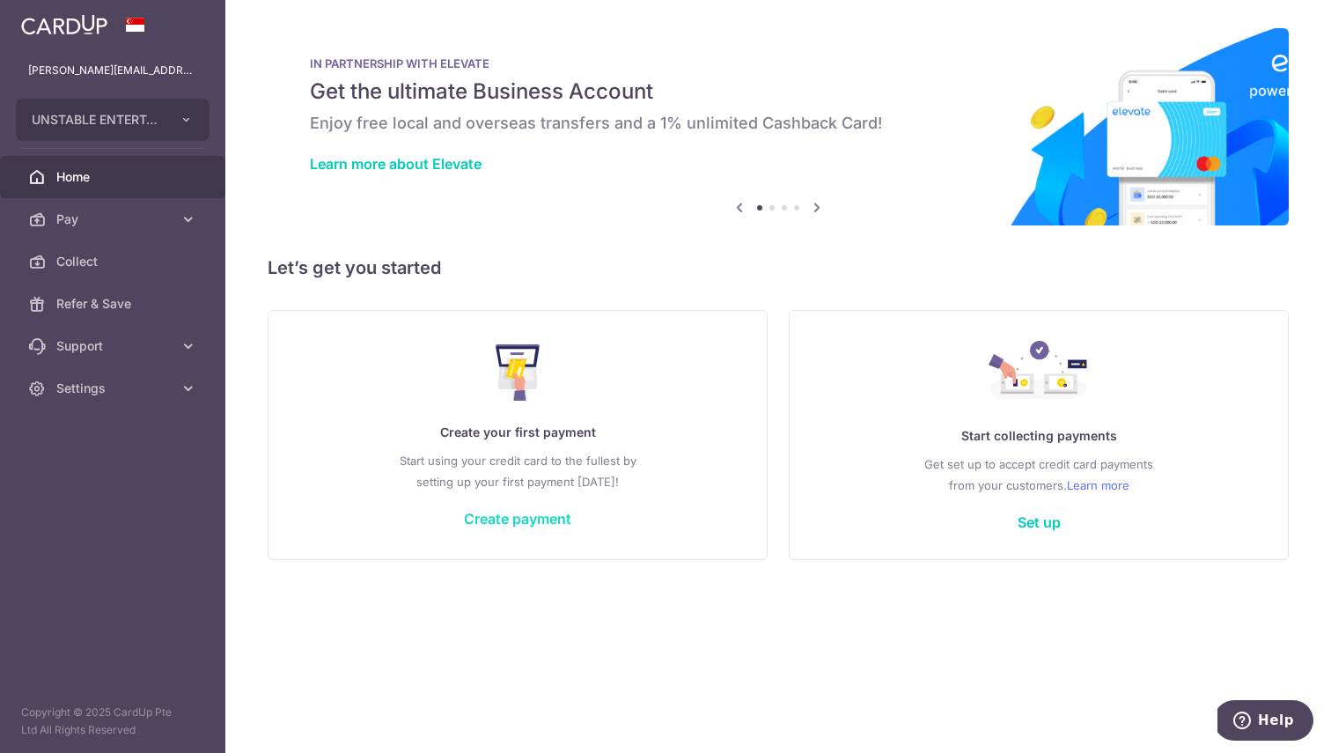
click at [494, 518] on link "Create payment" at bounding box center [517, 519] width 107 height 18
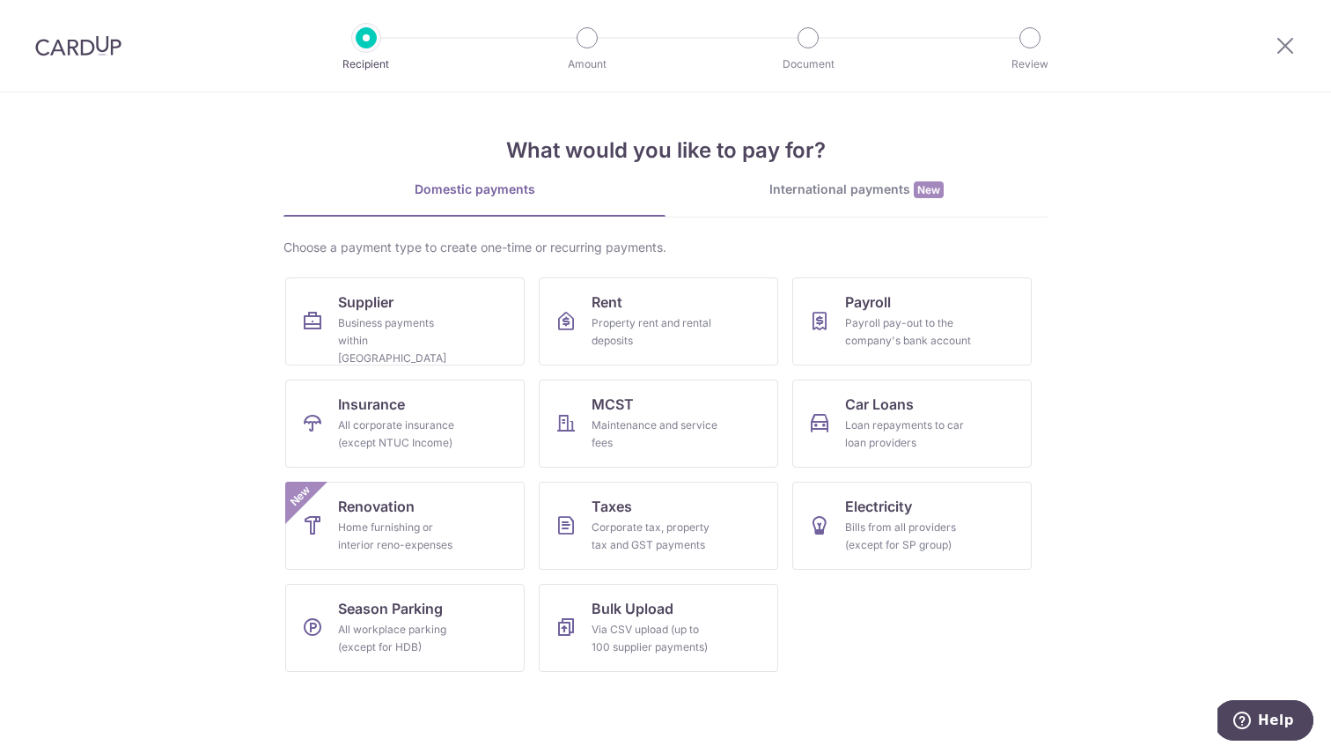
click at [870, 188] on div "International payments New" at bounding box center [857, 190] width 382 height 18
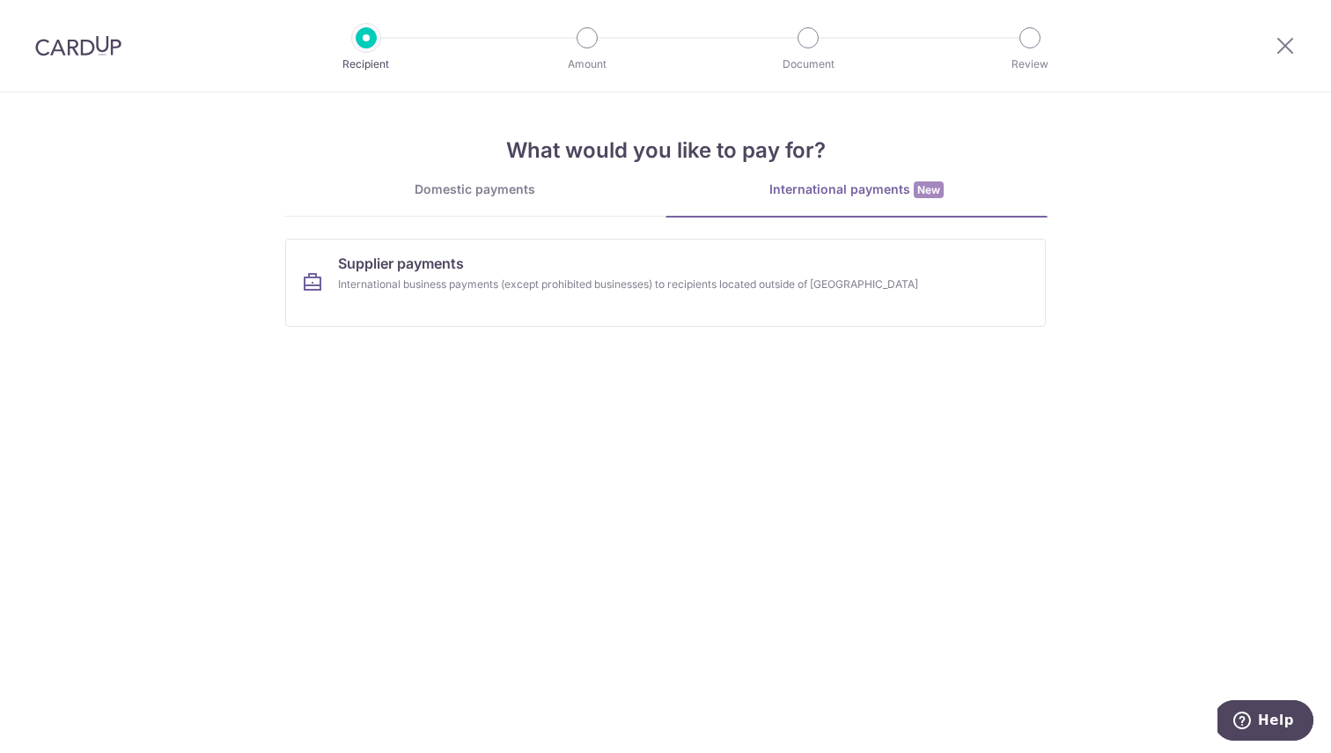
click at [750, 228] on div "Domestic payments International payments New Choose a payment type to create on…" at bounding box center [666, 261] width 764 height 160
click at [795, 218] on div "Domestic payments International payments New Choose a payment type to create on…" at bounding box center [666, 261] width 764 height 160
click at [534, 185] on div "Domestic payments" at bounding box center [475, 190] width 382 height 18
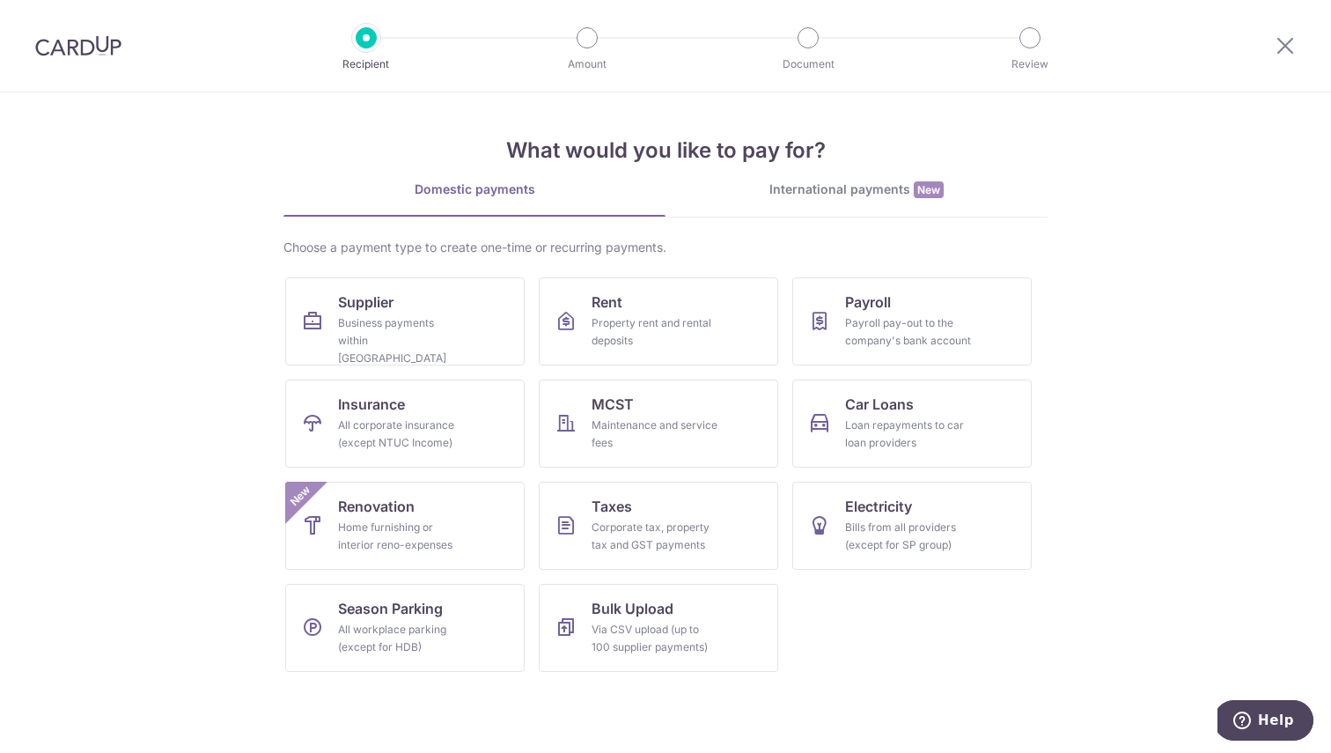
click at [862, 179] on div "What would you like to pay for? Domestic payments International payments New Ch…" at bounding box center [666, 388] width 764 height 593
click at [864, 196] on div "International payments New" at bounding box center [857, 190] width 382 height 18
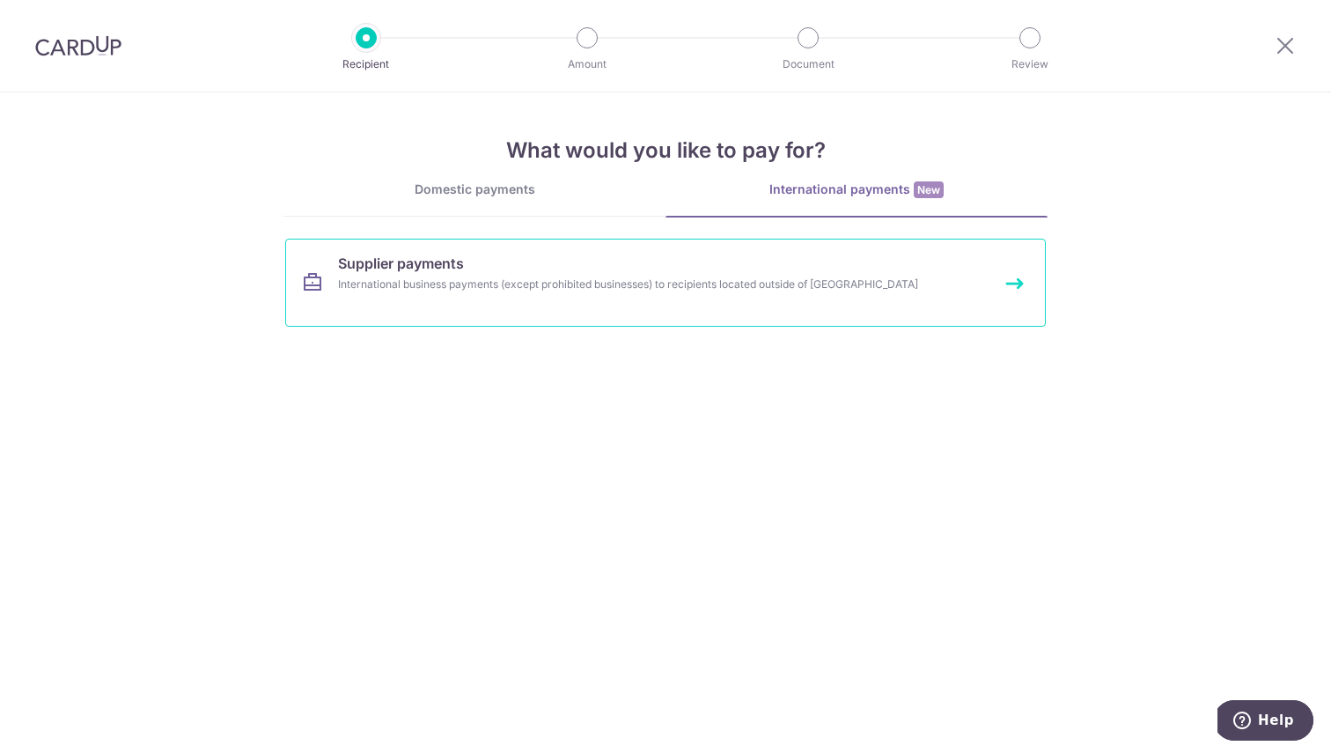
click at [667, 323] on link "Supplier payments International business payments (except prohibited businesses…" at bounding box center [665, 283] width 761 height 88
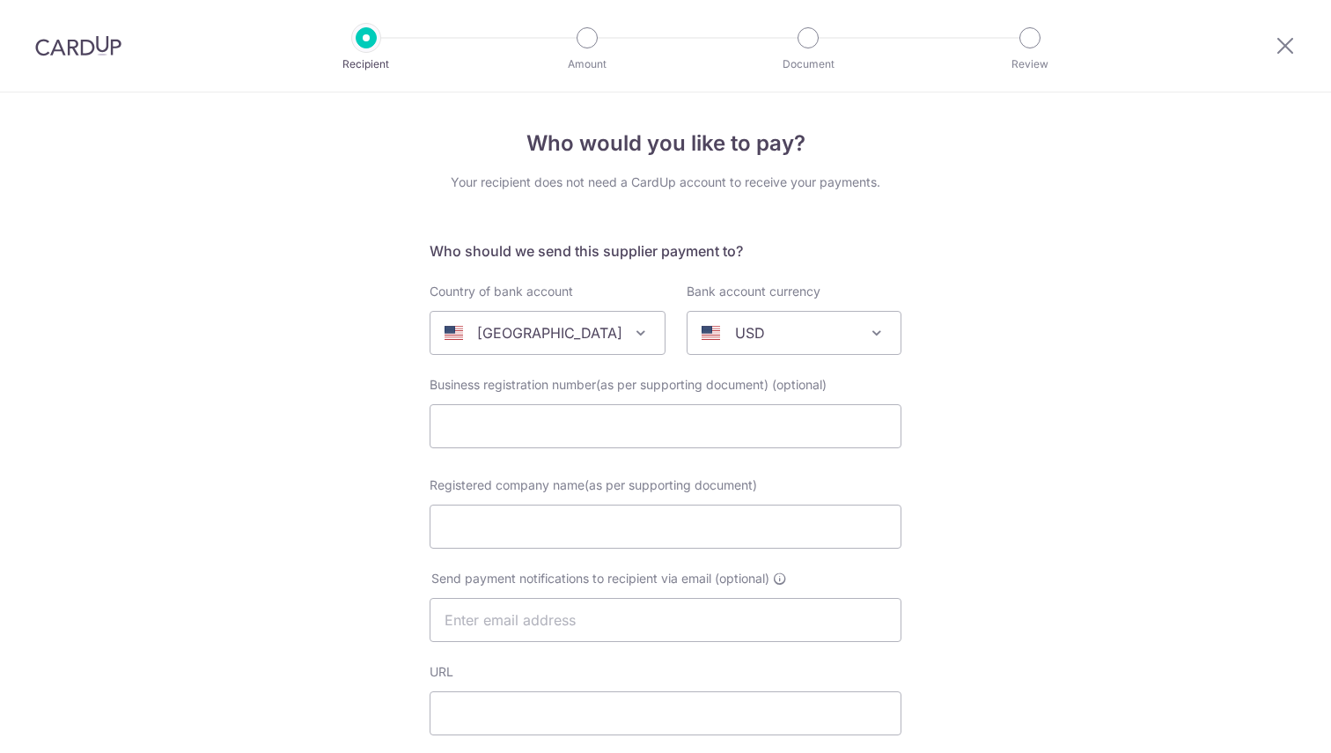
select select
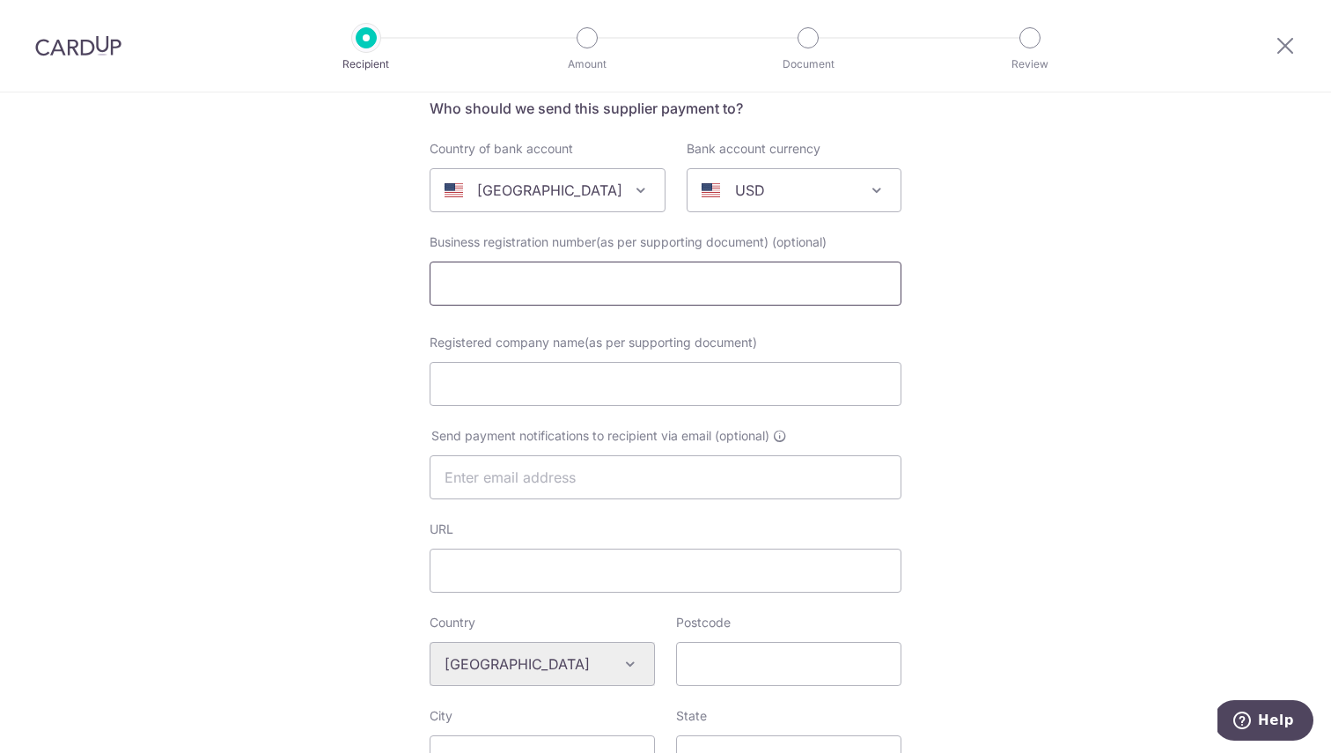
scroll to position [123, 0]
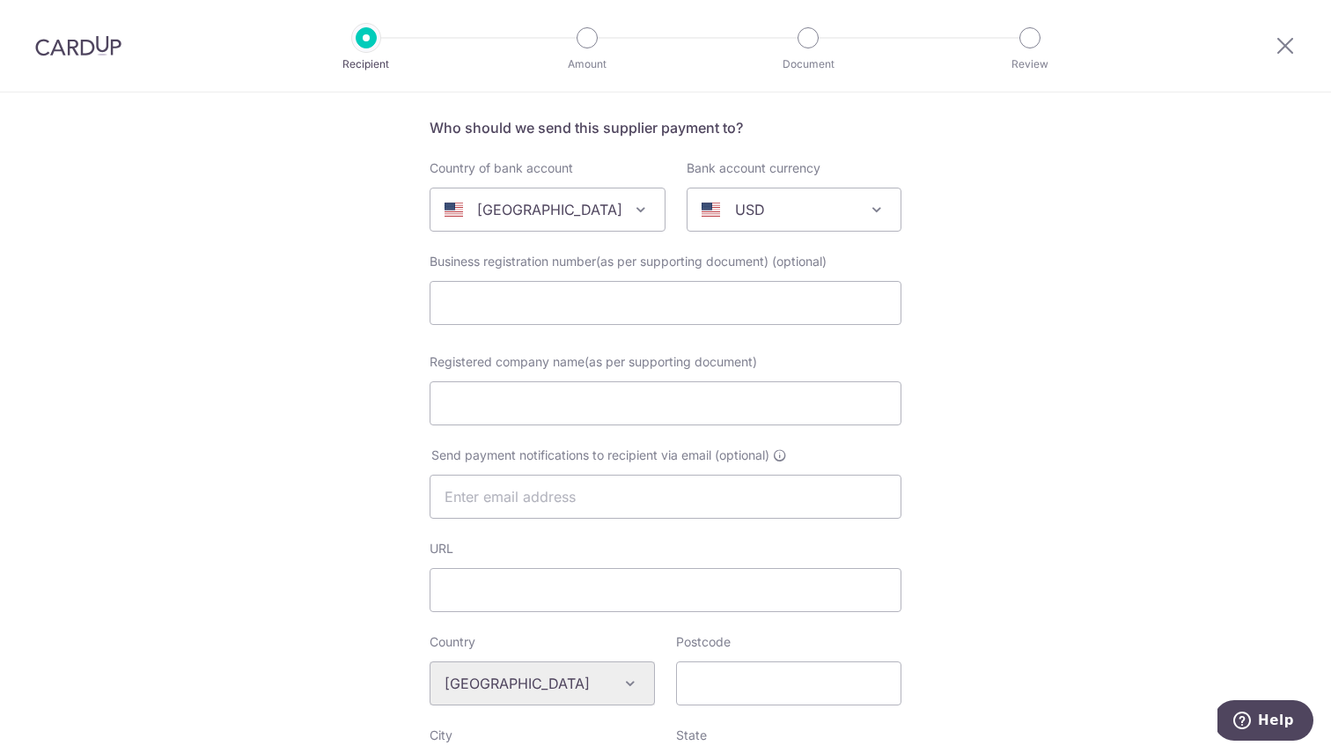
click at [549, 204] on p "United States" at bounding box center [549, 209] width 145 height 21
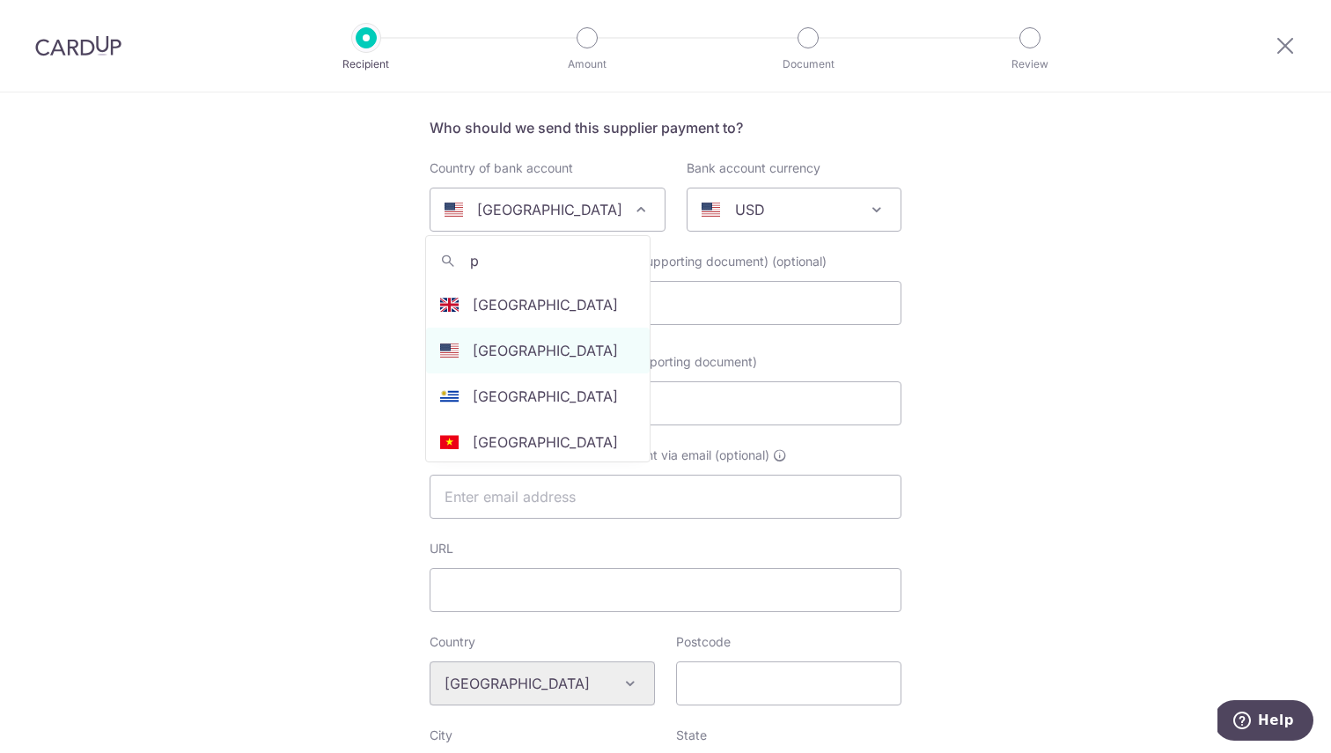
scroll to position [0, 0]
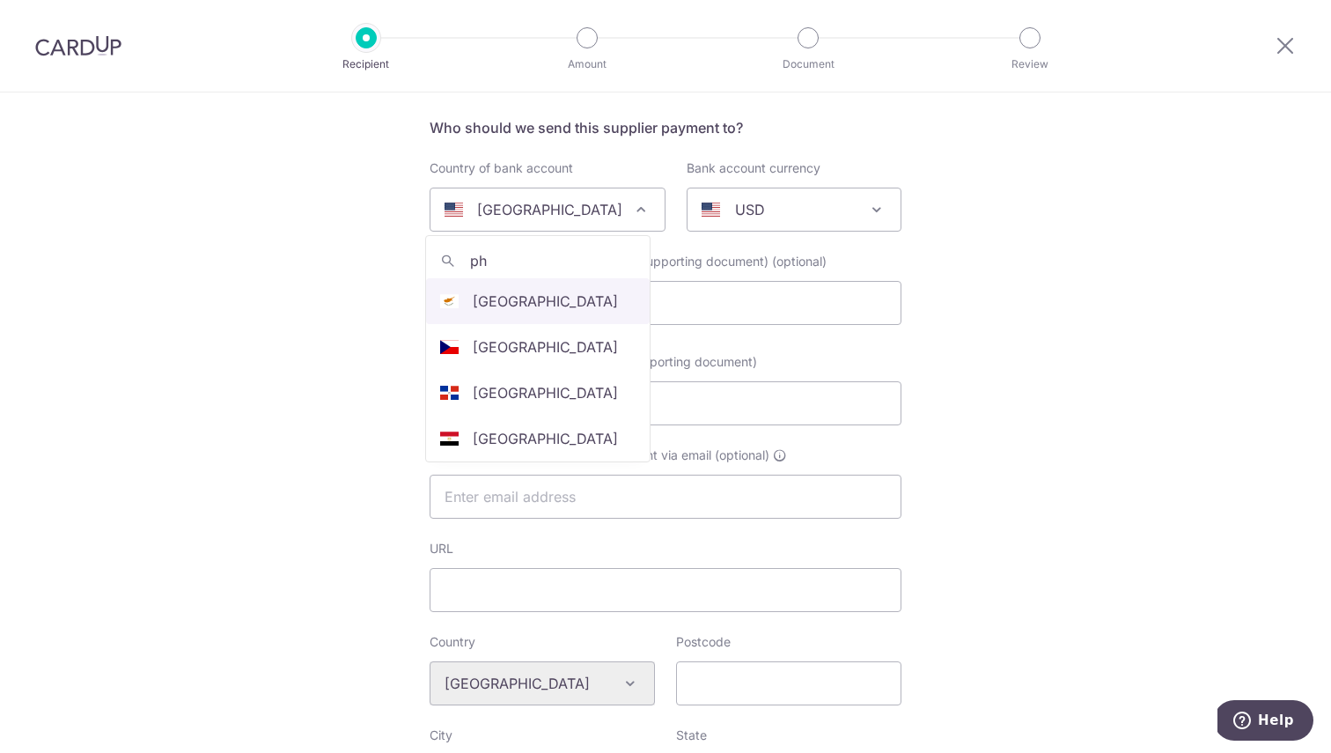
type input "phi"
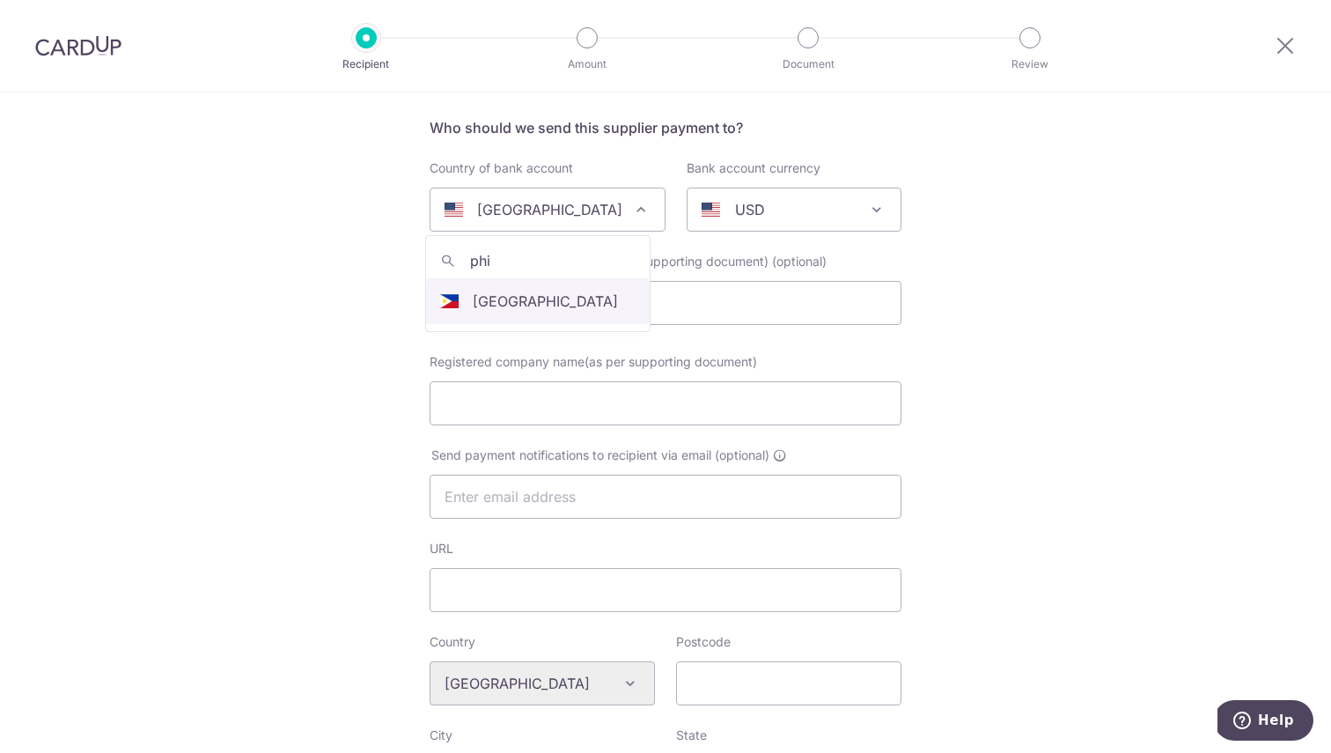
select select "178"
select select "Philippines"
select select
click at [793, 215] on span "AUD" at bounding box center [794, 209] width 213 height 42
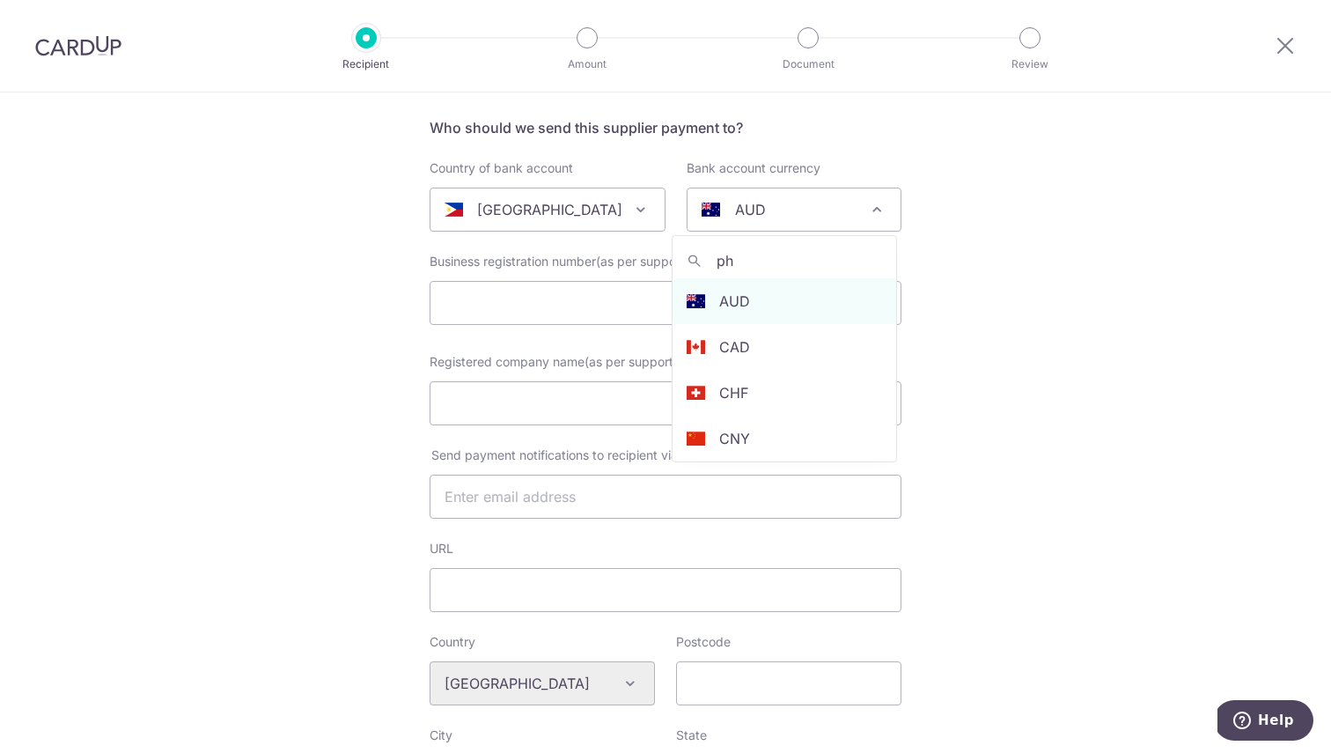
type input "php"
select select "11"
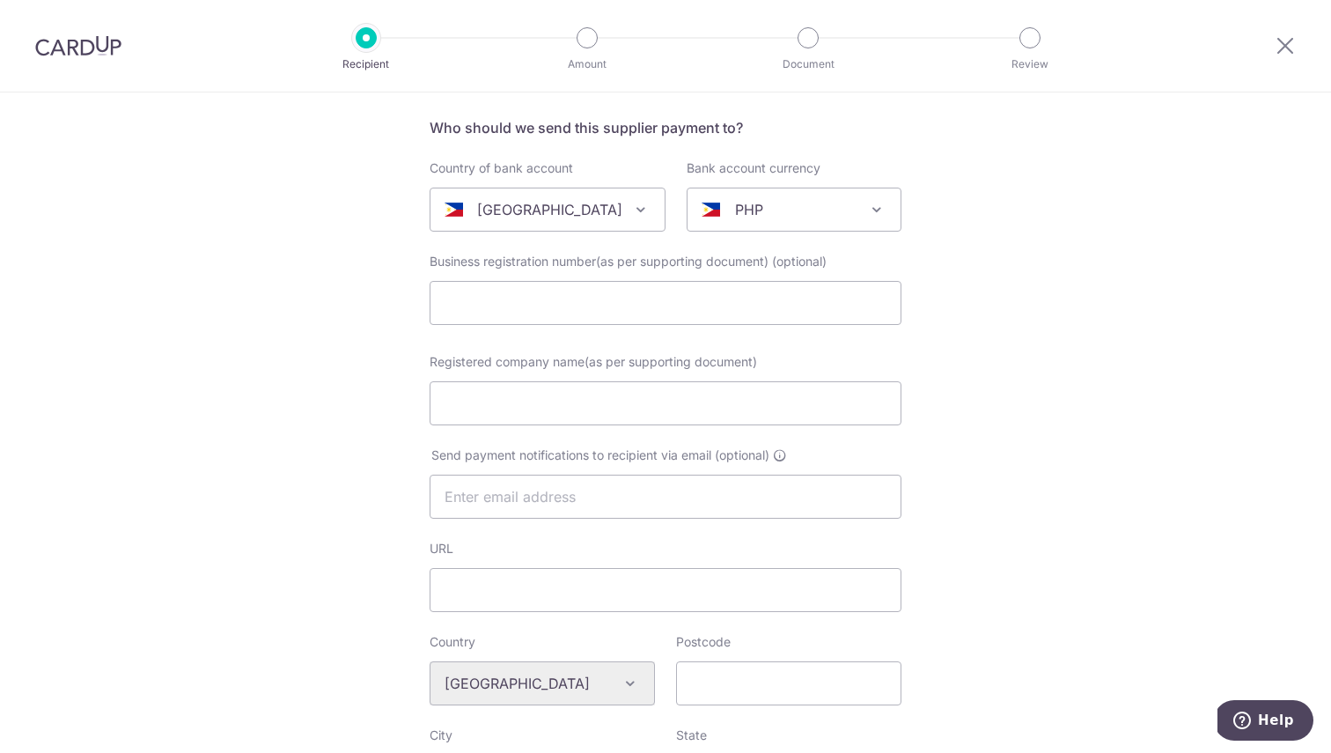
click at [1055, 347] on div "Who would you like to pay? Your recipient does not need a CardUp account to rec…" at bounding box center [665, 716] width 1331 height 1495
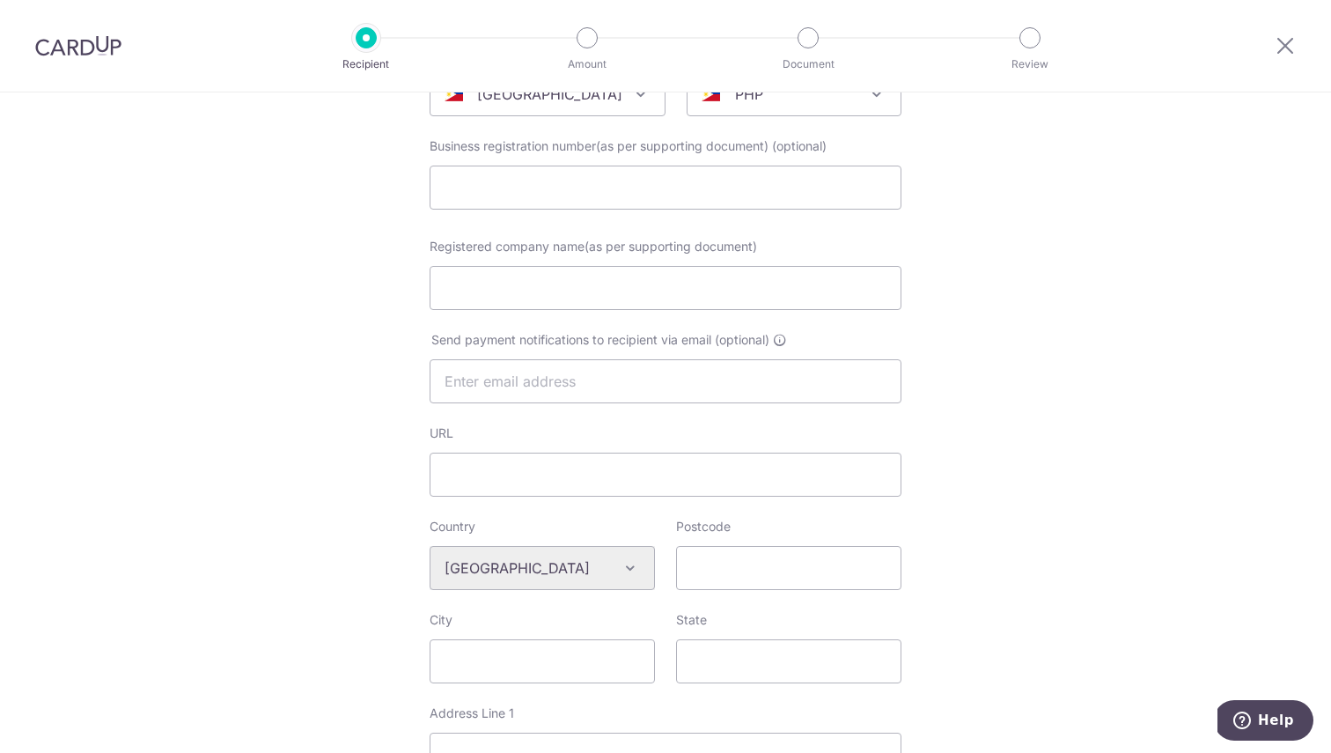
scroll to position [239, 0]
click at [519, 145] on span "Business registration number(as per supporting document)" at bounding box center [599, 144] width 339 height 15
click at [1032, 279] on div "Who would you like to pay? Your recipient does not need a CardUp account to rec…" at bounding box center [665, 600] width 1331 height 1495
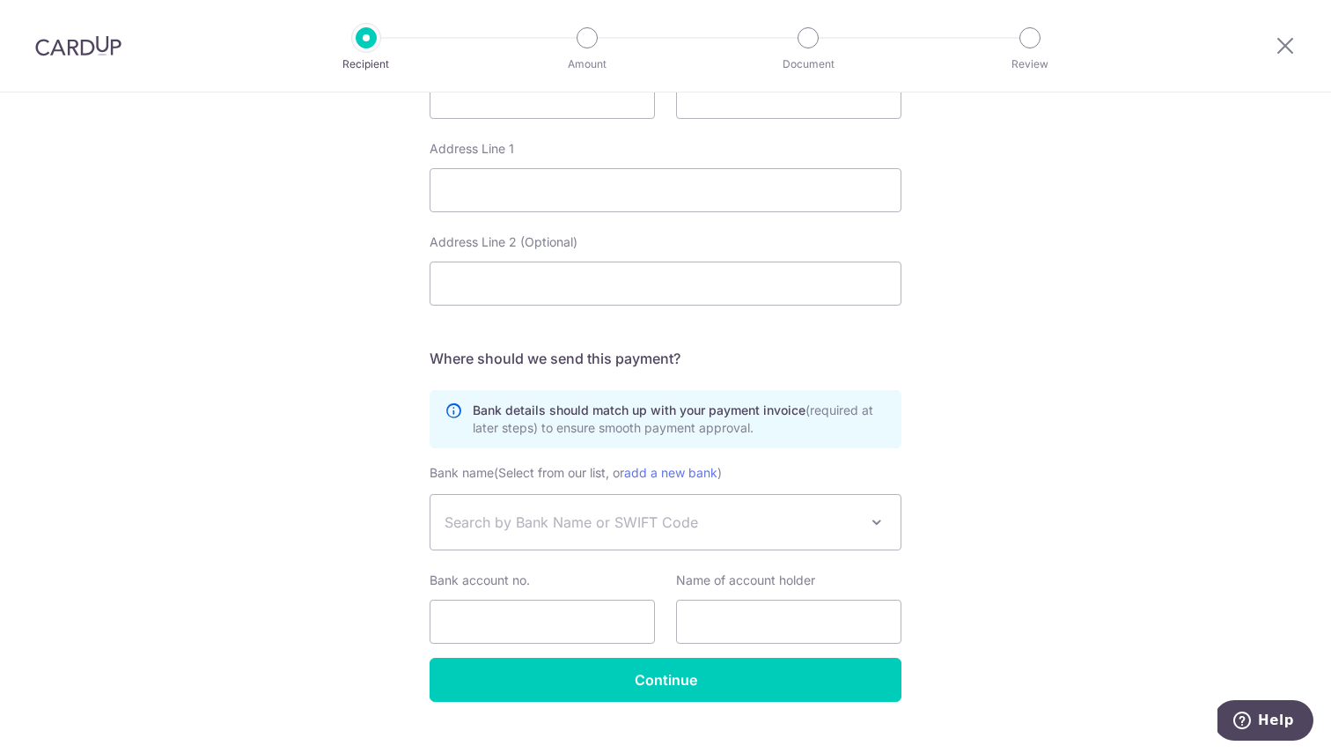
scroll to position [835, 0]
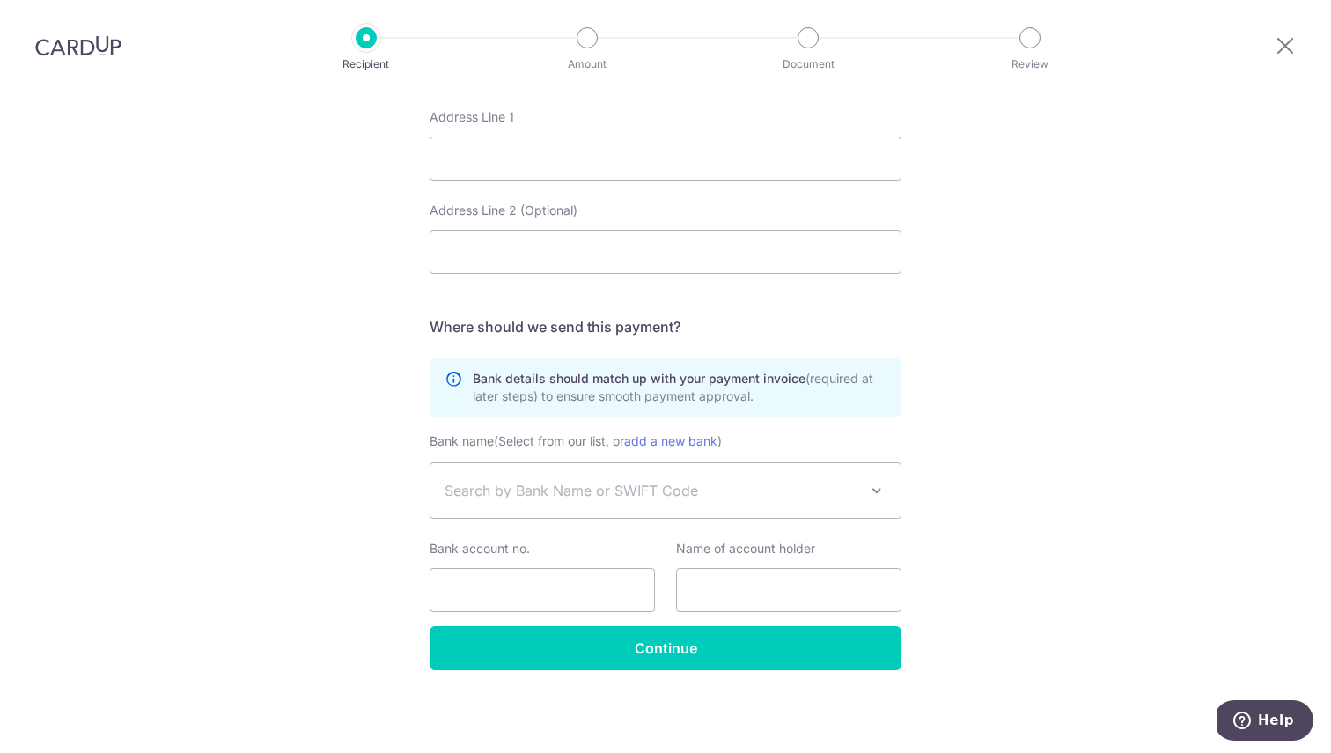
click at [526, 330] on h5 "Where should we send this payment?" at bounding box center [666, 326] width 472 height 21
click at [333, 424] on div "Who would you like to pay? Your recipient does not need a CardUp account to rec…" at bounding box center [665, 5] width 1331 height 1495
click at [1028, 216] on div "Who would you like to pay? Your recipient does not need a CardUp account to rec…" at bounding box center [665, 5] width 1331 height 1495
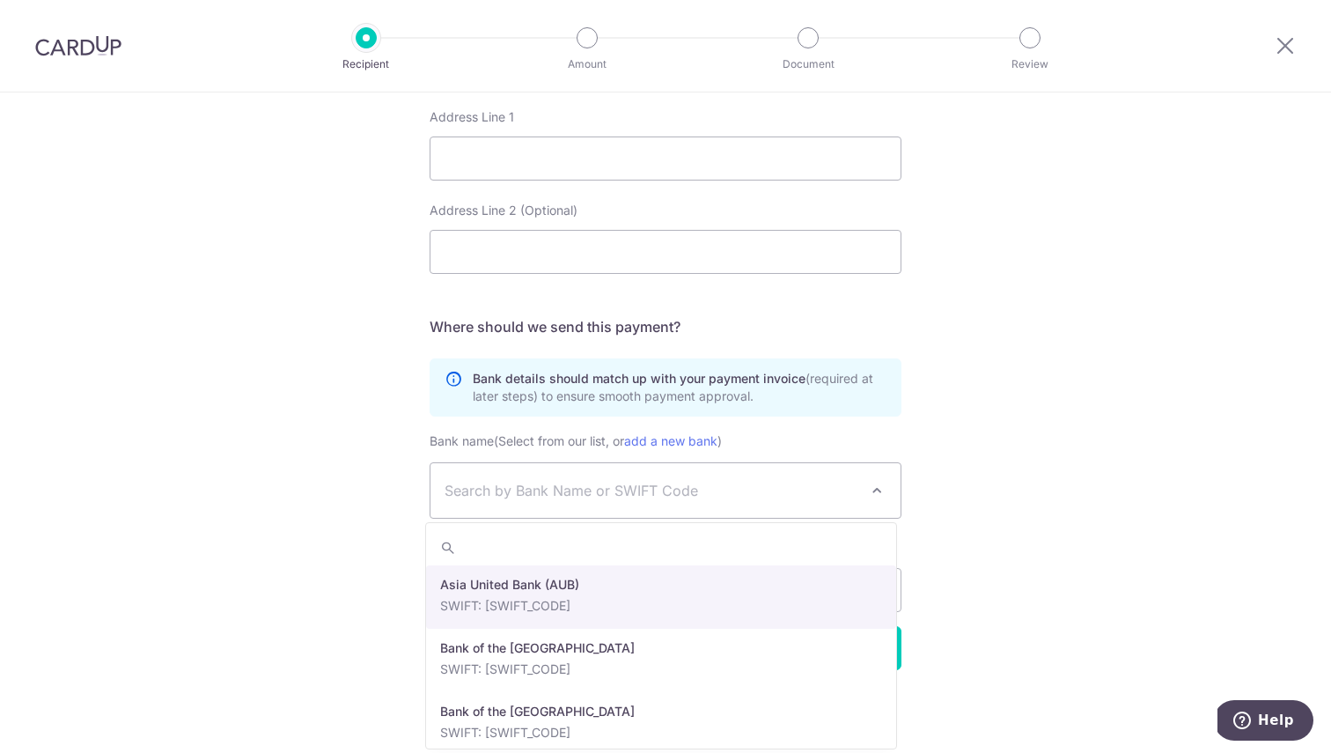
click at [691, 493] on span "Search by Bank Name or SWIFT Code" at bounding box center [652, 490] width 414 height 21
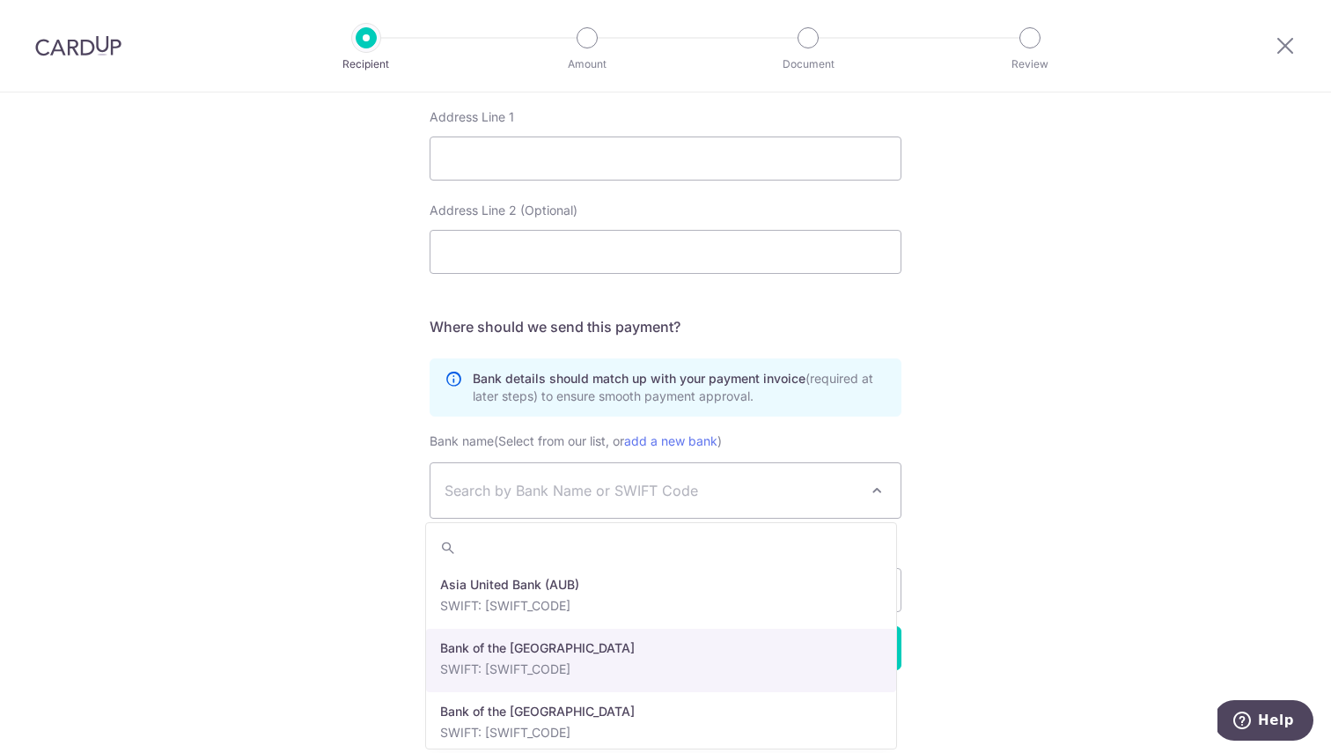
scroll to position [965, 0]
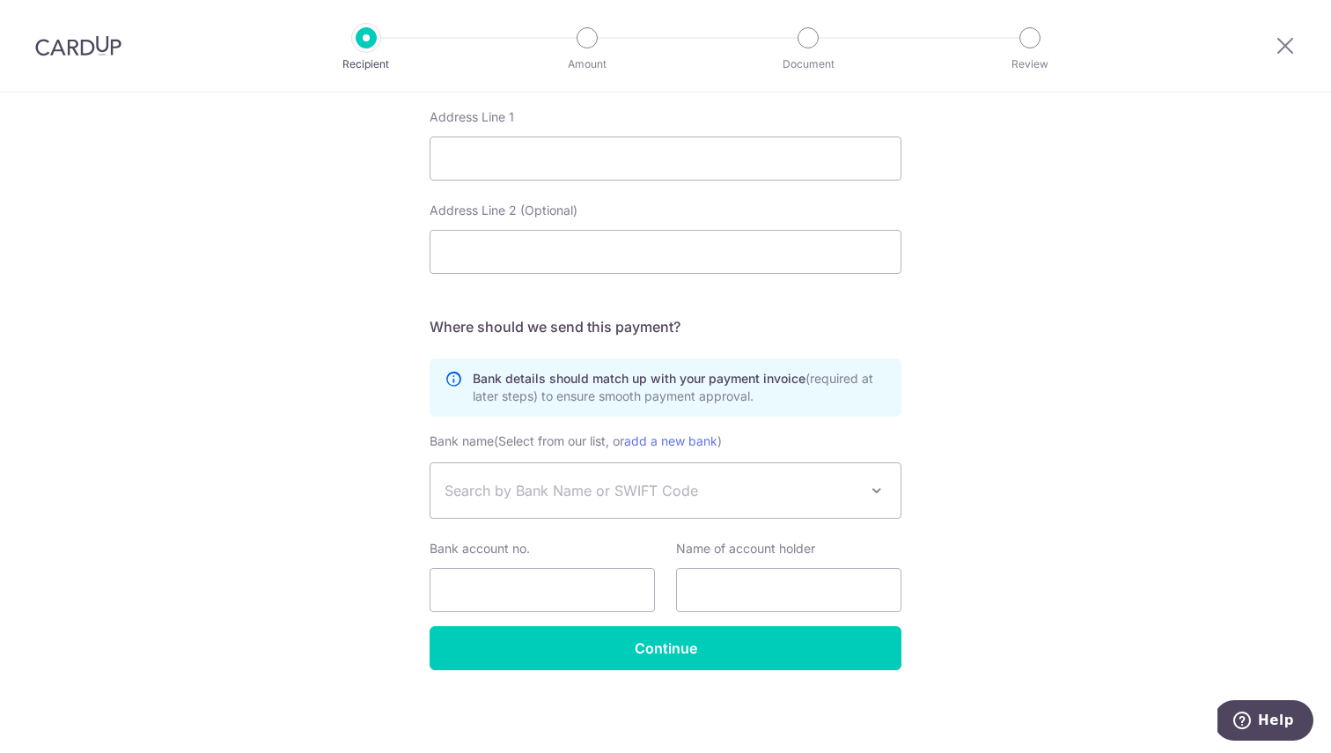
click at [1073, 567] on div "Who would you like to pay? Your recipient does not need a CardUp account to rec…" at bounding box center [665, 5] width 1331 height 1495
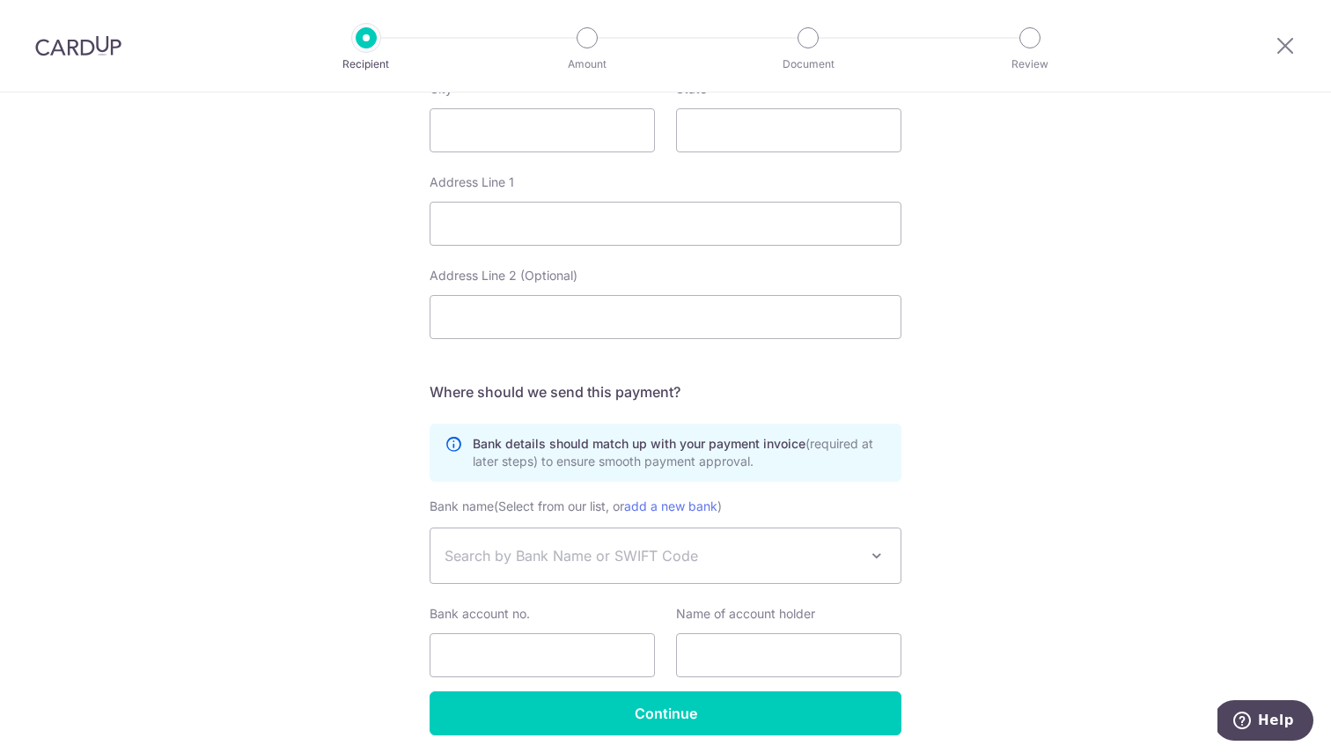
scroll to position [835, 0]
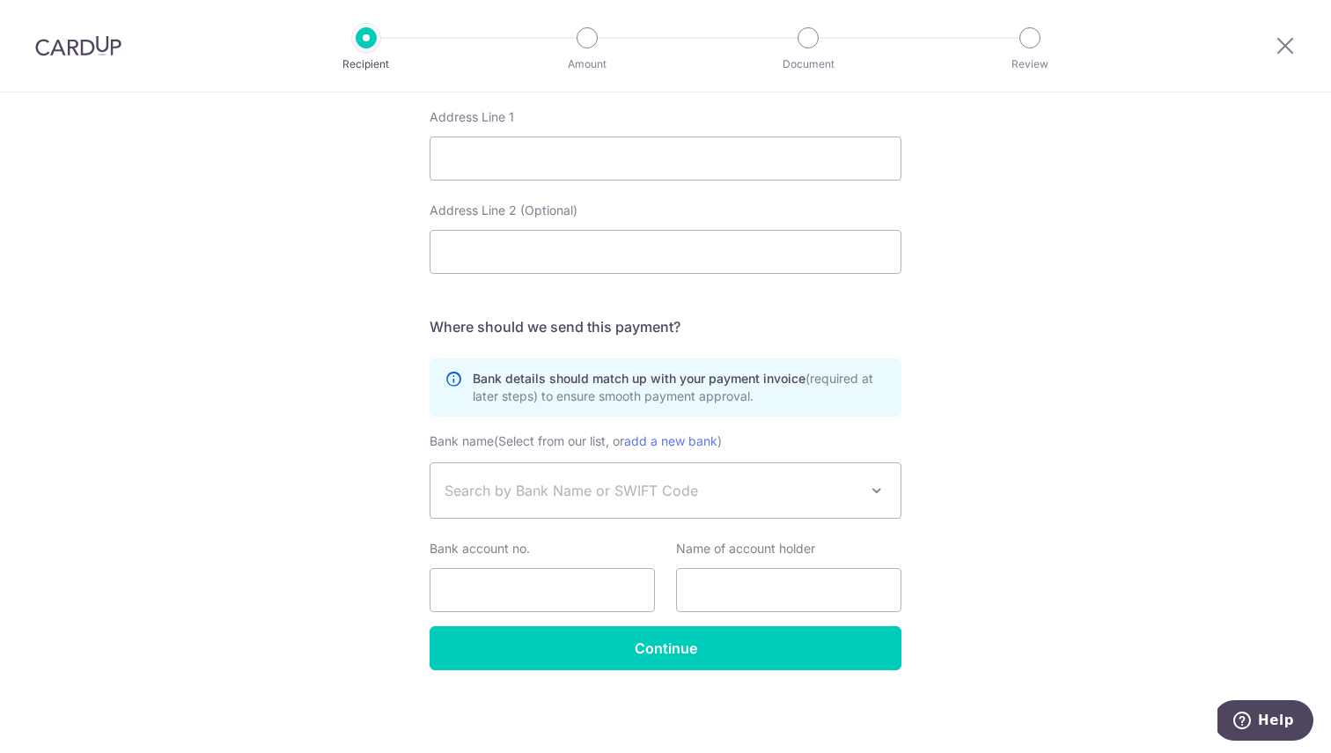
click at [771, 437] on div "Bank name (Select from our list, or add a new bank ) Asia United Bank (AUB) Ban…" at bounding box center [666, 475] width 472 height 88
click at [784, 466] on span "Search by Bank Name or SWIFT Code" at bounding box center [666, 490] width 470 height 55
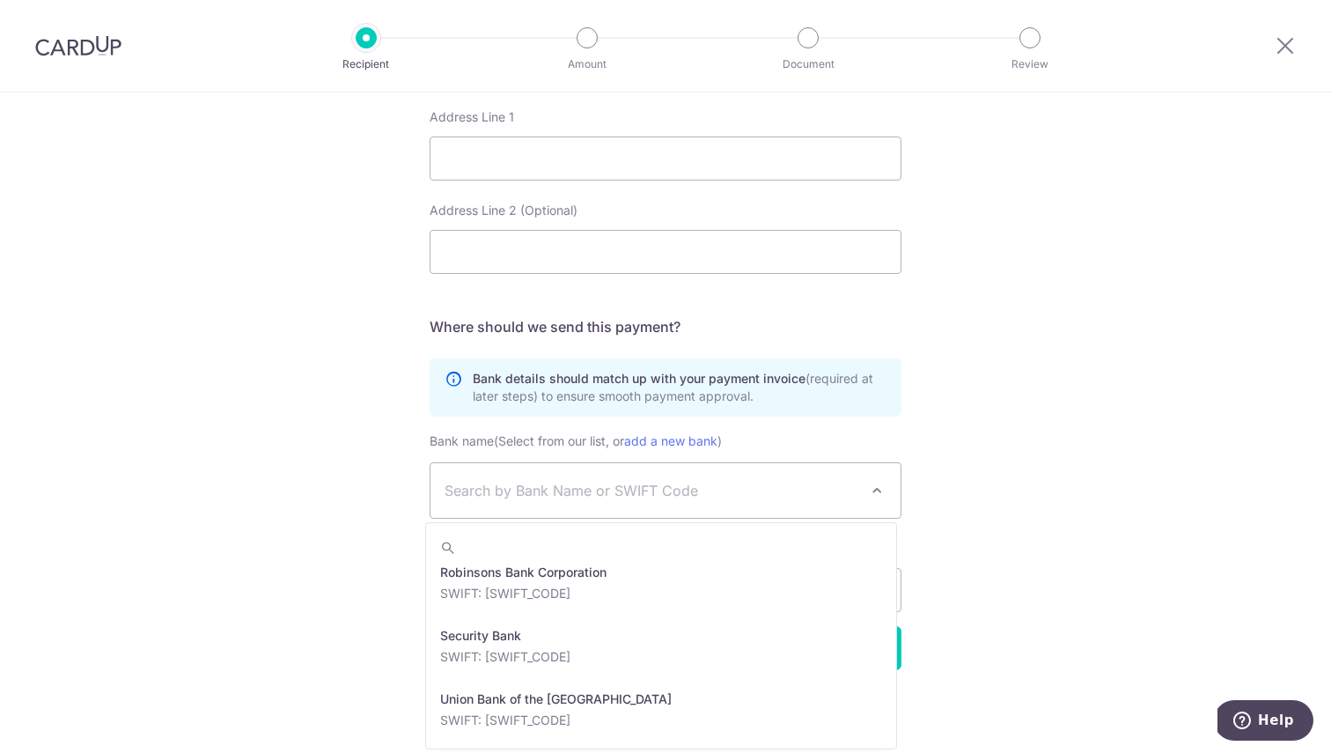
scroll to position [965, 0]
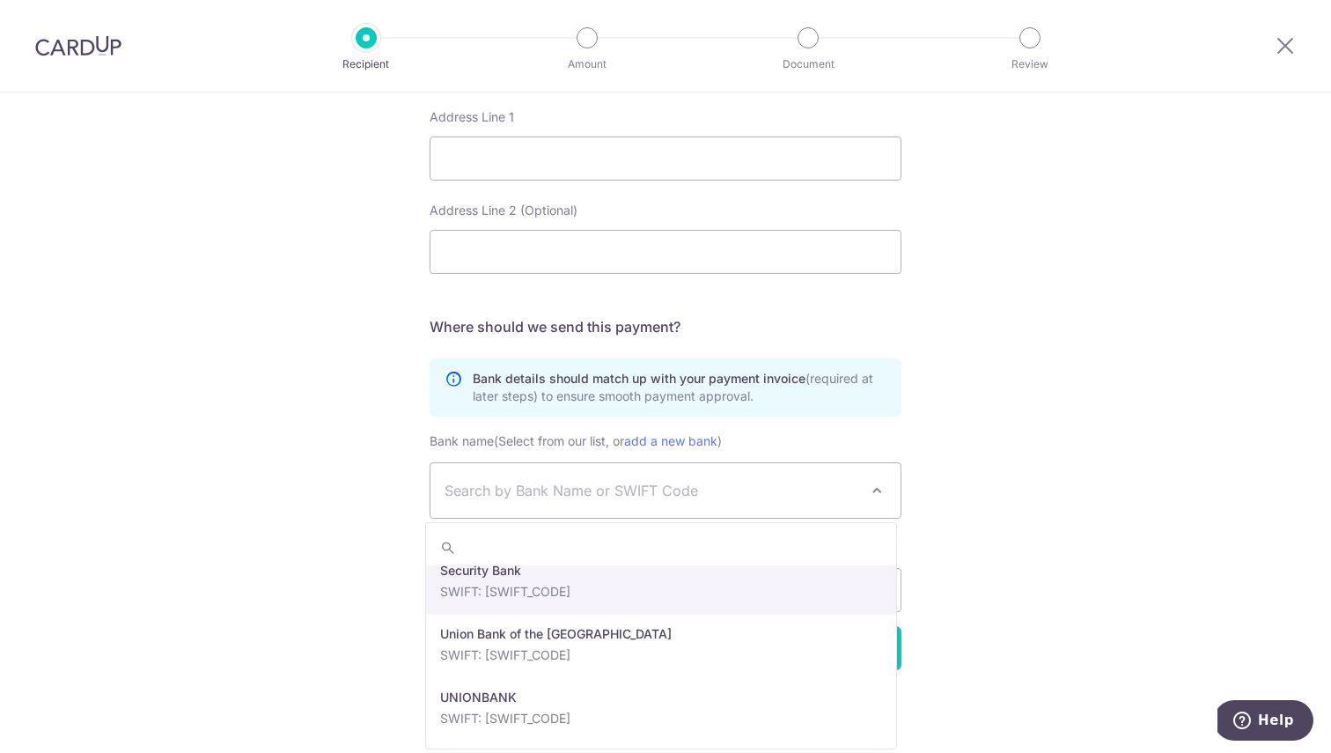
click at [1171, 328] on div "Who would you like to pay? Your recipient does not need a CardUp account to rec…" at bounding box center [665, 5] width 1331 height 1495
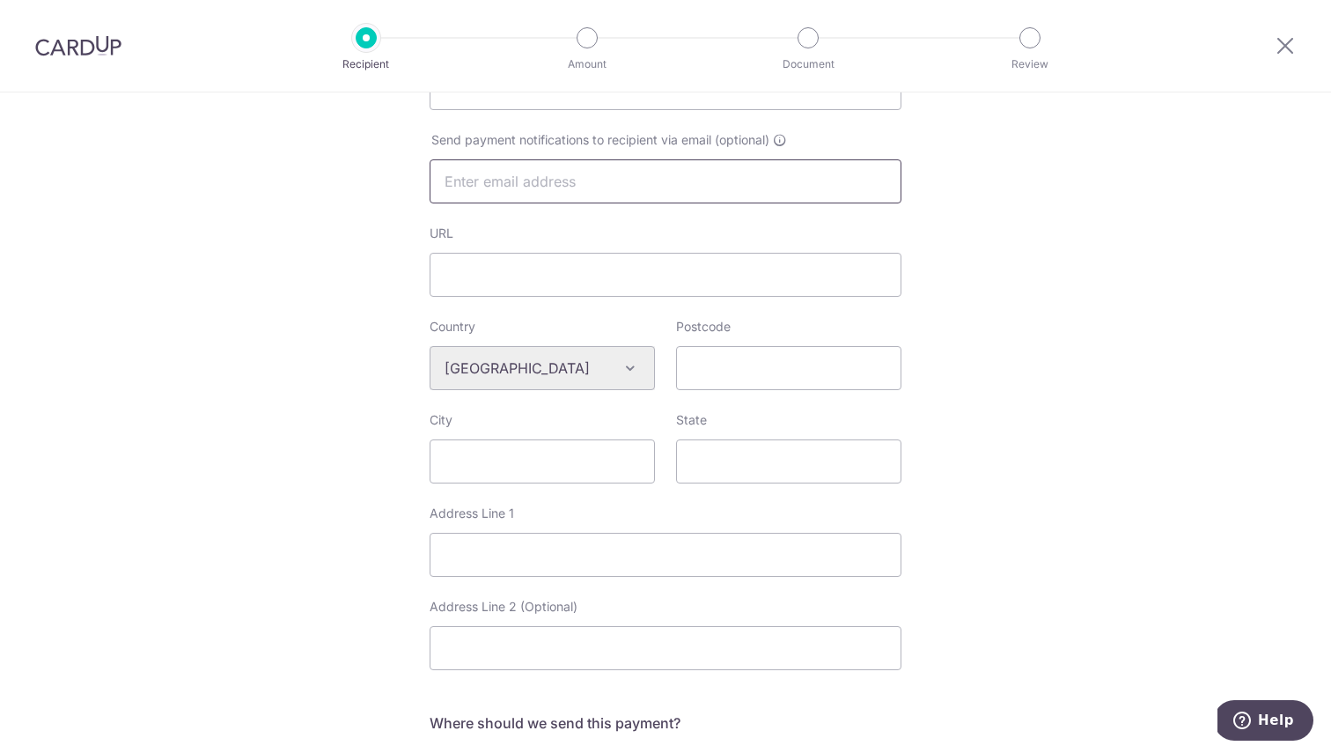
scroll to position [443, 0]
click at [630, 136] on span "Send payment notifications to recipient via email (optional)" at bounding box center [600, 136] width 338 height 18
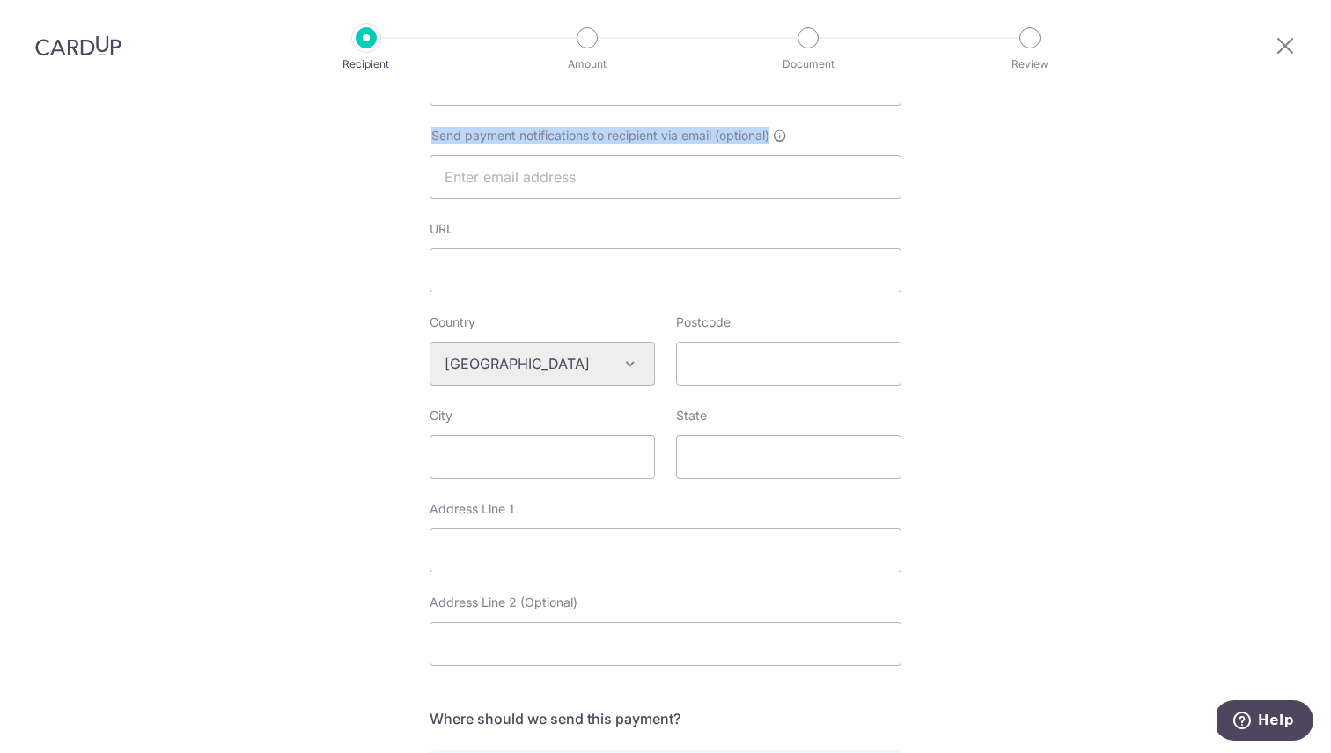
click at [630, 136] on span "Send payment notifications to recipient via email (optional)" at bounding box center [600, 136] width 338 height 18
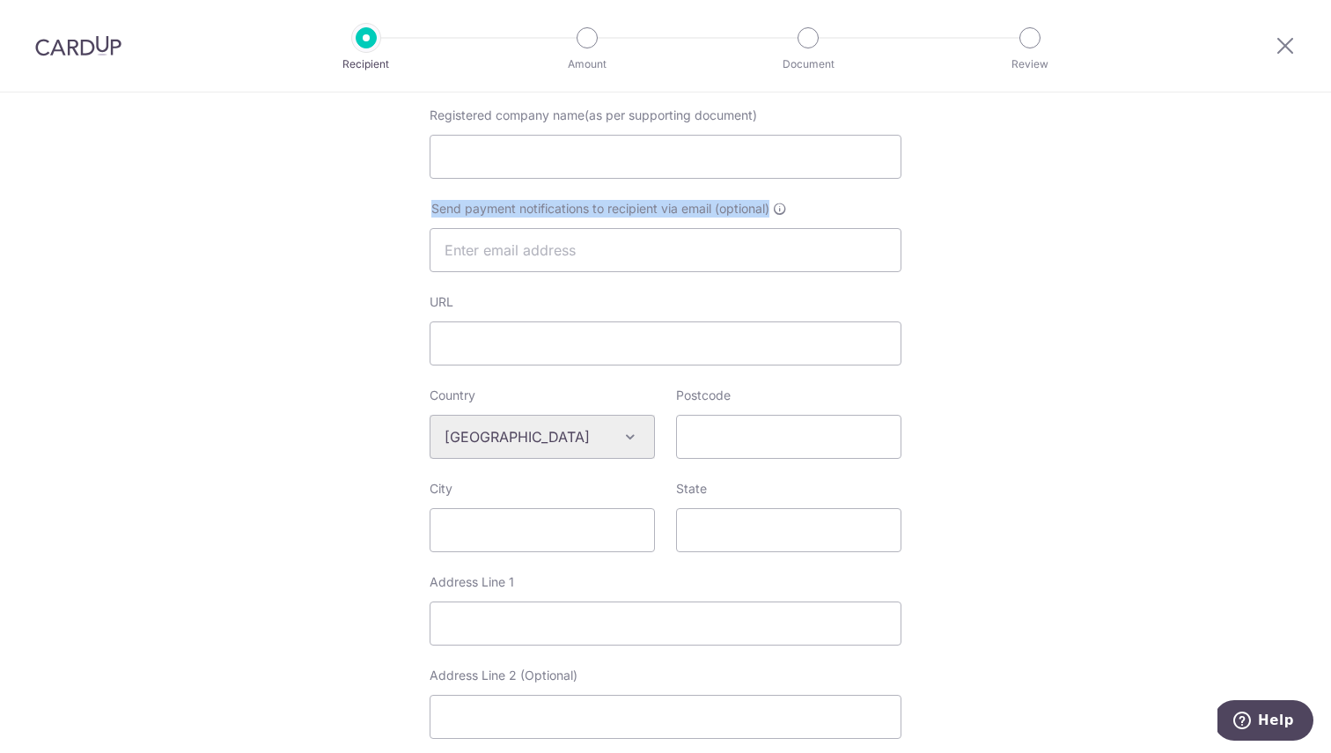
scroll to position [835, 0]
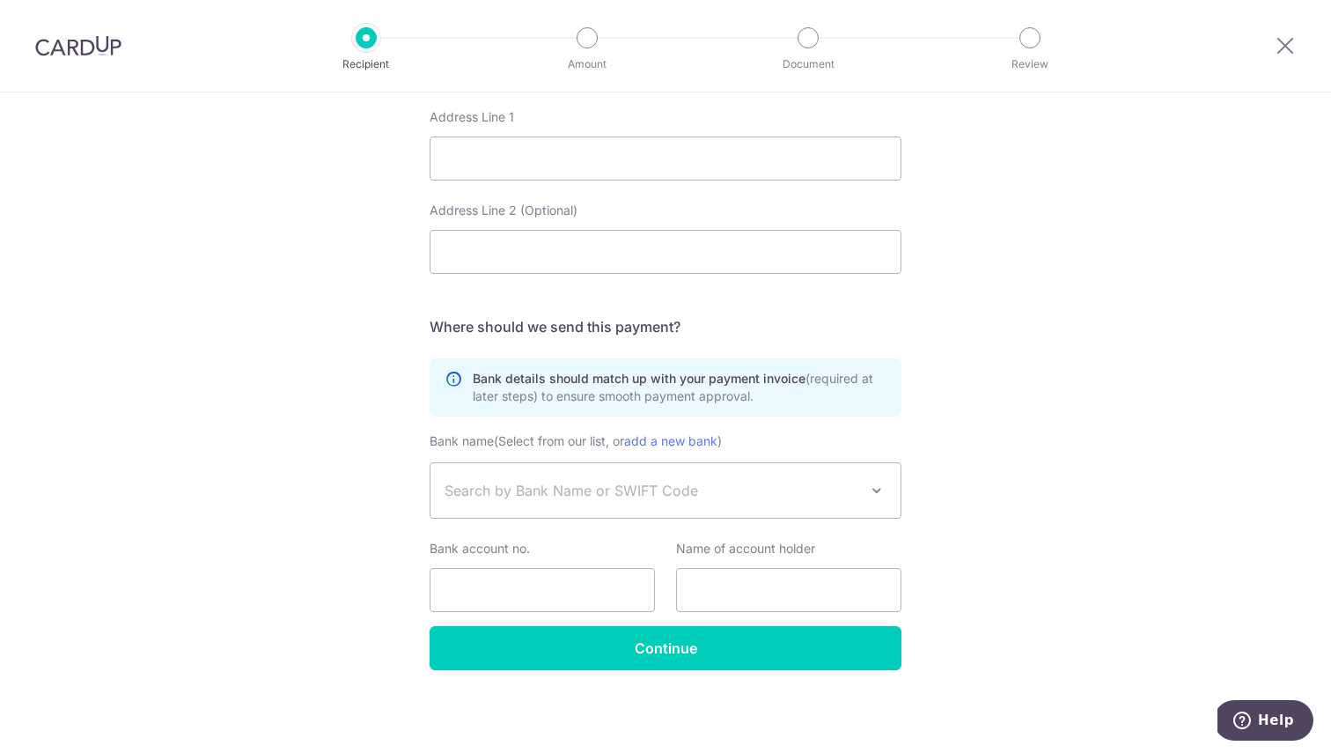
click at [1035, 335] on div "Who would you like to pay? Your recipient does not need a CardUp account to rec…" at bounding box center [665, 5] width 1331 height 1495
click at [1280, 43] on icon at bounding box center [1285, 45] width 21 height 22
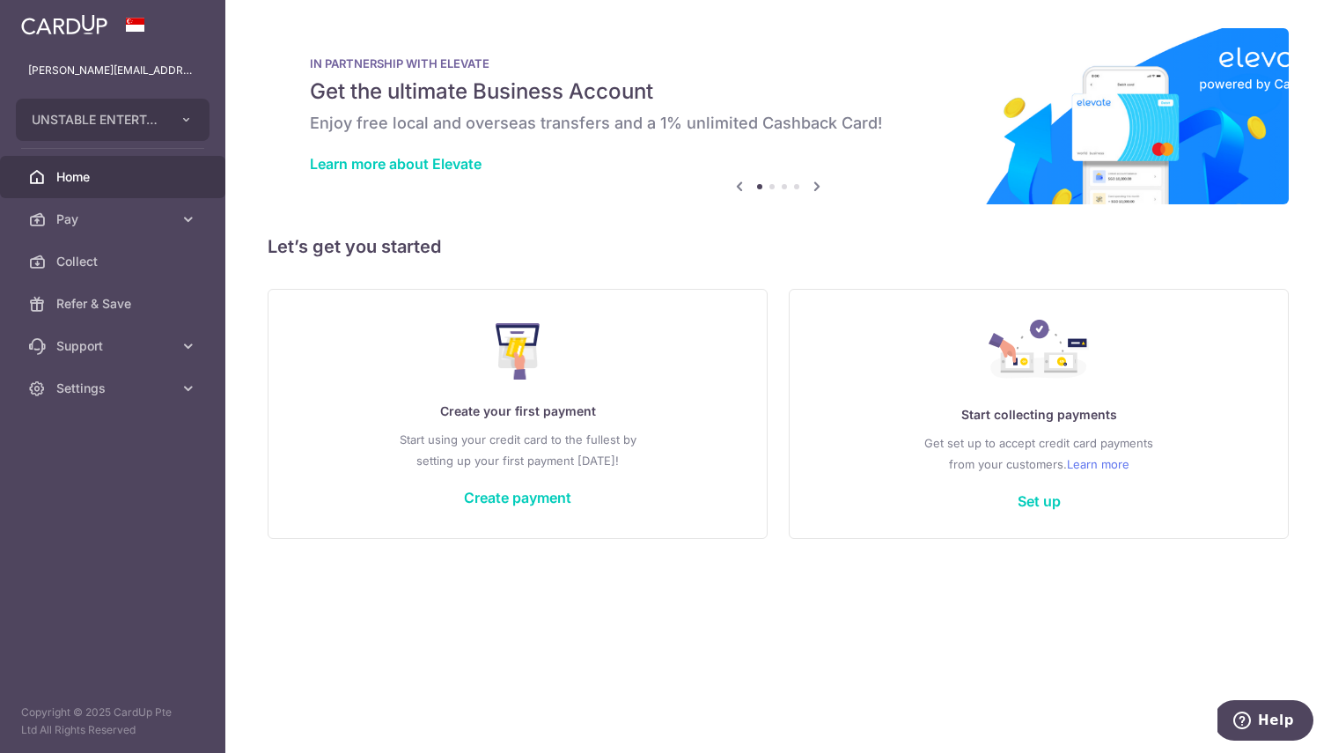
click at [691, 195] on div "IN PARTNERSHIP WITH ELEVATE Get the ultimate Business Account Enjoy free local …" at bounding box center [778, 116] width 1021 height 176
click at [814, 182] on icon at bounding box center [817, 186] width 21 height 22
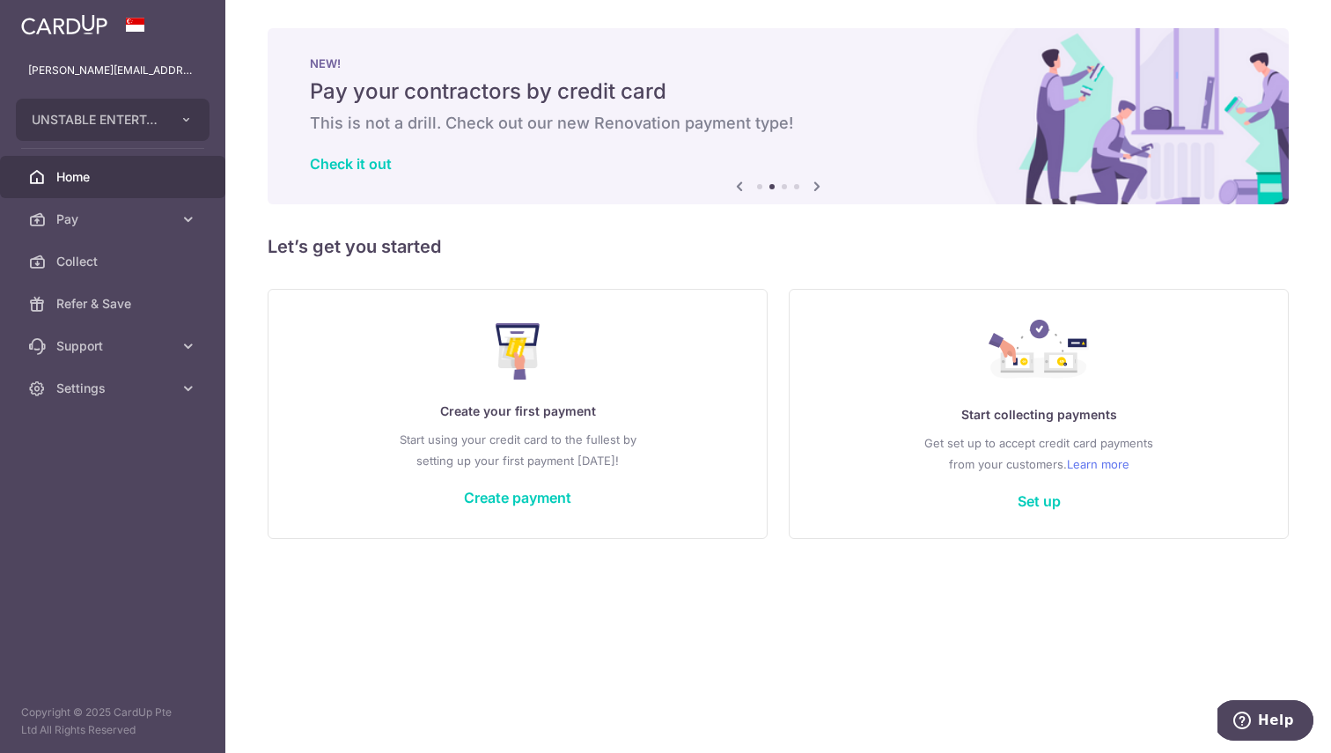
click at [814, 182] on icon at bounding box center [817, 186] width 21 height 22
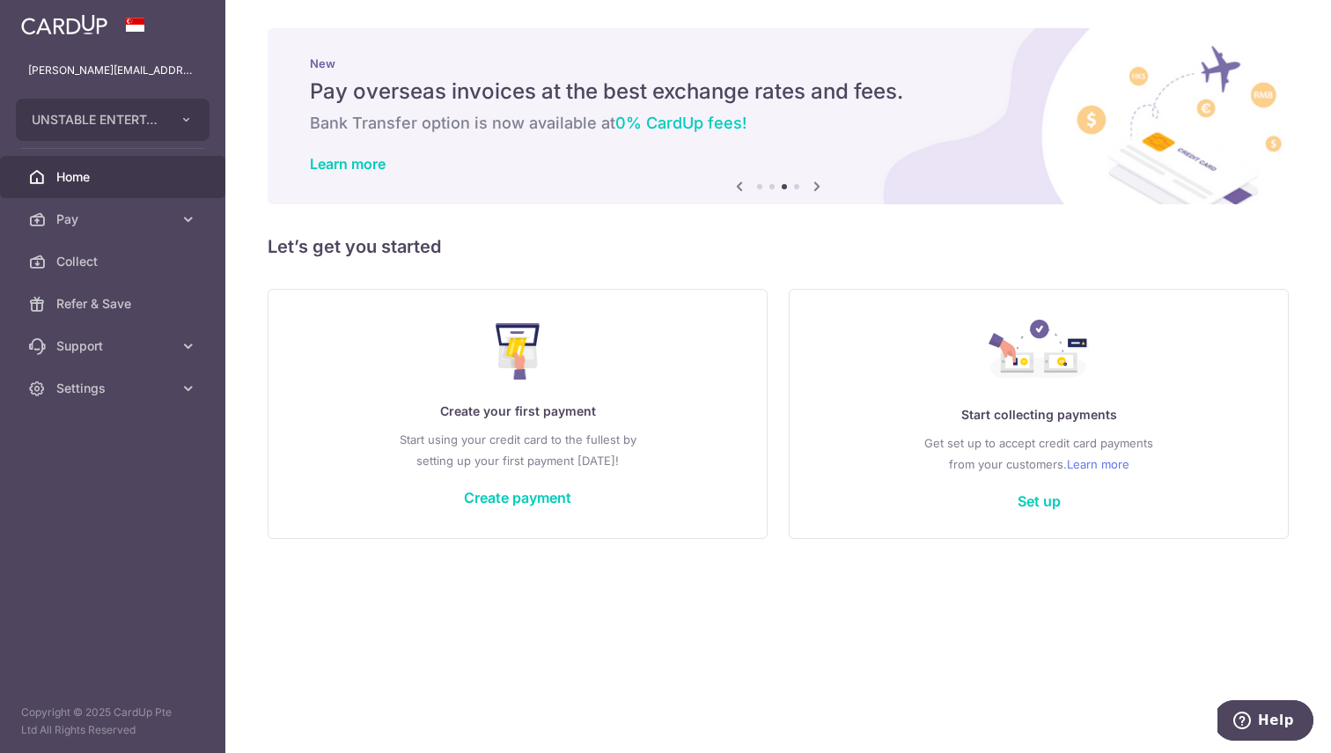
click at [735, 188] on icon at bounding box center [739, 186] width 21 height 22
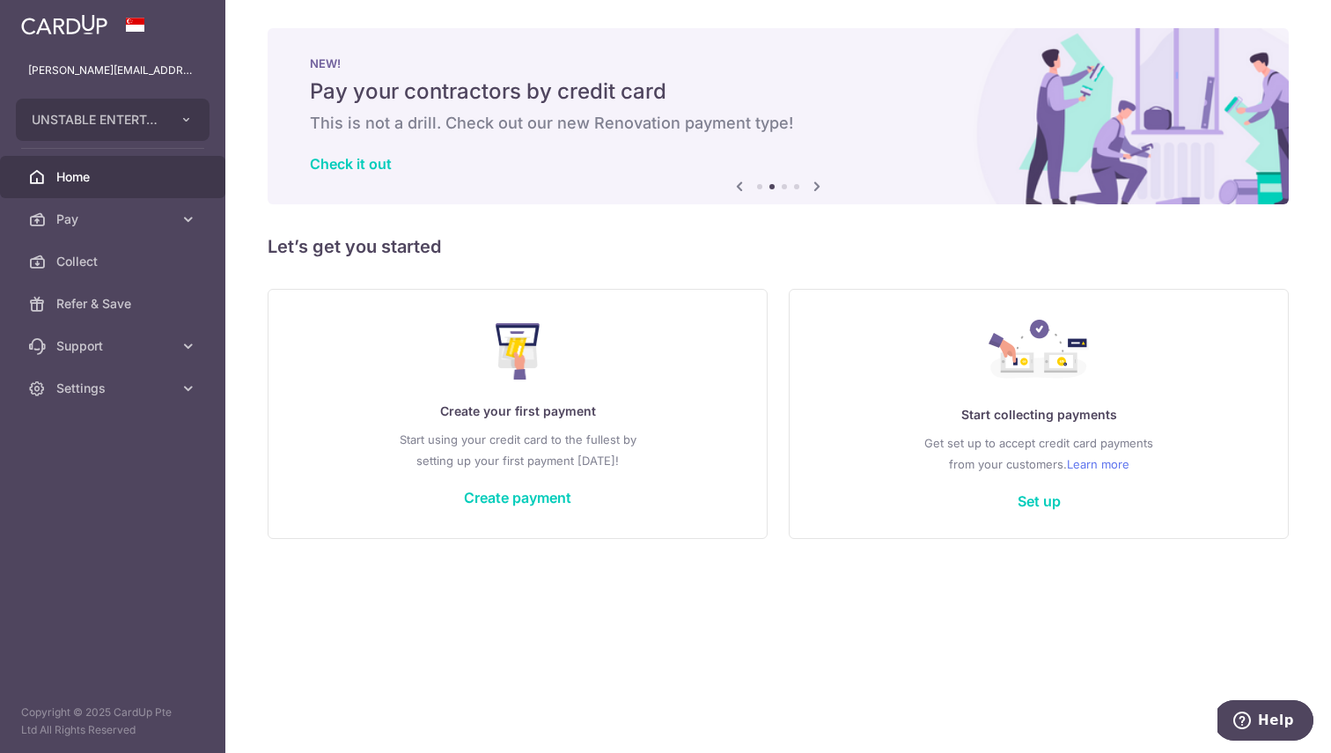
click at [814, 191] on icon at bounding box center [817, 186] width 21 height 22
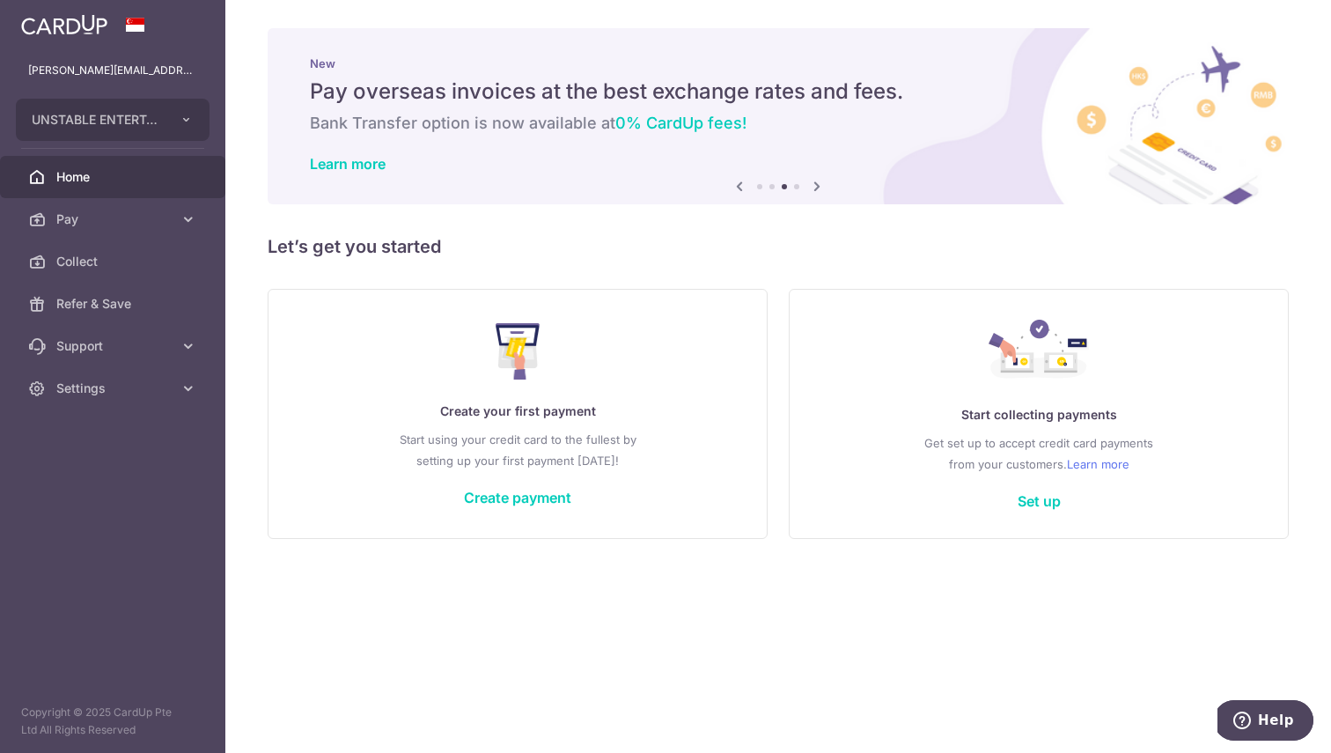
click at [822, 188] on icon at bounding box center [817, 186] width 21 height 22
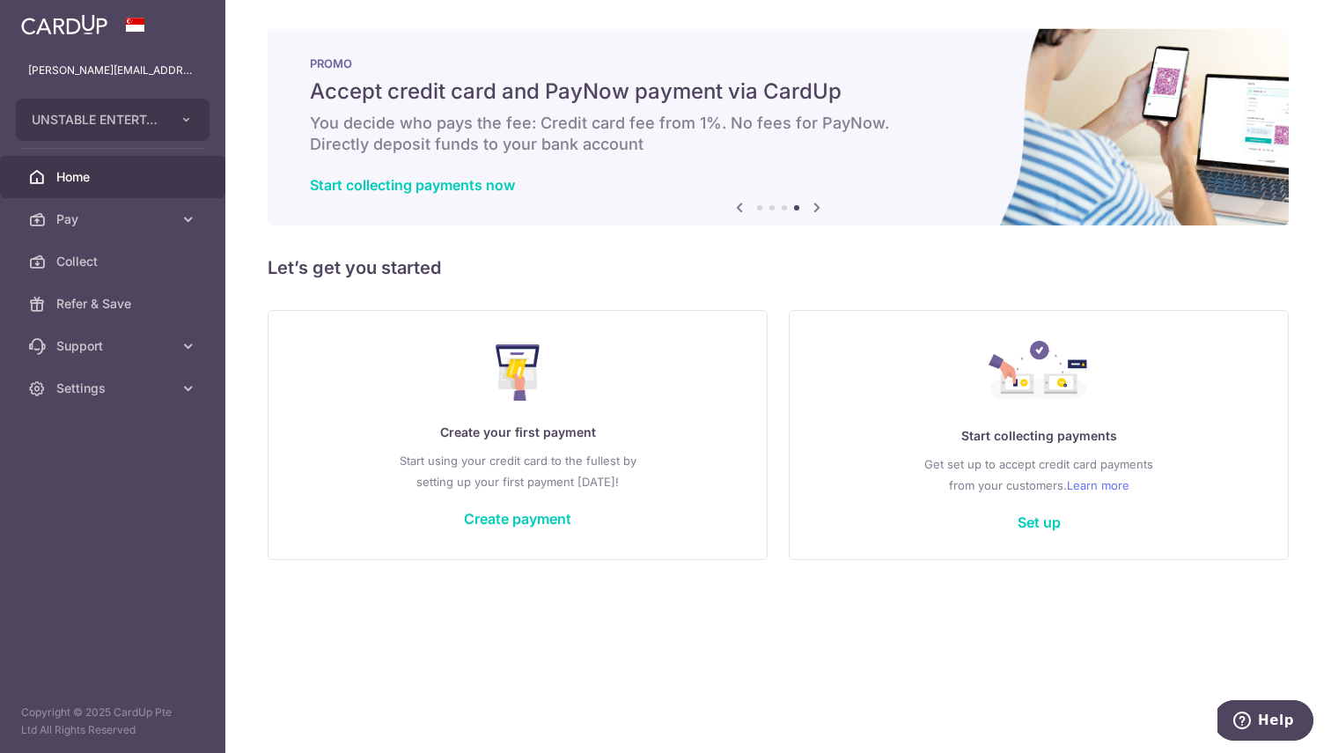
click at [826, 215] on icon at bounding box center [817, 207] width 21 height 22
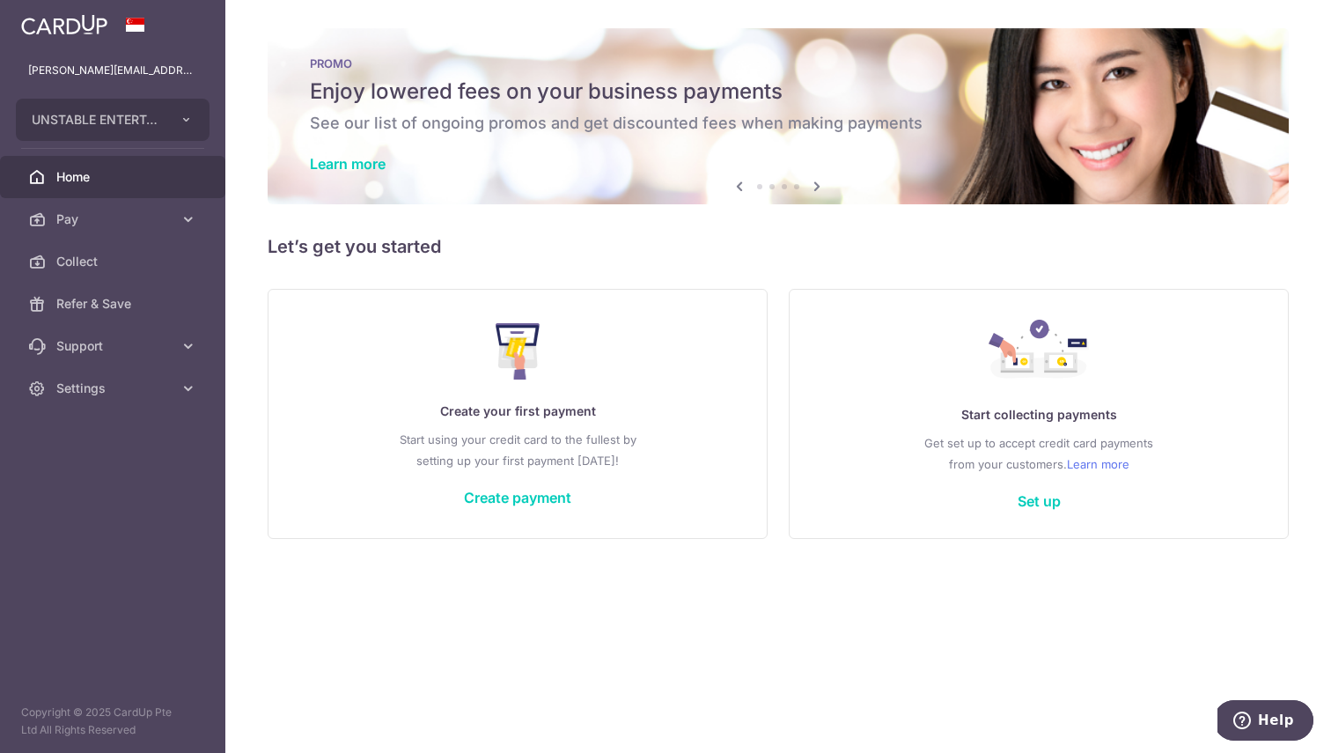
click at [816, 184] on icon at bounding box center [817, 186] width 21 height 22
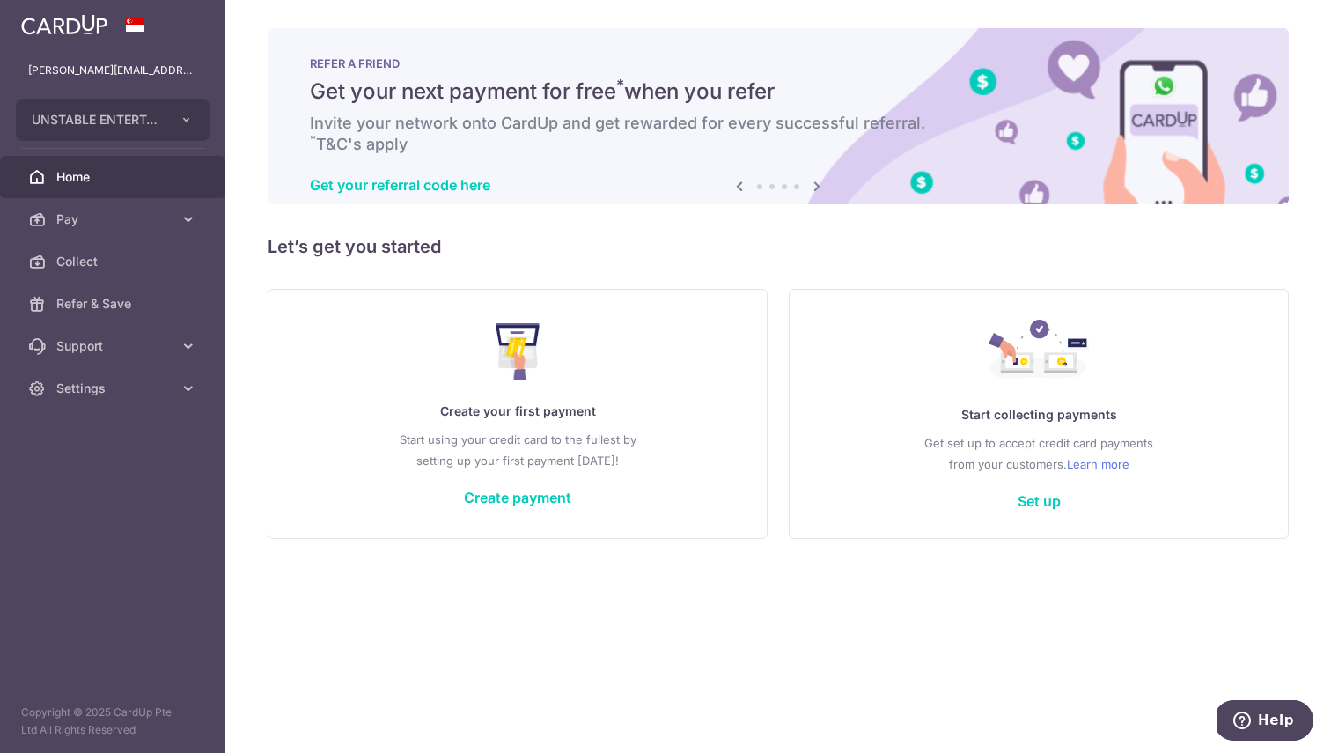
click at [790, 219] on div "× Pause Schedule Pause all future payments in this series Pause just this one p…" at bounding box center [778, 376] width 1106 height 753
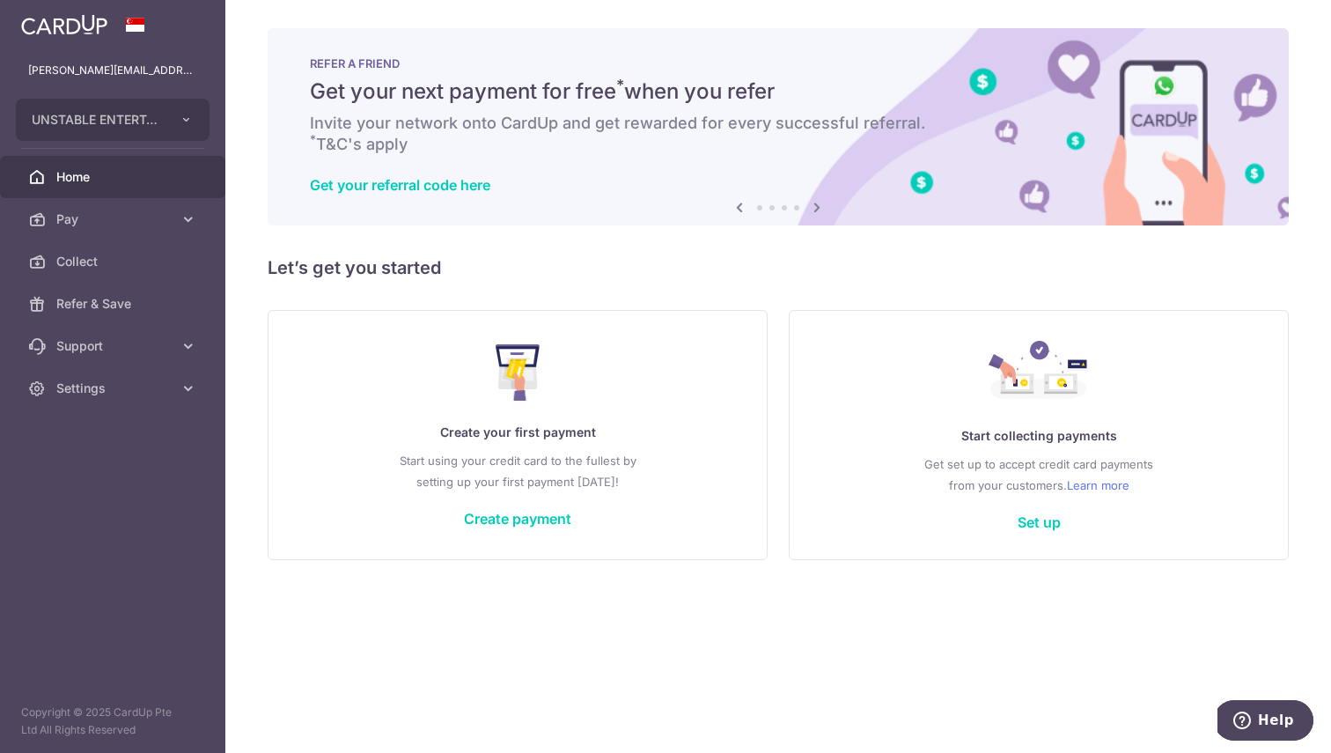
click at [520, 99] on h5 "Get your next payment for free * when you refer" at bounding box center [778, 91] width 937 height 28
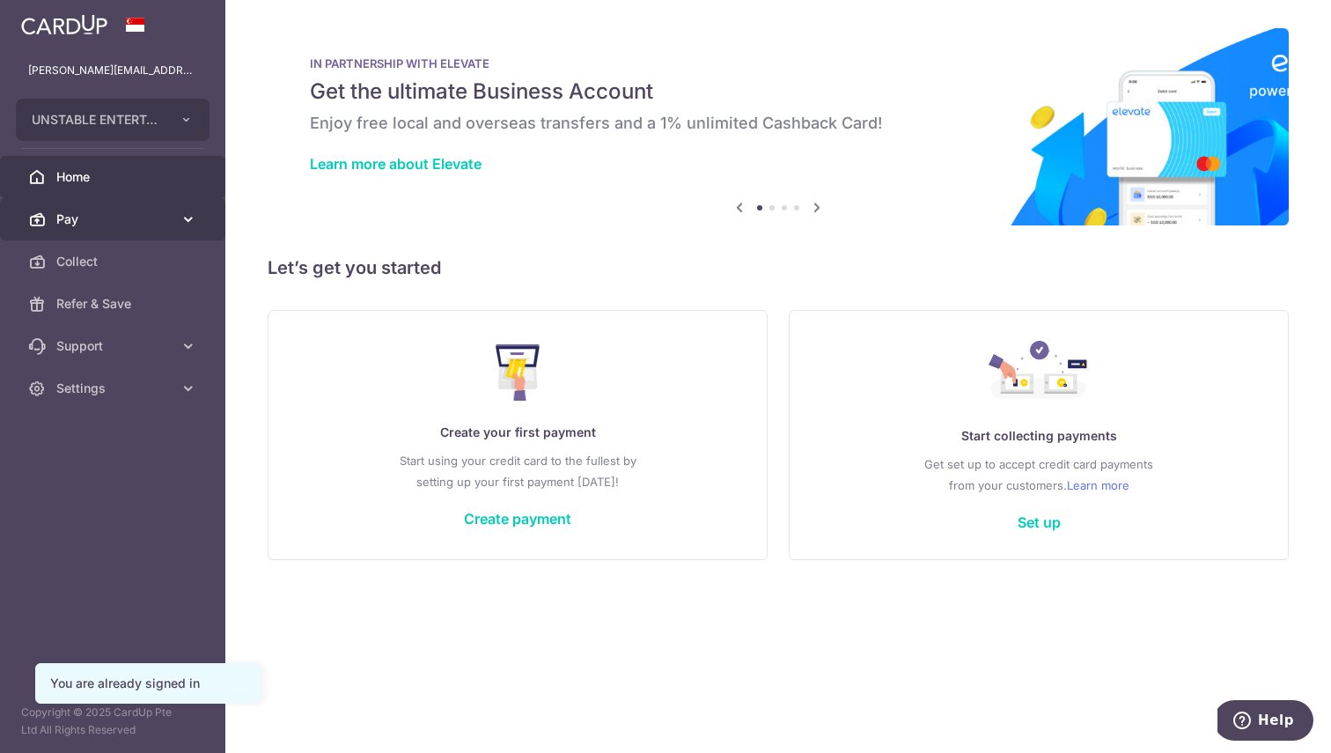
click at [108, 229] on link "Pay" at bounding box center [112, 219] width 225 height 42
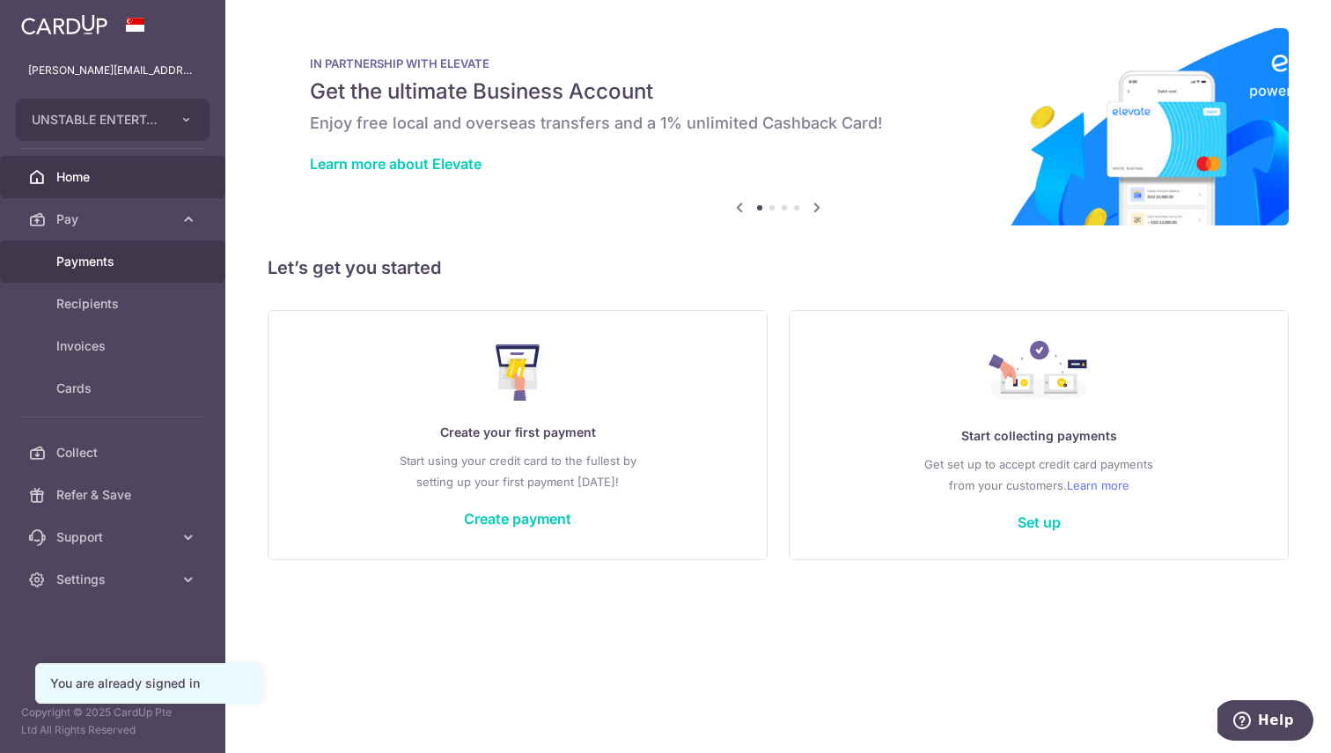
click at [107, 268] on span "Payments" at bounding box center [114, 262] width 116 height 18
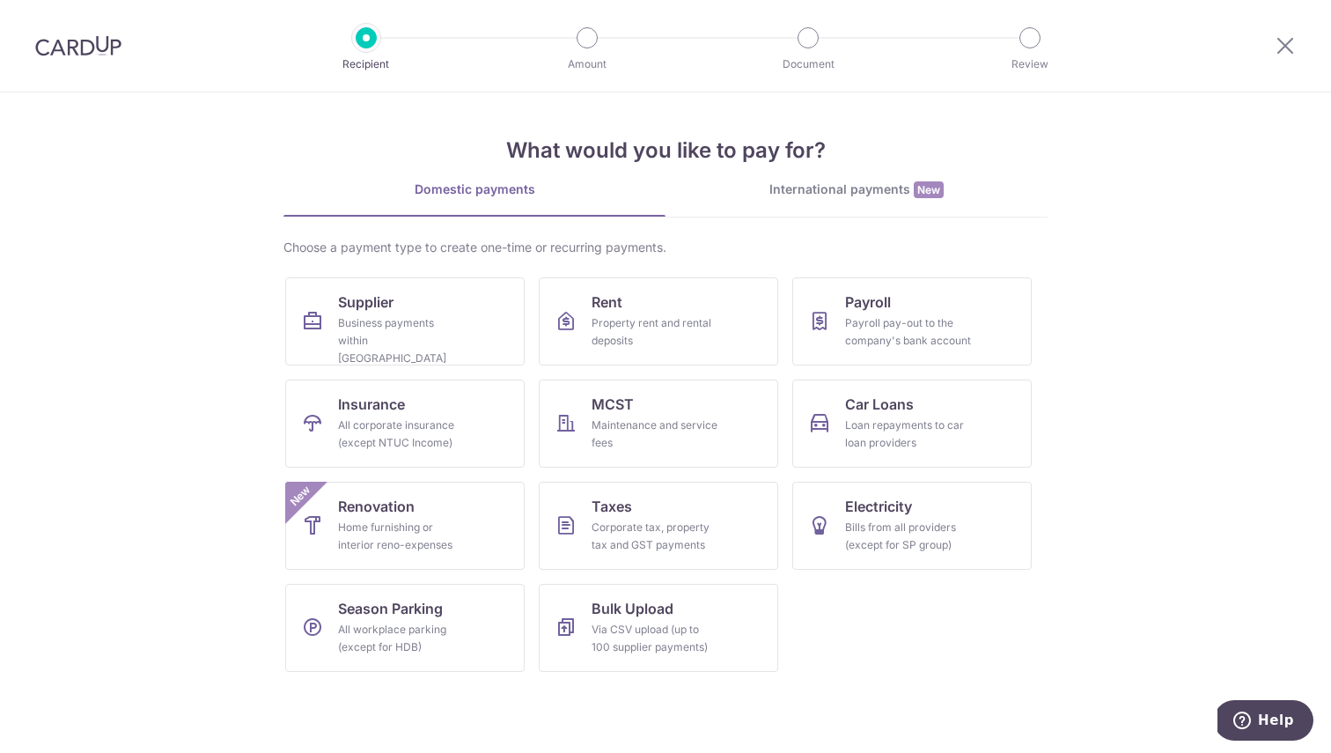
click at [1050, 394] on section "What would you like to pay for? Domestic payments International payments New Ch…" at bounding box center [665, 422] width 1331 height 660
click at [1001, 617] on ul "Supplier Business payments within Singapore Rent Property rent and rental depos…" at bounding box center [665, 481] width 761 height 409
click at [1133, 422] on section "What would you like to pay for? Domestic payments International payments New Ch…" at bounding box center [665, 422] width 1331 height 660
click at [910, 603] on ul "Supplier Business payments within Singapore Rent Property rent and rental depos…" at bounding box center [665, 481] width 761 height 409
click at [899, 193] on div "International payments New" at bounding box center [857, 190] width 382 height 18
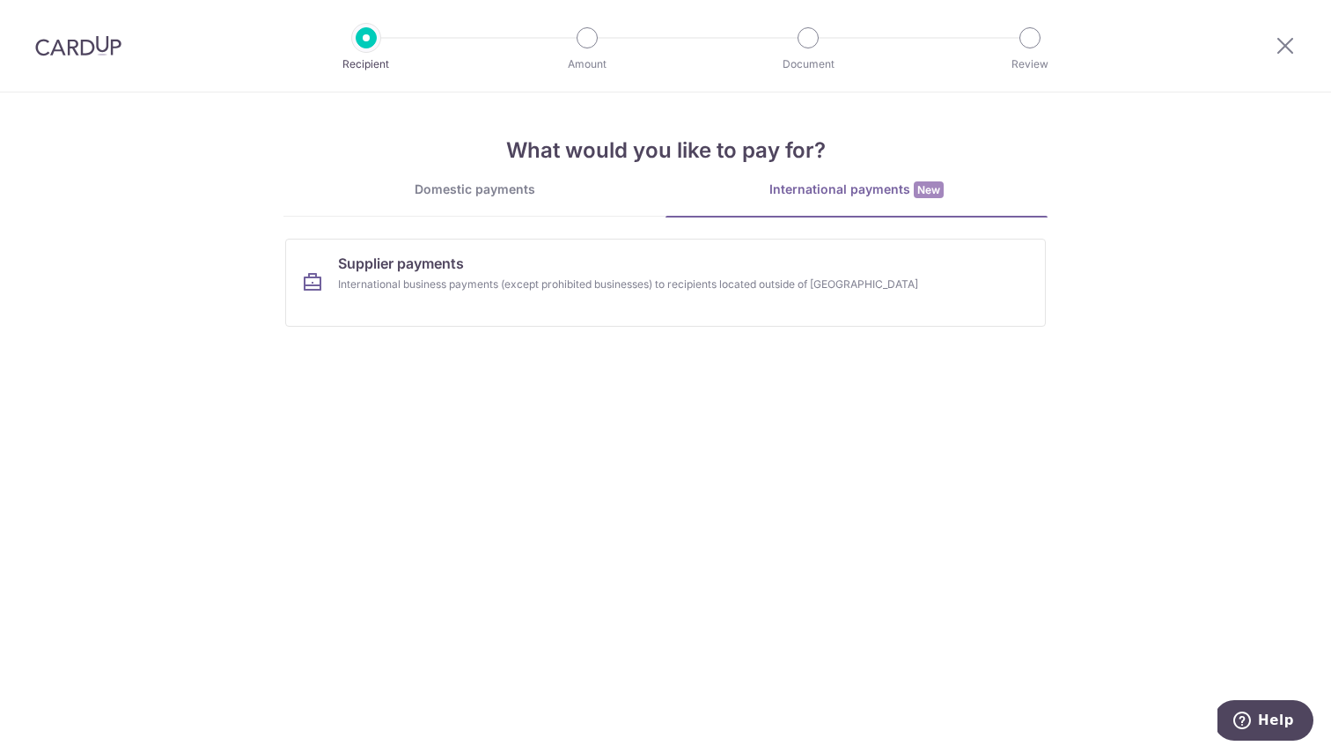
click at [891, 133] on div "What would you like to pay for? Domestic payments International payments New Ch…" at bounding box center [666, 216] width 764 height 248
click at [775, 363] on section "What would you like to pay for? Domestic payments International payments New Ch…" at bounding box center [665, 422] width 1331 height 660
click at [785, 276] on div "International business payments (except prohibited businesses) to recipients lo…" at bounding box center [642, 285] width 608 height 18
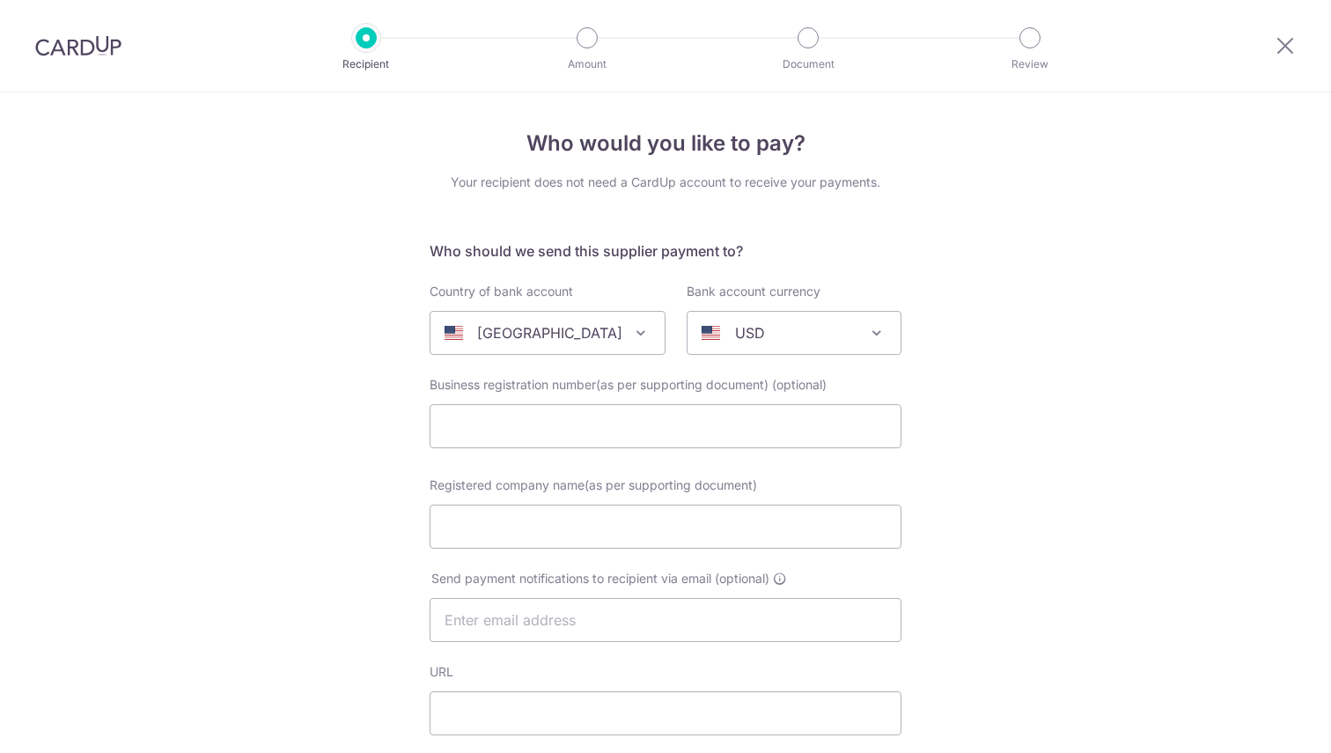
select select
click at [1263, 43] on div at bounding box center [1286, 46] width 92 height 92
click at [1285, 47] on icon at bounding box center [1285, 45] width 21 height 22
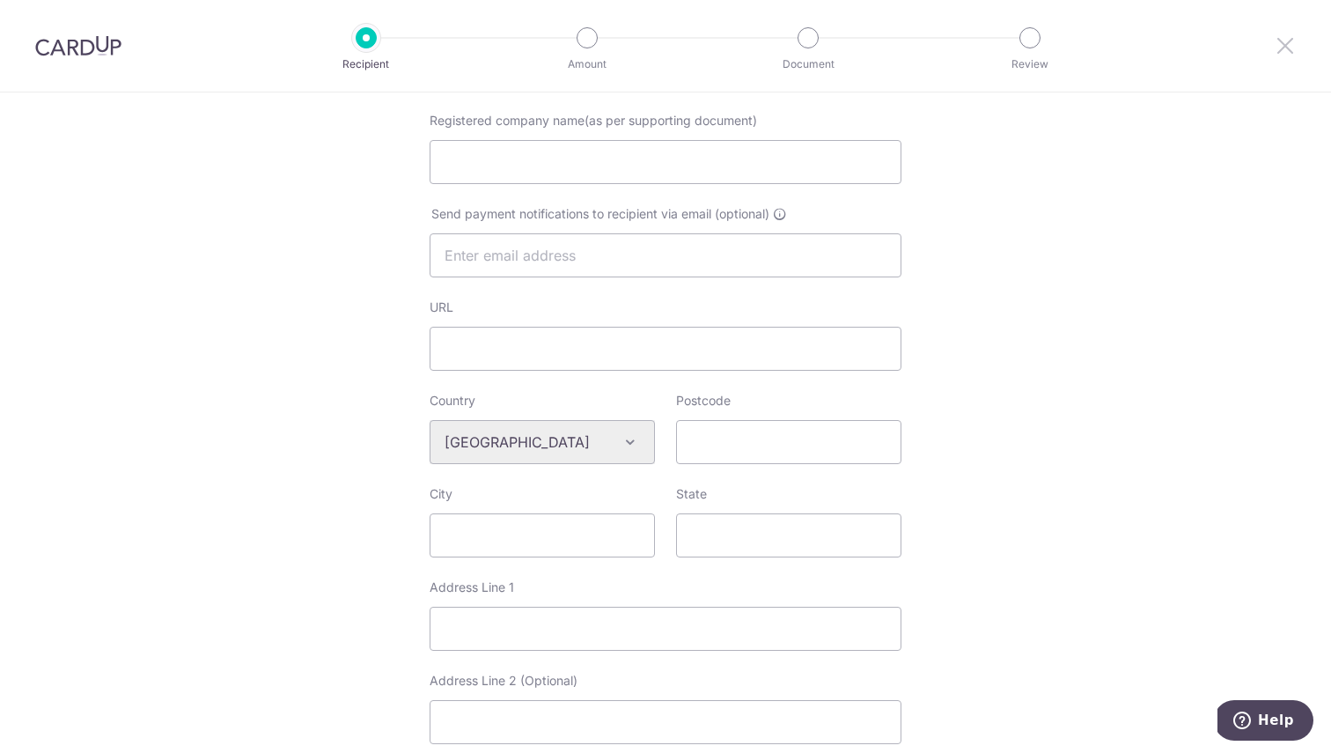
scroll to position [360, 0]
click at [1279, 56] on div at bounding box center [1286, 46] width 92 height 92
click at [1285, 48] on icon at bounding box center [1285, 45] width 21 height 22
